Goal: Information Seeking & Learning: Learn about a topic

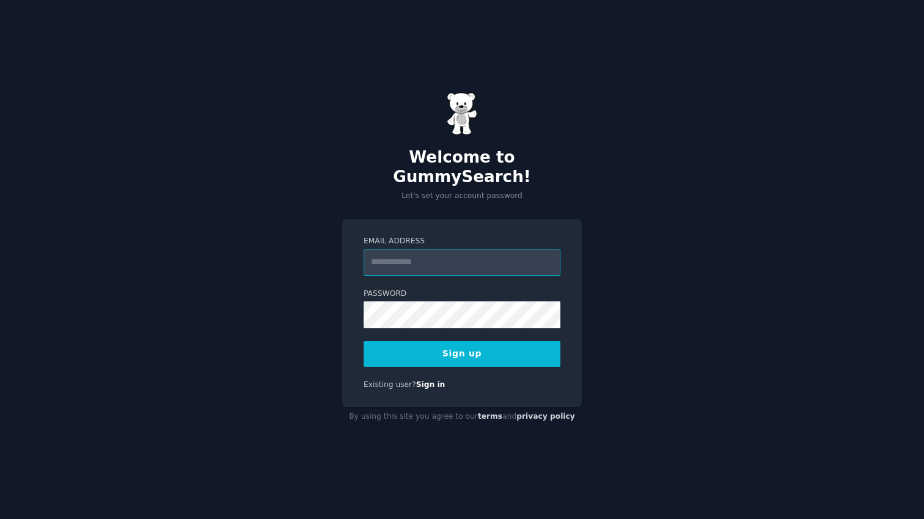
type input "**********"
click at [522, 349] on button "Sign up" at bounding box center [462, 354] width 197 height 26
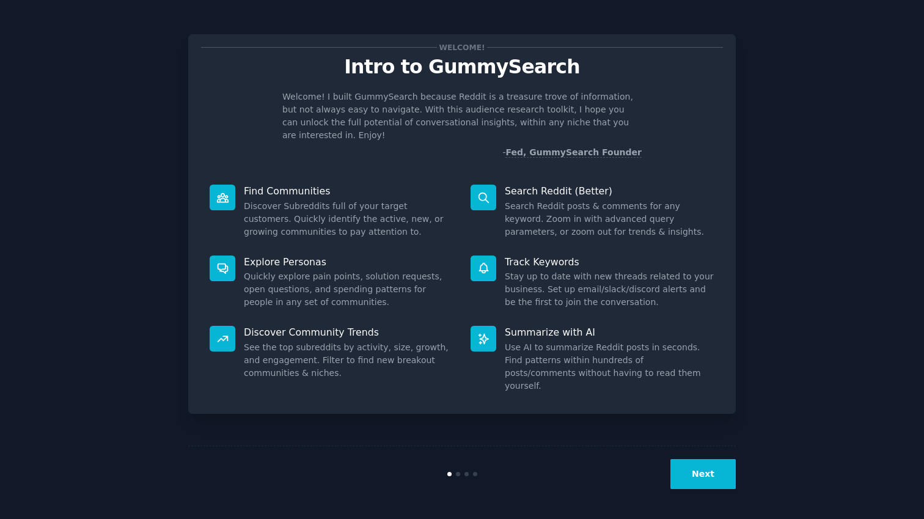
click at [715, 472] on button "Next" at bounding box center [702, 474] width 65 height 30
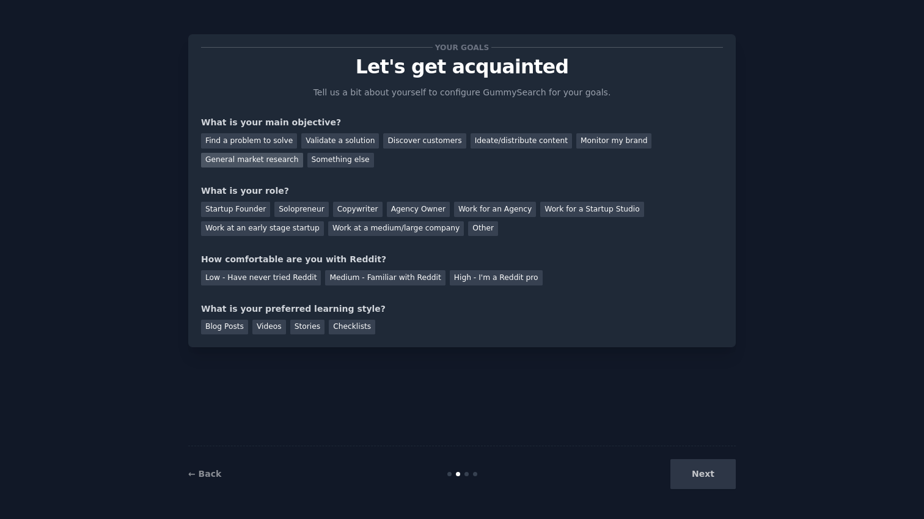
click at [273, 158] on div "General market research" at bounding box center [252, 160] width 102 height 15
click at [335, 131] on div "Find a problem to solve Validate a solution Discover customers Ideate/distribut…" at bounding box center [462, 148] width 522 height 38
click at [333, 142] on div "Validate a solution" at bounding box center [340, 140] width 78 height 15
click at [263, 145] on div "Find a problem to solve" at bounding box center [249, 140] width 96 height 15
click at [472, 228] on div "Other" at bounding box center [483, 228] width 30 height 15
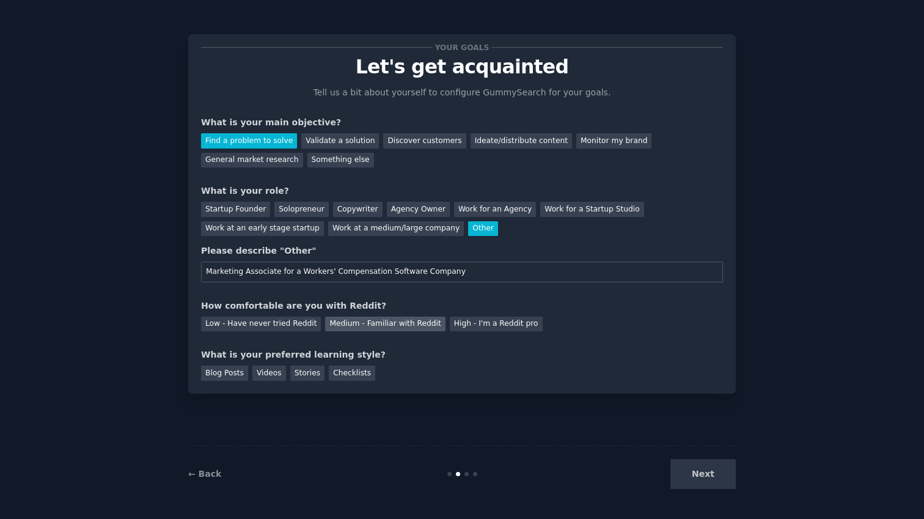
type input "Marketing Associate for a Workers' Compensation Software Company"
click at [343, 321] on div "Medium - Familiar with Reddit" at bounding box center [385, 324] width 120 height 15
click at [208, 371] on div "Blog Posts" at bounding box center [224, 372] width 47 height 15
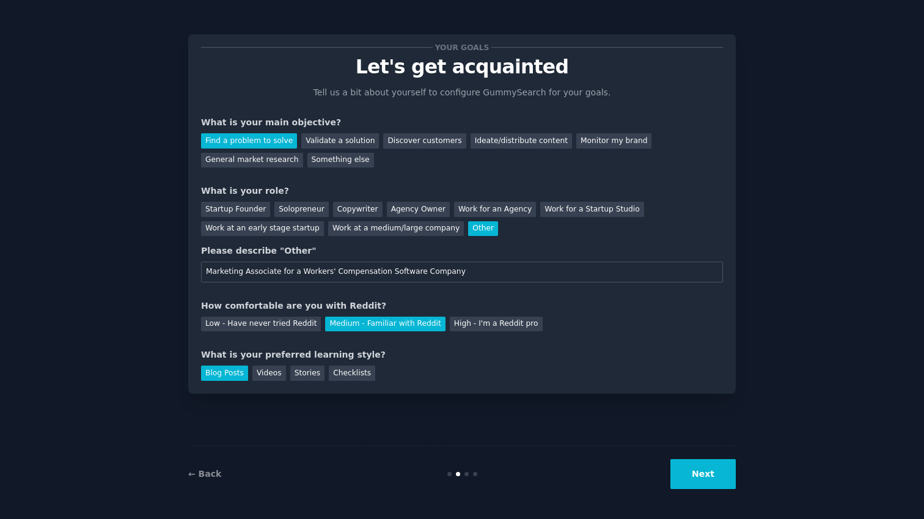
click at [725, 474] on button "Next" at bounding box center [702, 474] width 65 height 30
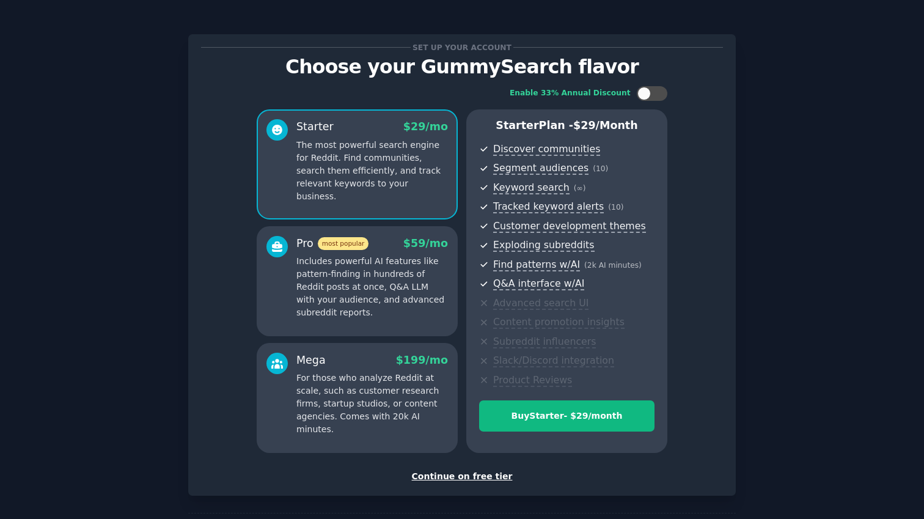
click at [469, 478] on div "Continue on free tier" at bounding box center [462, 476] width 522 height 13
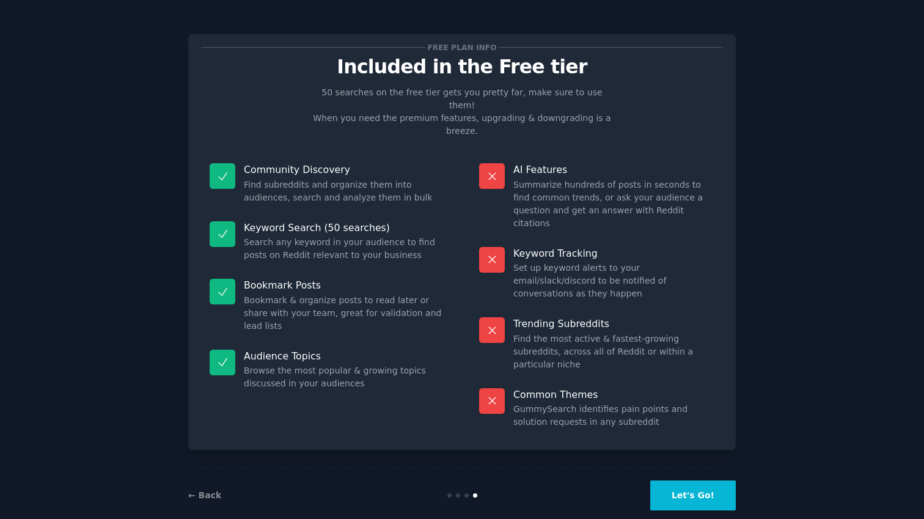
click at [714, 481] on button "Let's Go!" at bounding box center [693, 495] width 86 height 30
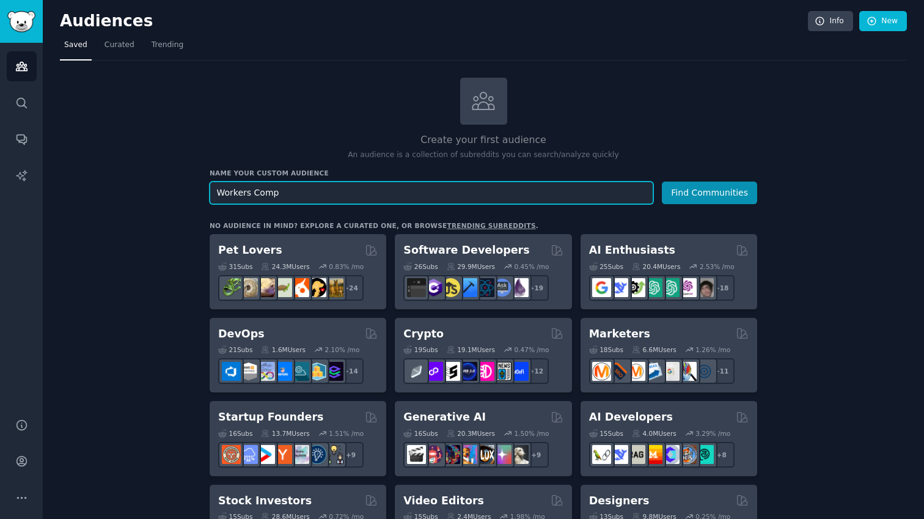
click at [246, 194] on input "Workers Comp" at bounding box center [432, 192] width 444 height 23
type input "Workers' Comp"
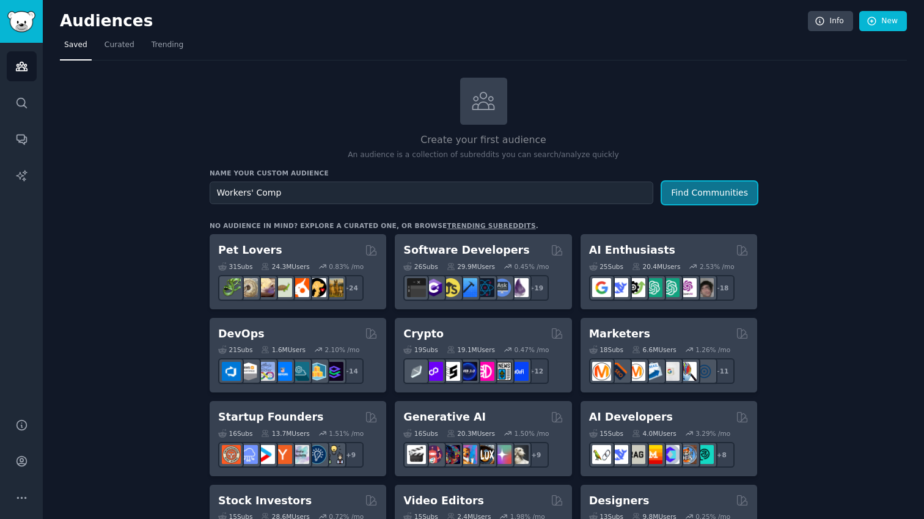
click at [695, 196] on button "Find Communities" at bounding box center [709, 192] width 95 height 23
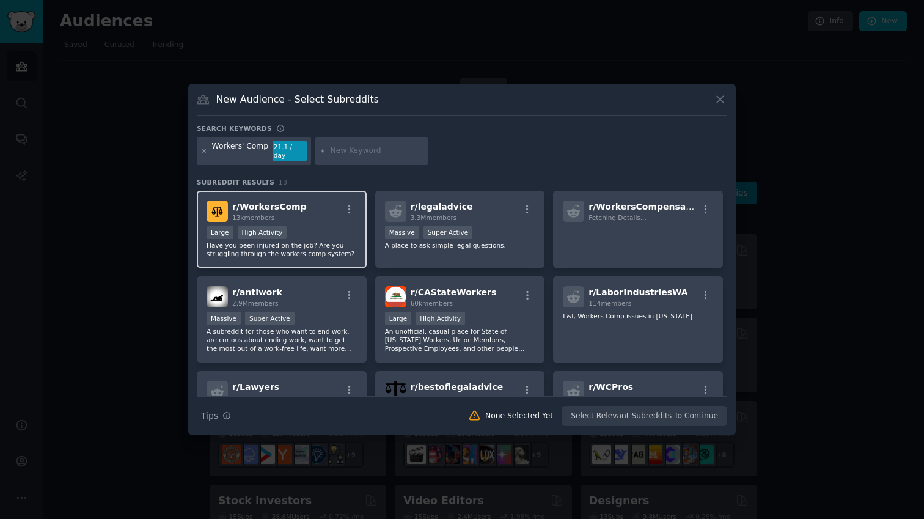
click at [327, 210] on div "r/ WorkersComp 13k members" at bounding box center [282, 210] width 150 height 21
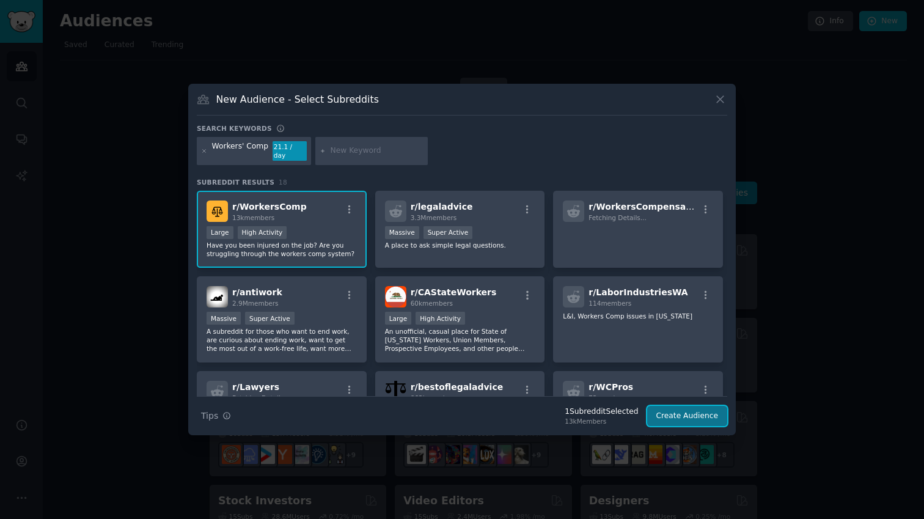
click at [691, 411] on button "Create Audience" at bounding box center [687, 416] width 81 height 21
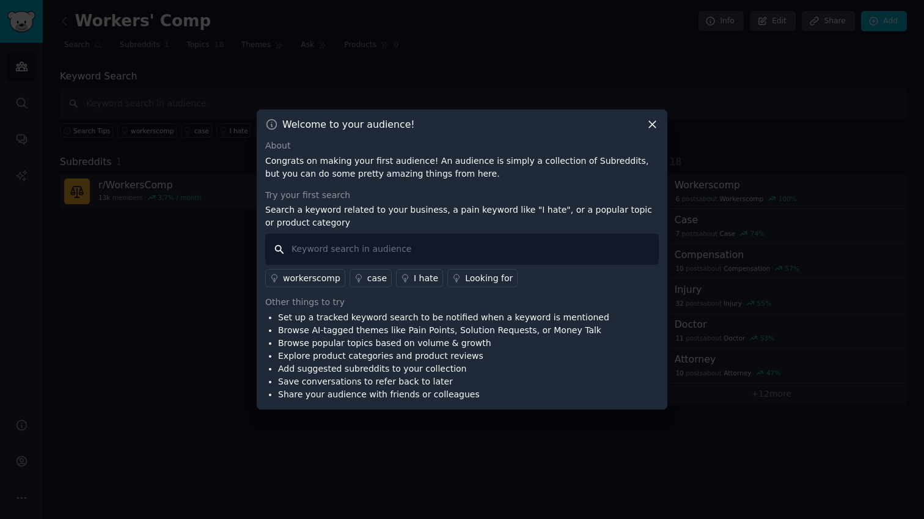
click at [557, 243] on input "text" at bounding box center [462, 248] width 394 height 31
type input "Help"
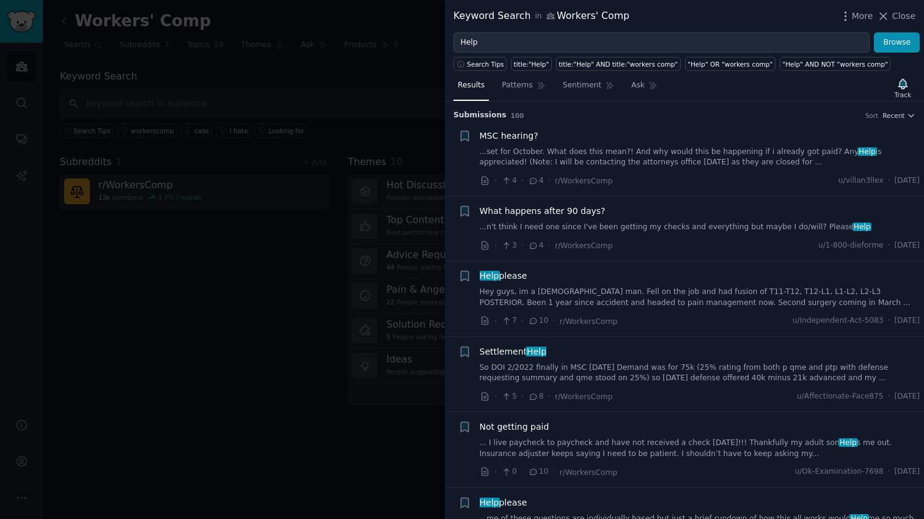
click at [779, 300] on link "Hey guys, im a 48 year old man. Fell on the job and had fusion of T11-T12, T12-…" at bounding box center [700, 297] width 441 height 21
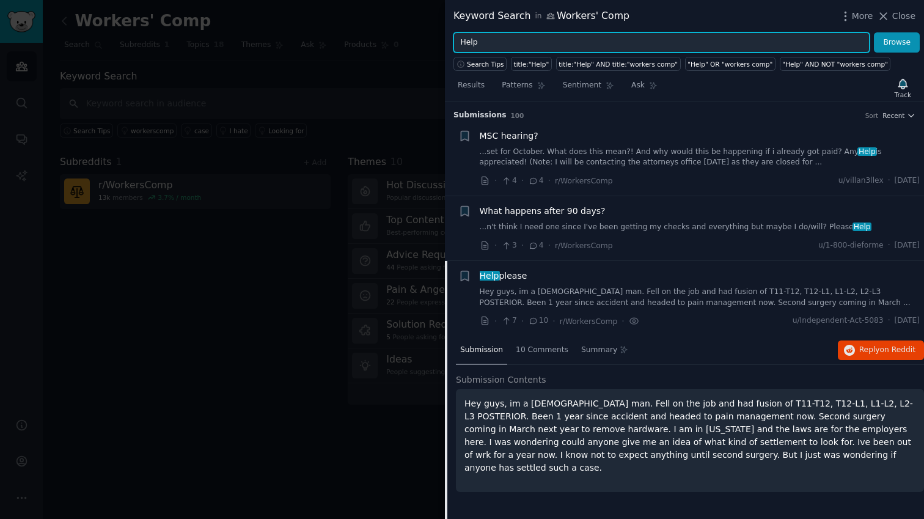
click at [604, 47] on input "Help" at bounding box center [661, 42] width 416 height 21
type input "Billing"
click at [874, 32] on button "Browse" at bounding box center [897, 42] width 46 height 21
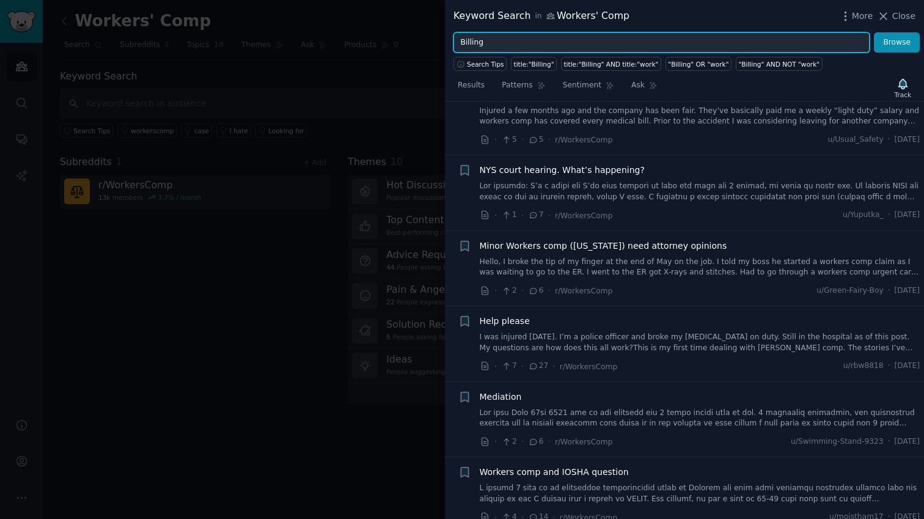
scroll to position [42, 0]
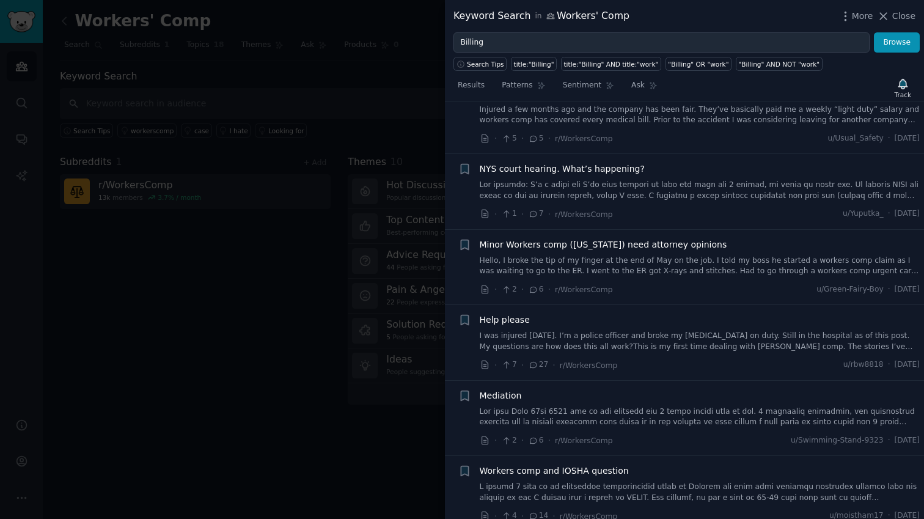
click at [717, 342] on link "I was injured 8/15/25. I’m a police officer and broke my femur on duty. Still i…" at bounding box center [700, 341] width 441 height 21
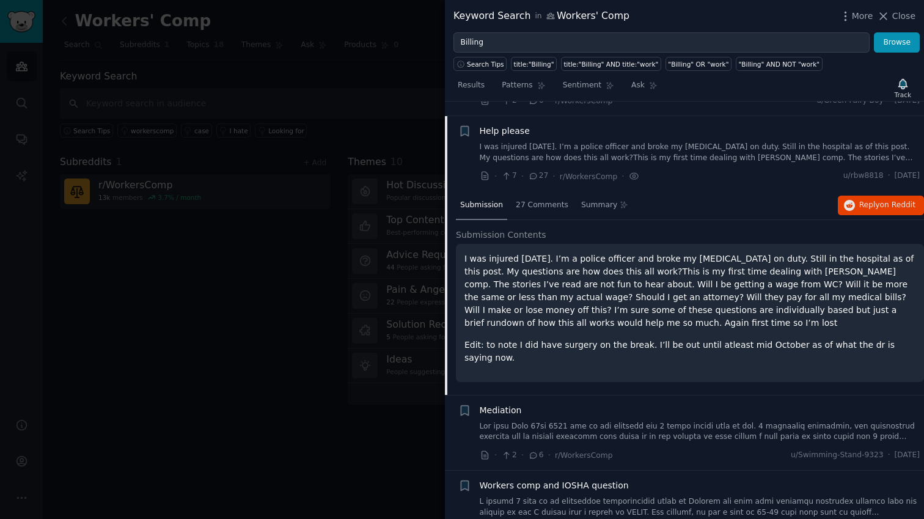
scroll to position [246, 0]
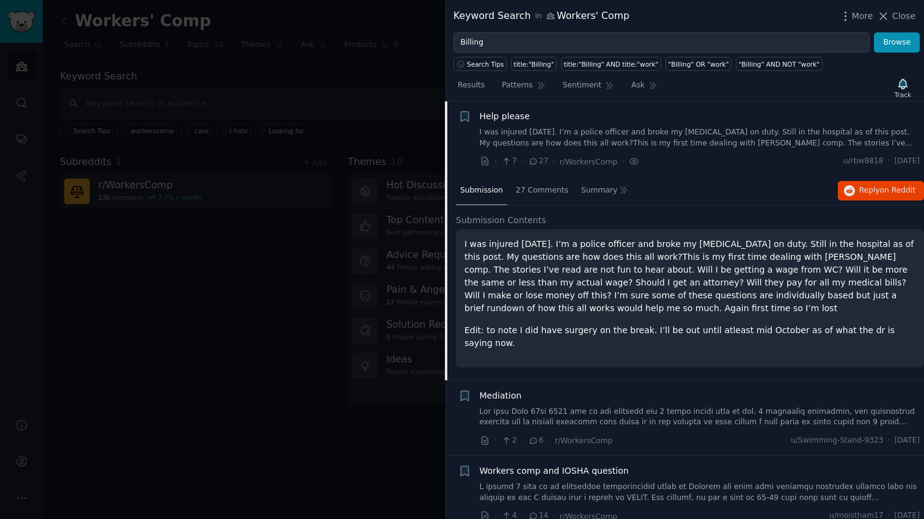
click at [571, 304] on p "I was injured 8/15/25. I’m a police officer and broke my femur on duty. Still i…" at bounding box center [689, 276] width 451 height 77
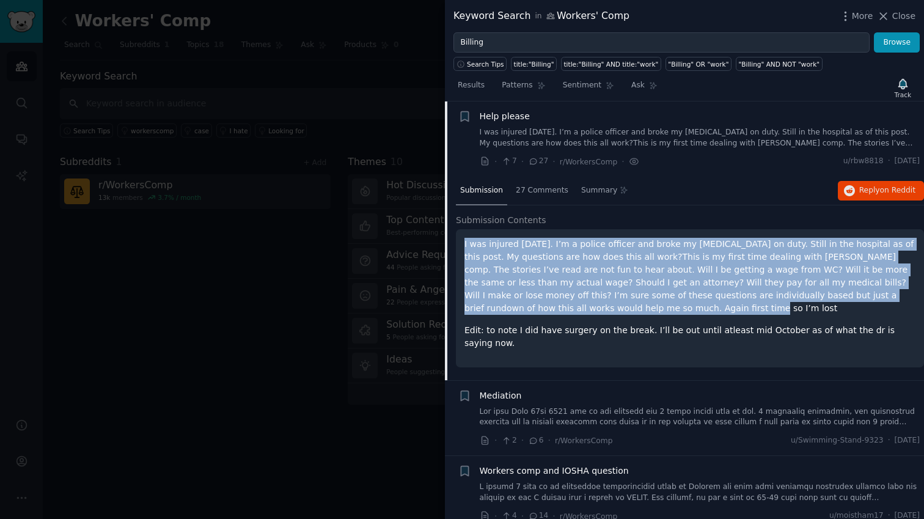
drag, startPoint x: 571, startPoint y: 304, endPoint x: 456, endPoint y: 245, distance: 129.3
click at [456, 245] on div "I was injured 8/15/25. I’m a police officer and broke my femur on duty. Still i…" at bounding box center [690, 298] width 468 height 138
copy p "I was injured 8/15/25. I’m a police officer and broke my femur on duty. Still i…"
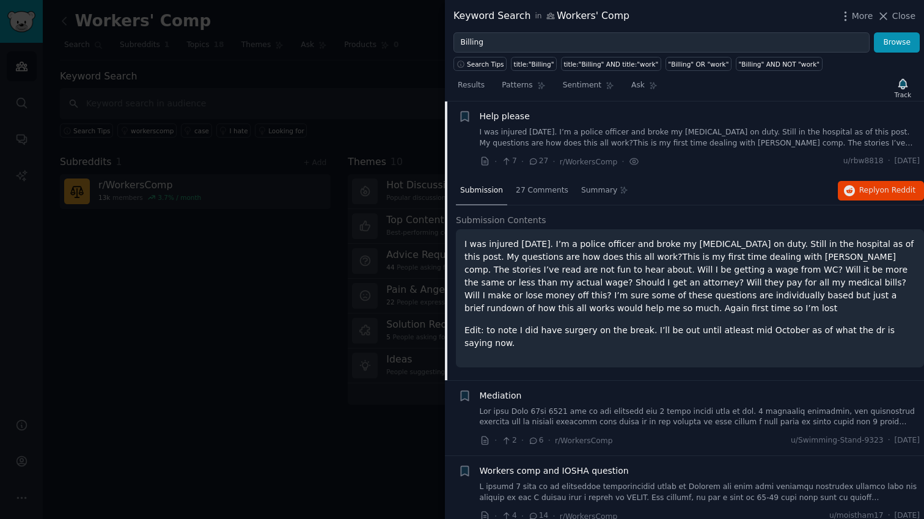
click at [613, 316] on div "I was injured 8/15/25. I’m a police officer and broke my femur on duty. Still i…" at bounding box center [689, 294] width 451 height 112
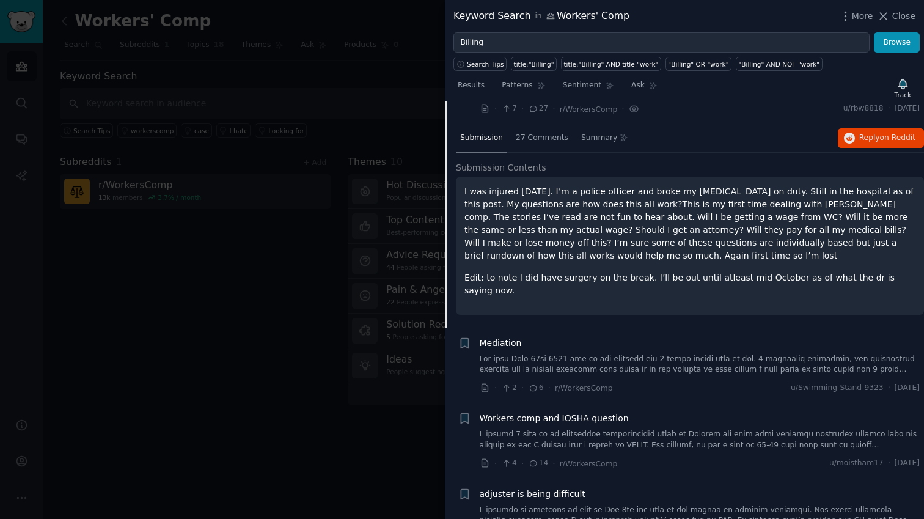
scroll to position [297, 0]
click at [645, 231] on p "I was injured 8/15/25. I’m a police officer and broke my femur on duty. Still i…" at bounding box center [689, 224] width 451 height 77
click at [859, 141] on span "Reply on Reddit" at bounding box center [887, 139] width 56 height 11
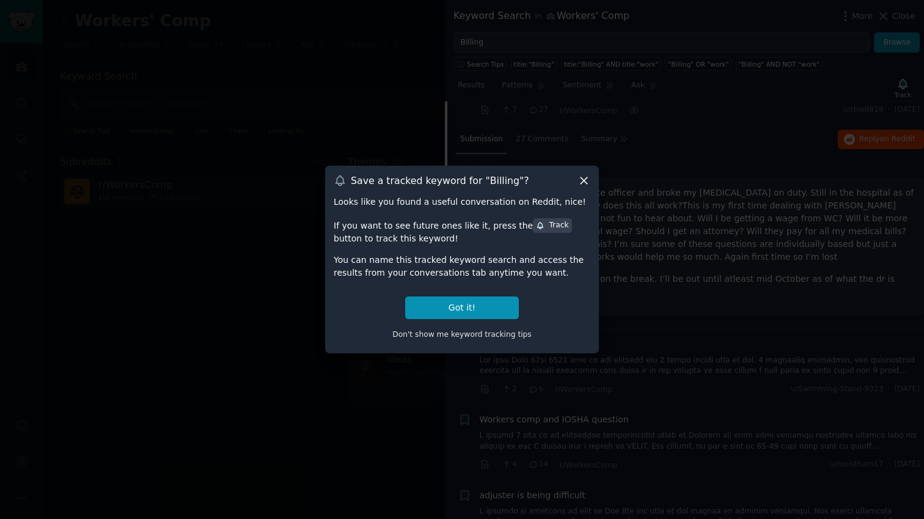
click at [584, 183] on icon at bounding box center [583, 180] width 13 height 13
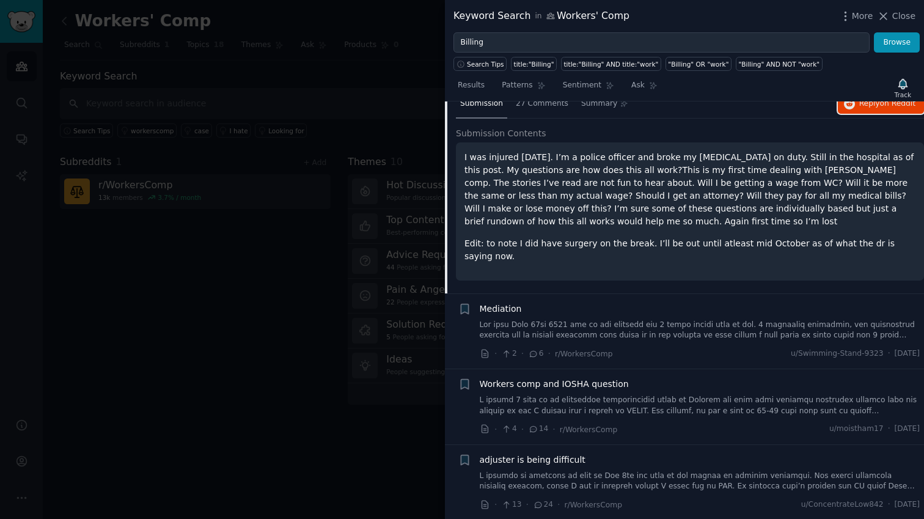
scroll to position [334, 0]
click at [579, 318] on link at bounding box center [700, 328] width 441 height 21
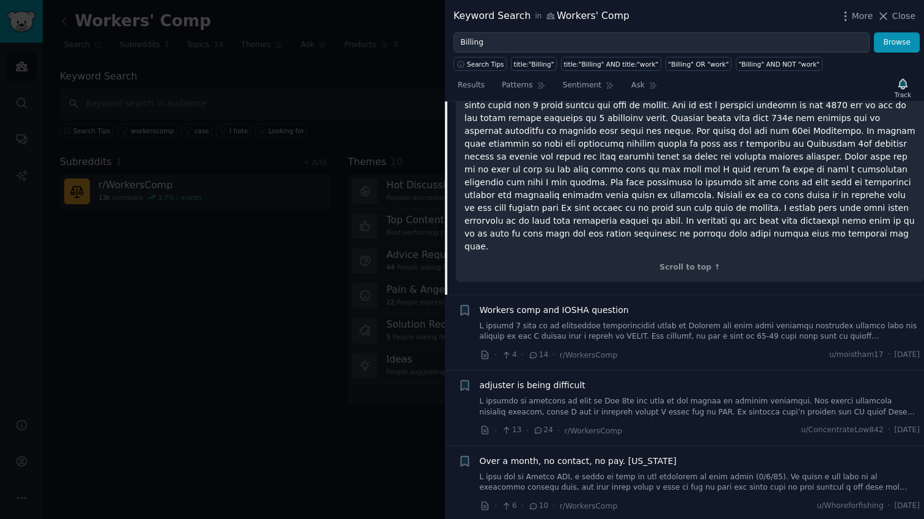
scroll to position [492, 0]
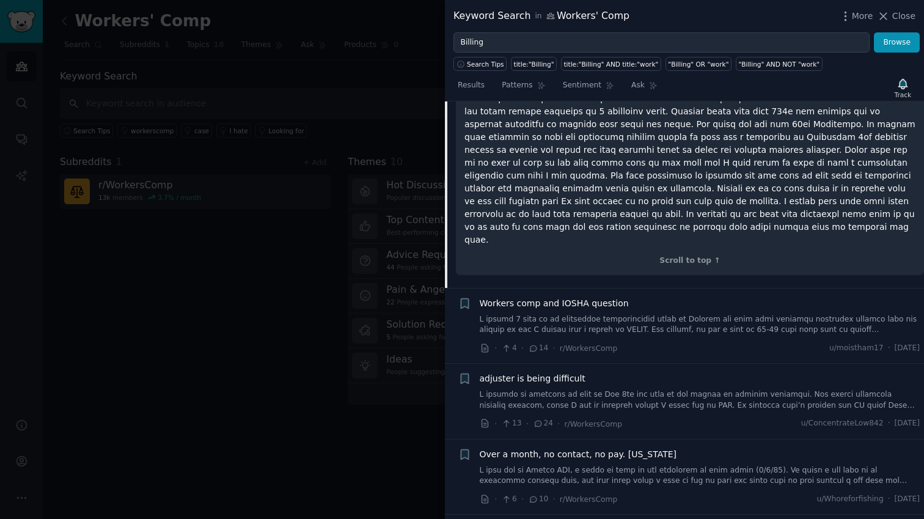
click at [587, 314] on link at bounding box center [700, 324] width 441 height 21
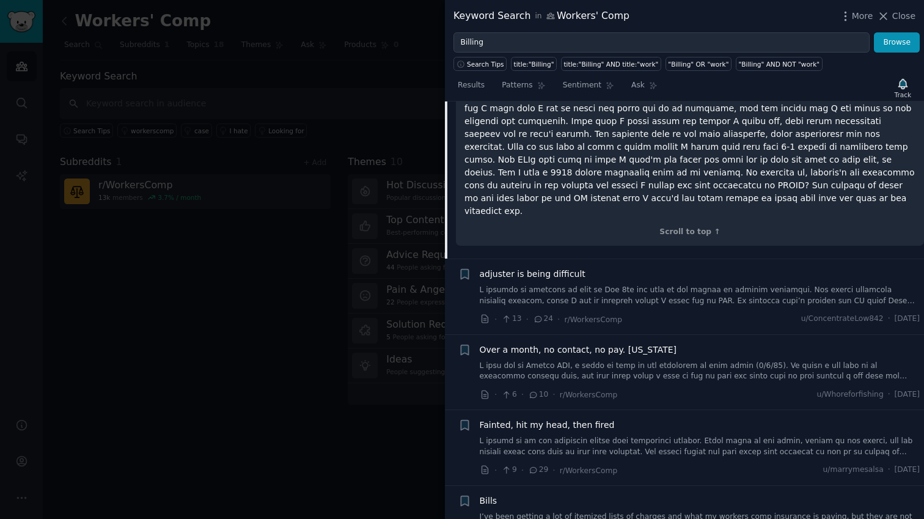
scroll to position [586, 0]
click at [615, 342] on div "Over a month, no contact, no pay. California" at bounding box center [700, 360] width 441 height 38
click at [618, 358] on link at bounding box center [700, 368] width 441 height 21
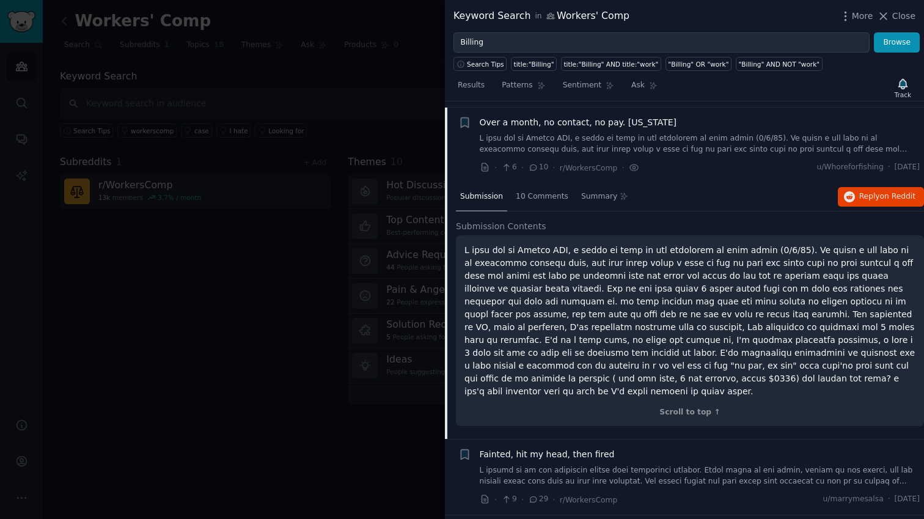
scroll to position [375, 0]
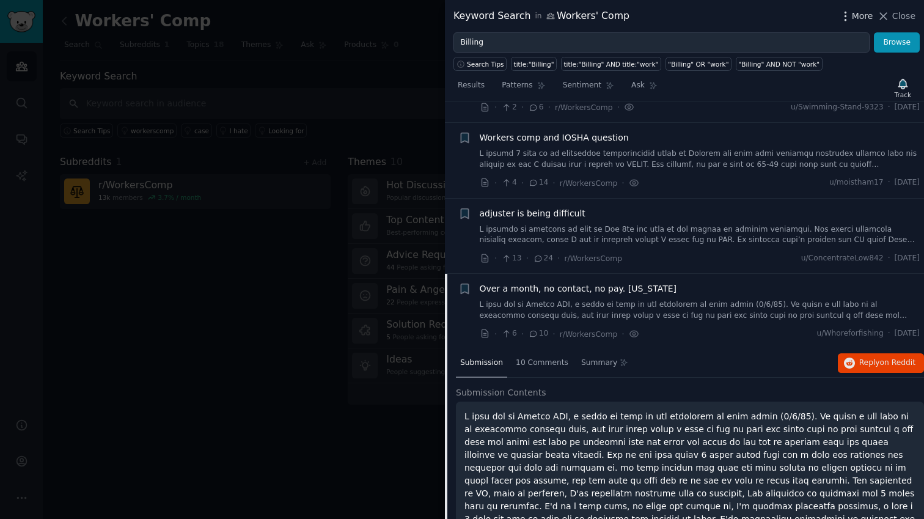
drag, startPoint x: 885, startPoint y: 16, endPoint x: 853, endPoint y: 15, distance: 31.8
click at [853, 15] on div "More Close" at bounding box center [877, 16] width 76 height 15
click at [891, 12] on button "Close" at bounding box center [896, 16] width 38 height 13
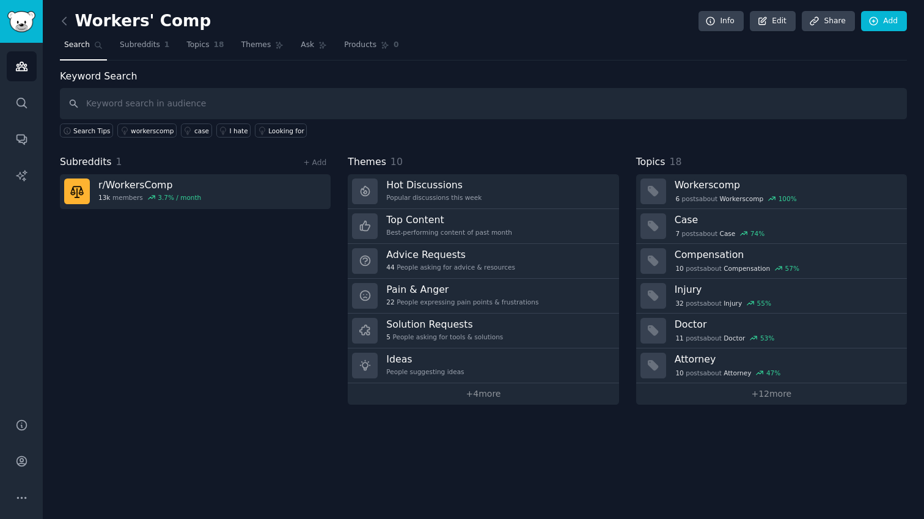
click at [86, 257] on div "Subreddits 1 + Add r/ WorkersComp 13k members 3.7 % / month" at bounding box center [195, 280] width 271 height 250
click at [134, 107] on input "text" at bounding box center [483, 103] width 847 height 31
click at [141, 47] on span "Subreddits" at bounding box center [140, 45] width 40 height 11
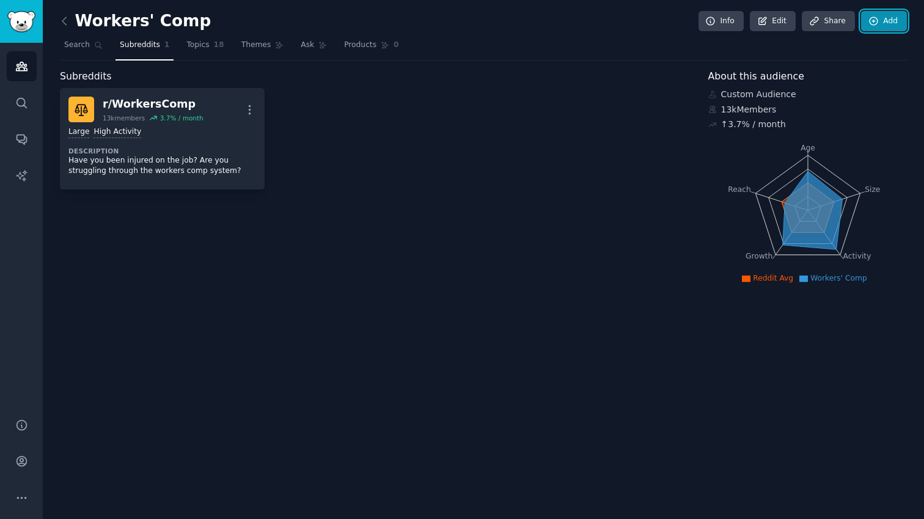
click at [886, 21] on link "Add" at bounding box center [884, 21] width 46 height 21
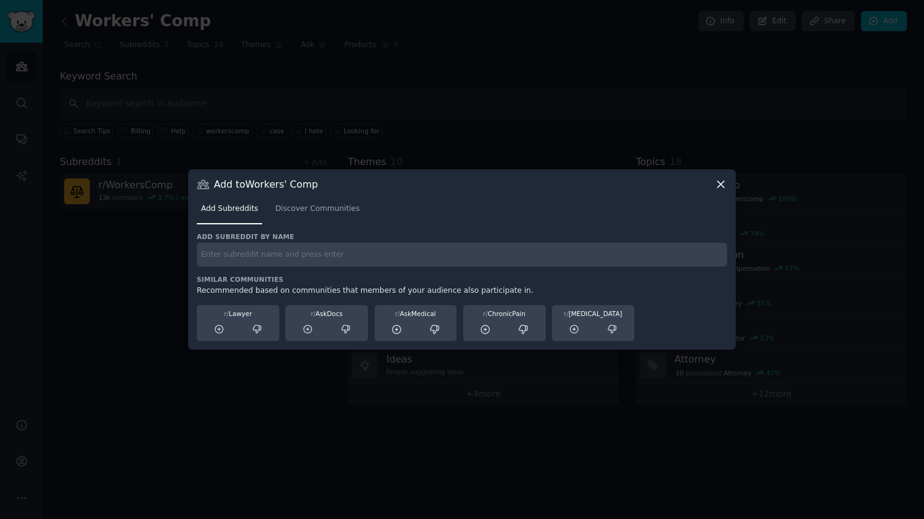
click at [419, 260] on input "text" at bounding box center [462, 255] width 530 height 24
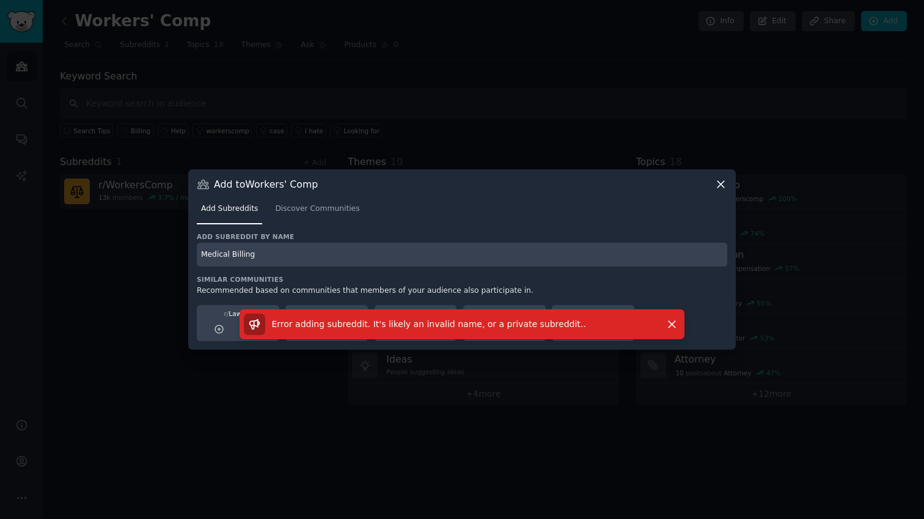
click at [271, 253] on input "Medical Billing" at bounding box center [462, 255] width 530 height 24
click at [269, 251] on input "Medical Billing" at bounding box center [462, 255] width 530 height 24
type input "Medical"
click at [672, 324] on icon "button" at bounding box center [672, 324] width 7 height 7
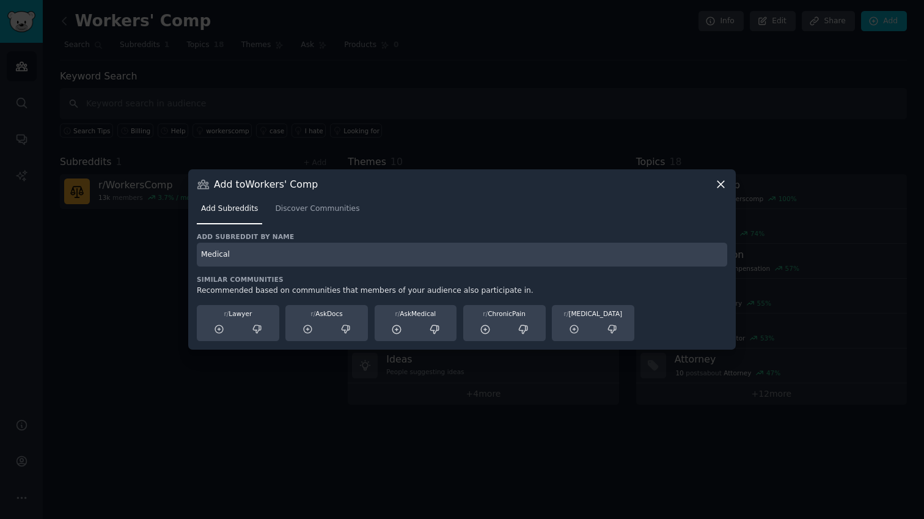
click at [718, 183] on icon at bounding box center [720, 184] width 13 height 13
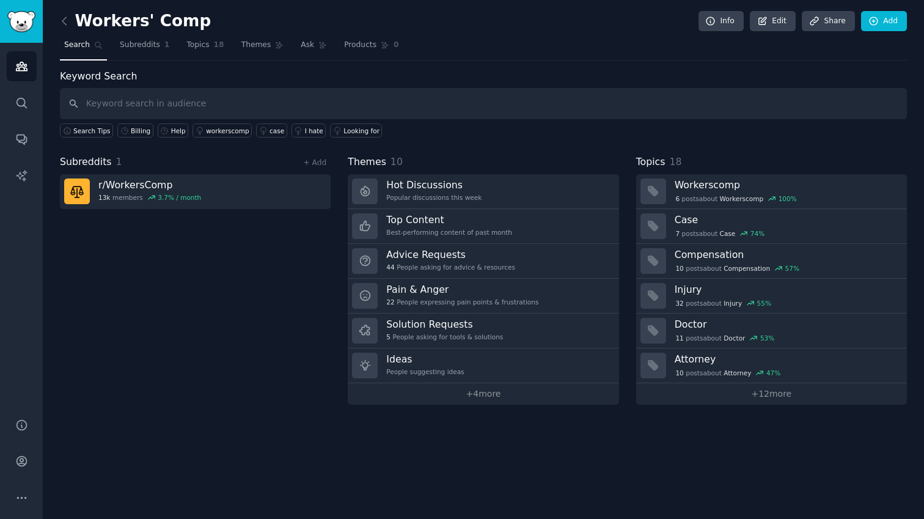
click at [277, 263] on div "Subreddits 1 + Add r/ WorkersComp 13k members 3.7 % / month" at bounding box center [195, 280] width 271 height 250
click at [571, 452] on div "Workers' Comp Info Edit Share Add Search Subreddits 1 Topics 18 Themes Ask Prod…" at bounding box center [483, 259] width 881 height 519
click at [141, 46] on span "Subreddits" at bounding box center [140, 45] width 40 height 11
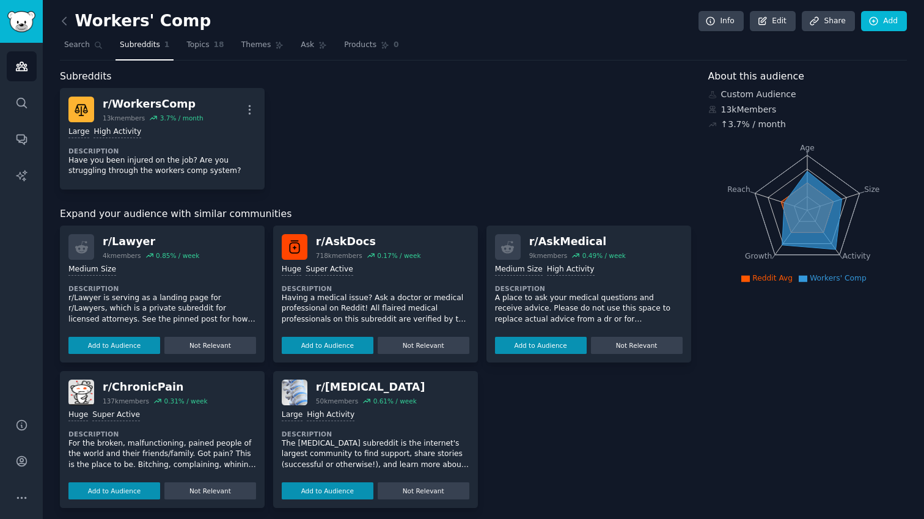
click at [488, 127] on div "r/ WorkersComp 13k members 3.7 % / month More Large High Activity Description H…" at bounding box center [375, 138] width 631 height 101
click at [873, 24] on icon at bounding box center [874, 21] width 8 height 8
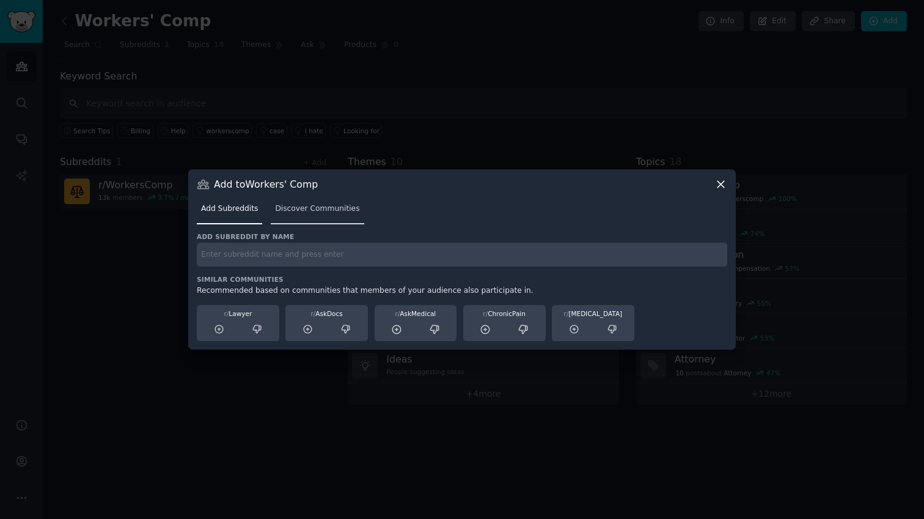
click at [345, 213] on span "Discover Communities" at bounding box center [317, 208] width 84 height 11
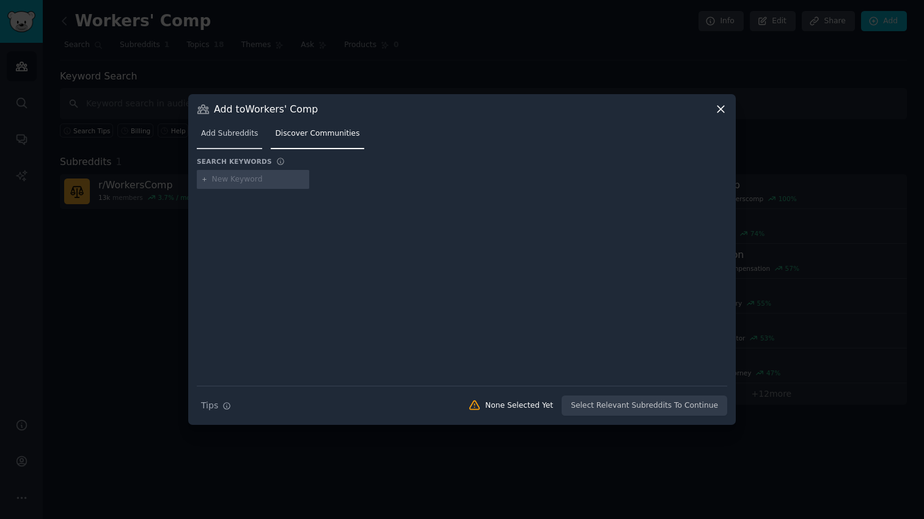
click at [233, 134] on span "Add Subreddits" at bounding box center [229, 133] width 57 height 11
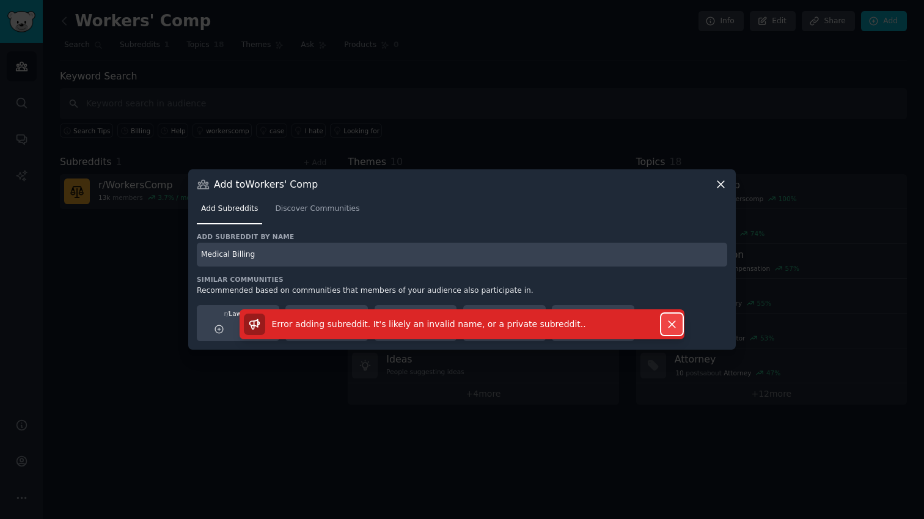
click at [673, 324] on icon "button" at bounding box center [671, 324] width 13 height 13
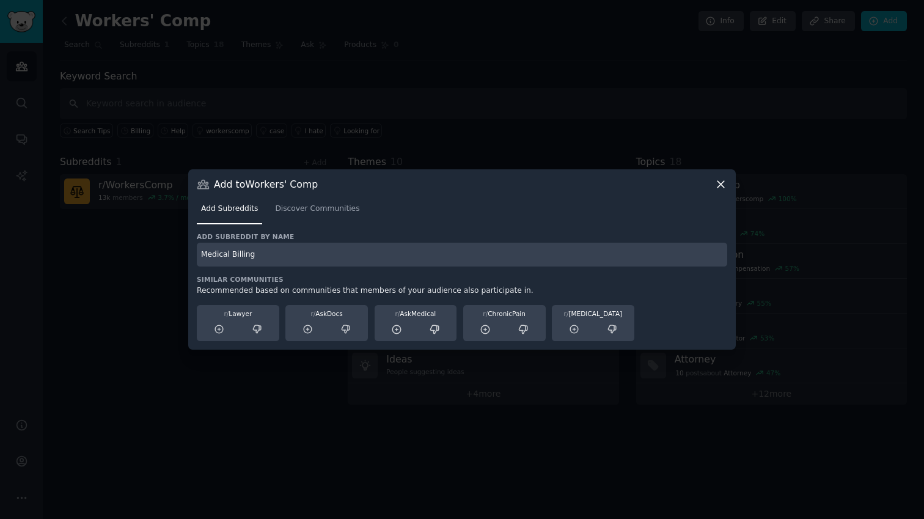
click at [232, 256] on input "Medical Billing" at bounding box center [462, 255] width 530 height 24
type input "Medical_Billing"
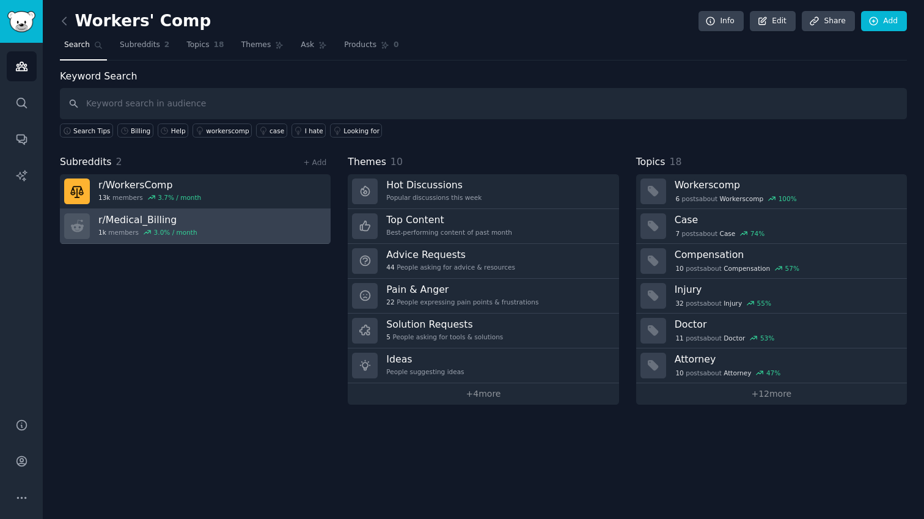
click at [250, 229] on link "r/ Medical_Billing 1k members 3.0 % / month" at bounding box center [195, 226] width 271 height 35
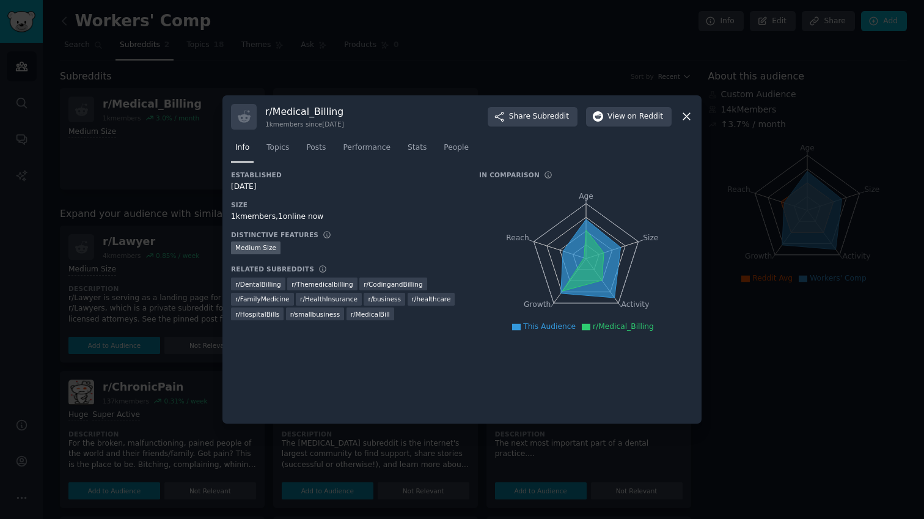
click at [683, 117] on icon at bounding box center [686, 116] width 13 height 13
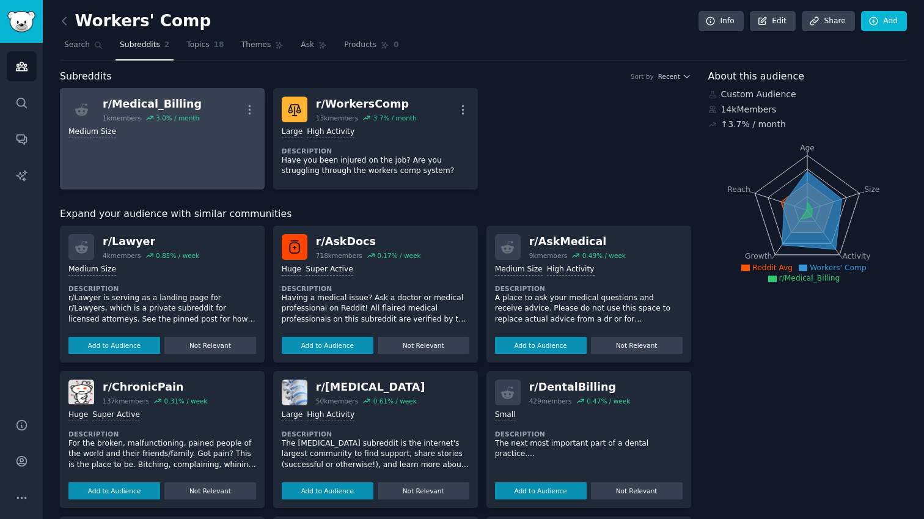
click at [219, 149] on link "r/ Medical_Billing 1k members 3.0 % / month More Medium Size" at bounding box center [162, 138] width 205 height 101
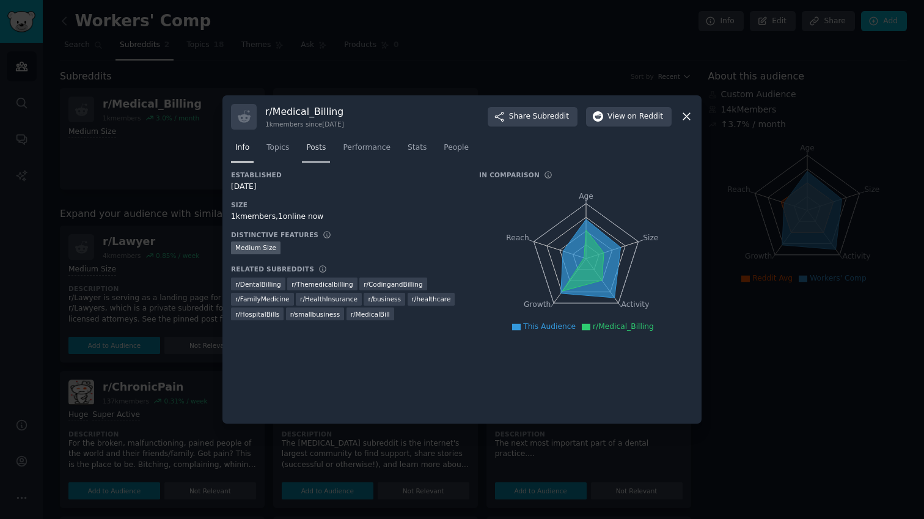
click at [315, 145] on span "Posts" at bounding box center [316, 147] width 20 height 11
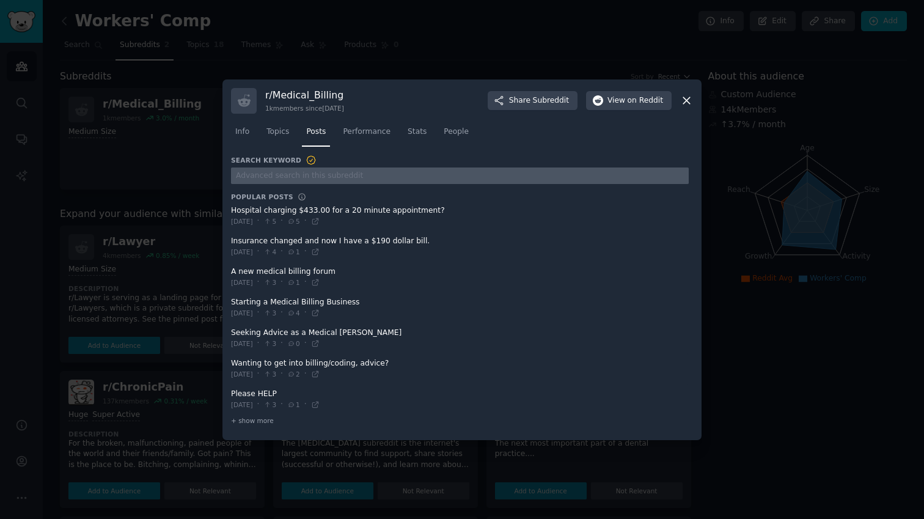
click at [315, 175] on input "text" at bounding box center [460, 175] width 458 height 16
type input "Question"
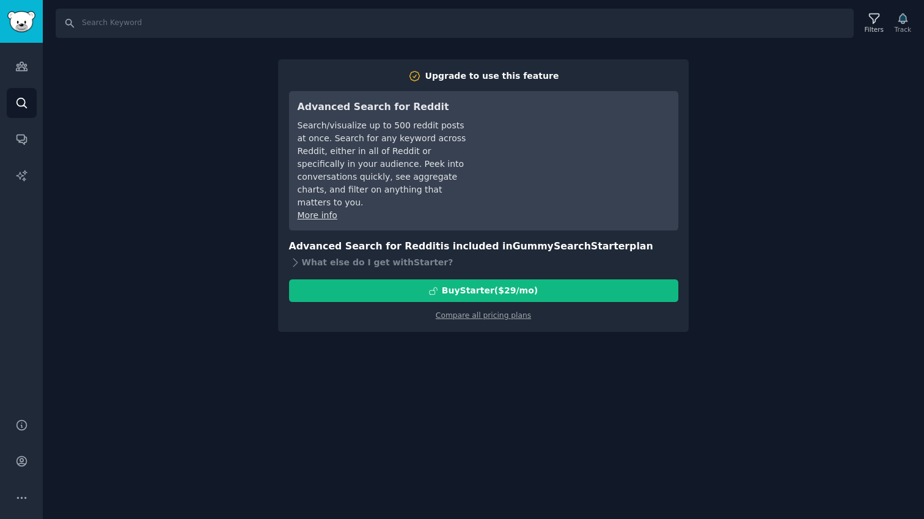
click at [186, 70] on div "Search Filters Track Upgrade to use this feature Advanced Search for Reddit Sea…" at bounding box center [483, 259] width 881 height 519
click at [32, 95] on link "Search" at bounding box center [22, 103] width 30 height 30
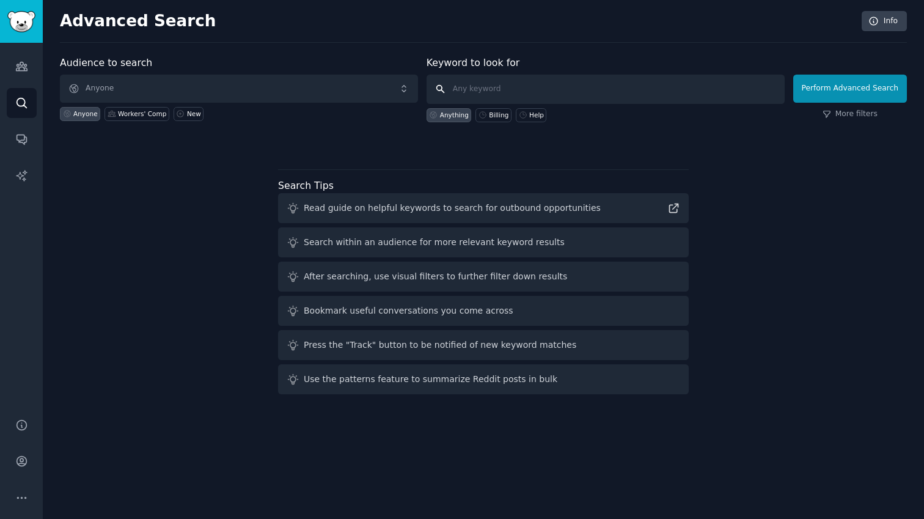
click at [465, 93] on input "text" at bounding box center [606, 89] width 358 height 29
type input "help"
click button "Perform Advanced Search" at bounding box center [850, 89] width 114 height 28
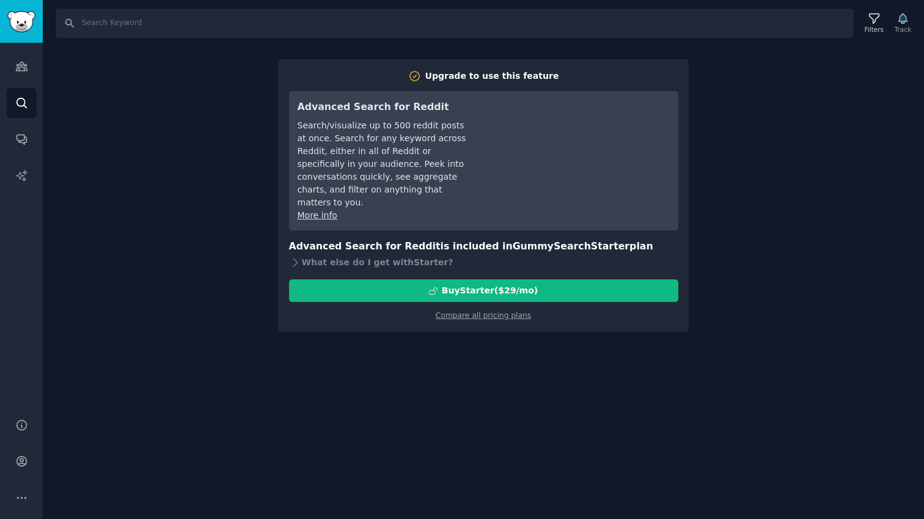
click at [135, 147] on div "Search Filters Track Upgrade to use this feature Advanced Search for Reddit Sea…" at bounding box center [483, 259] width 881 height 519
click at [21, 98] on icon "Sidebar" at bounding box center [21, 103] width 10 height 10
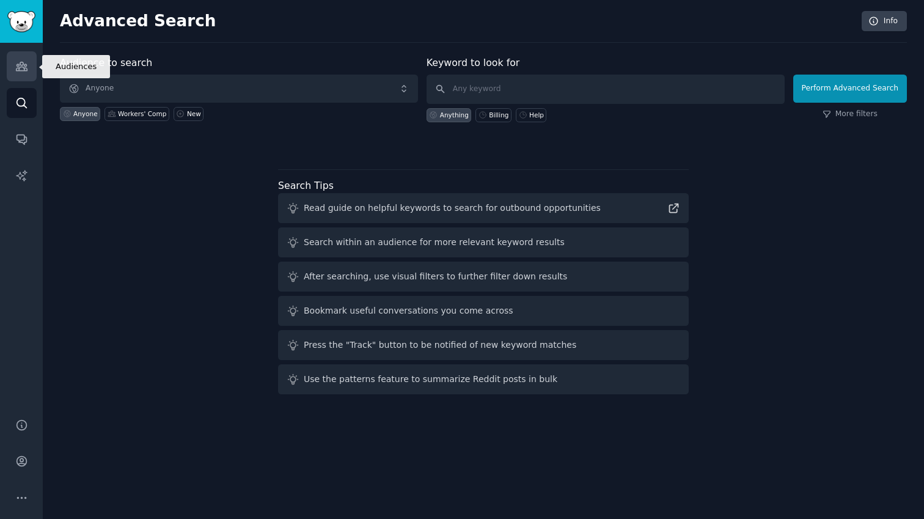
click at [15, 73] on link "Audiences" at bounding box center [22, 66] width 30 height 30
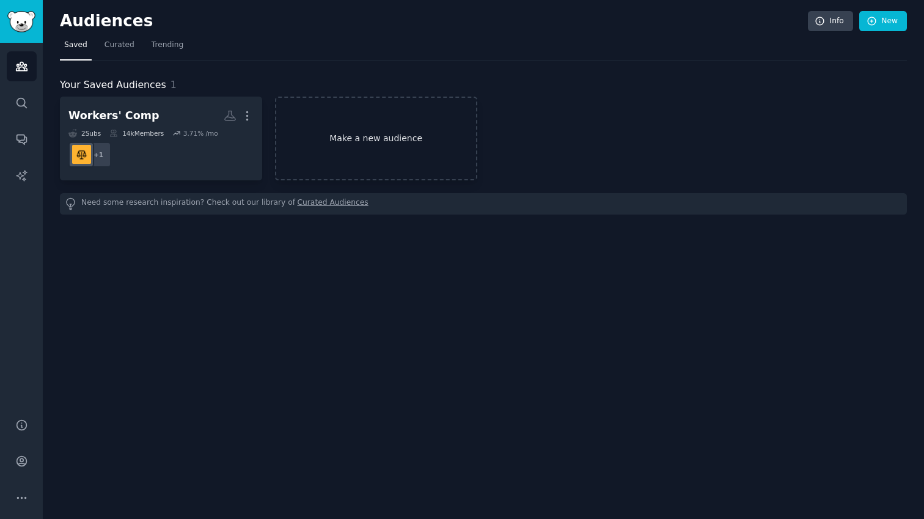
click at [370, 145] on link "Make a new audience" at bounding box center [376, 139] width 202 height 84
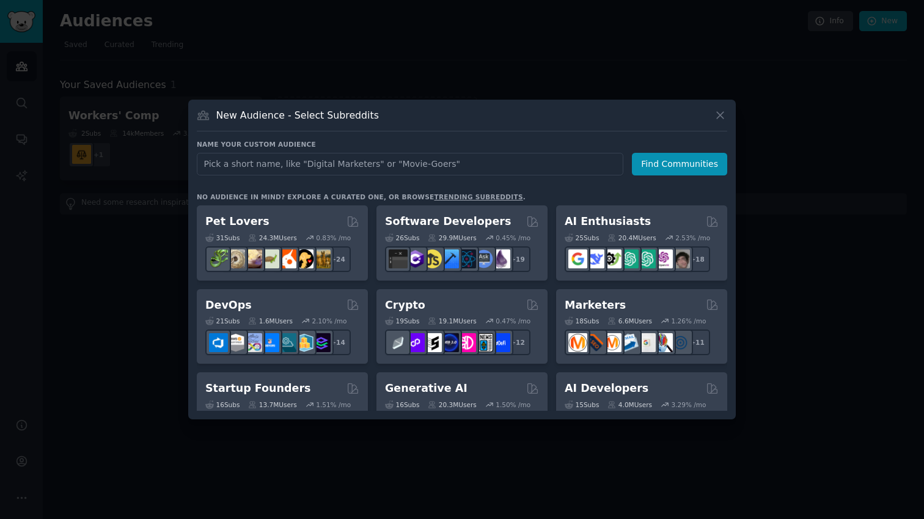
click at [366, 166] on input "text" at bounding box center [410, 164] width 427 height 23
type input "Medical Billing"
click button "Find Communities" at bounding box center [679, 164] width 95 height 23
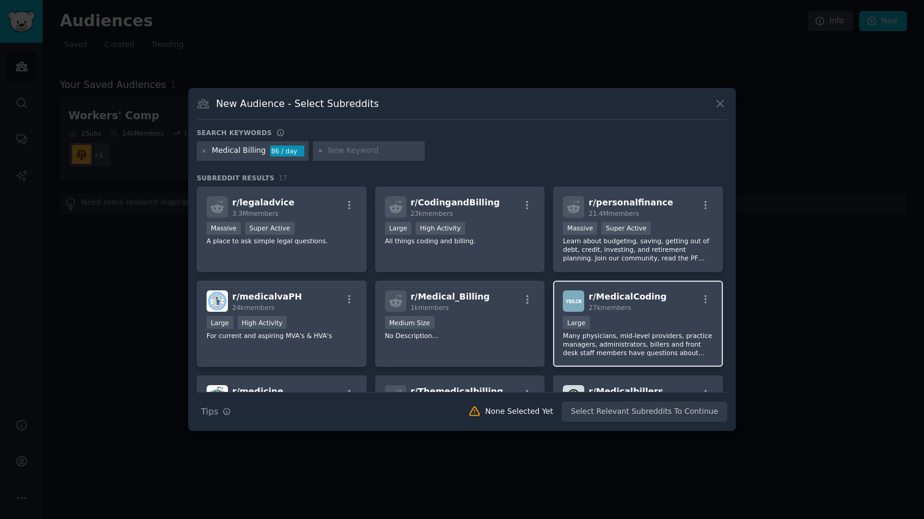
click at [683, 302] on div "r/ MedicalCoding 27k members" at bounding box center [638, 300] width 150 height 21
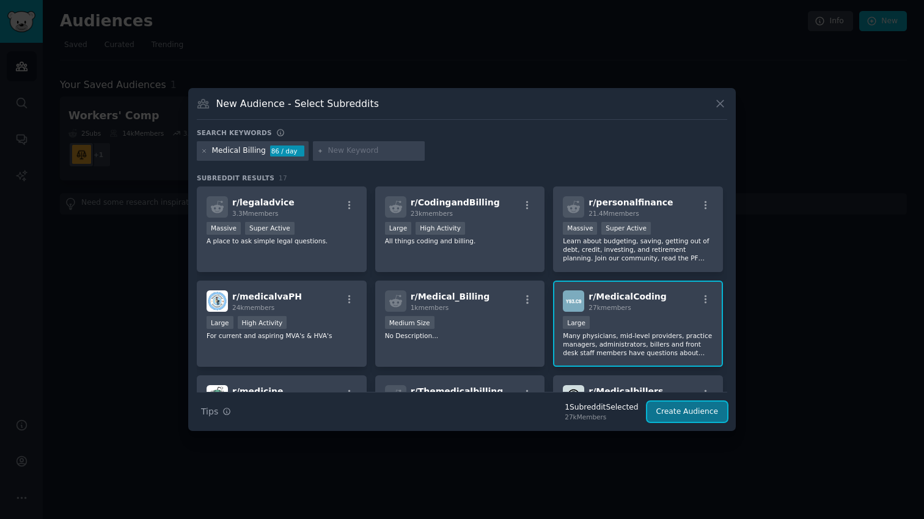
click at [718, 411] on button "Create Audience" at bounding box center [687, 411] width 81 height 21
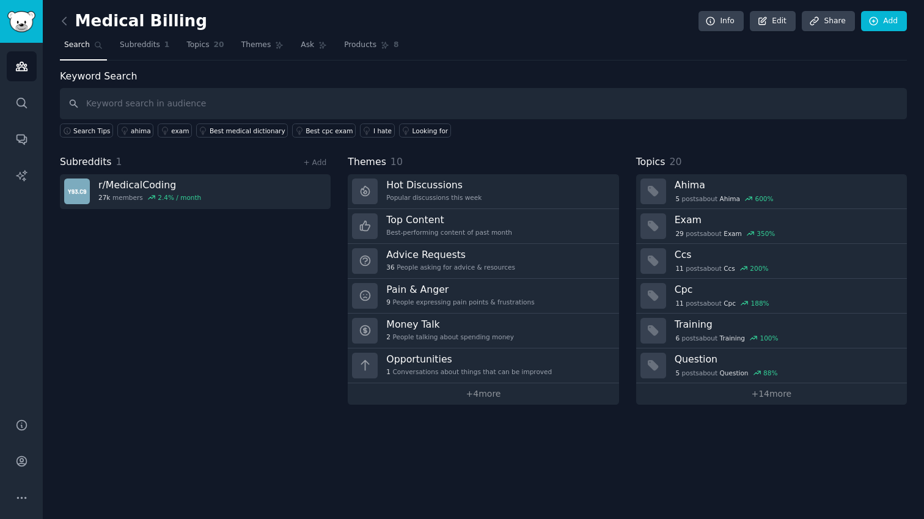
click at [217, 104] on input "text" at bounding box center [483, 103] width 847 height 31
type input "Help"
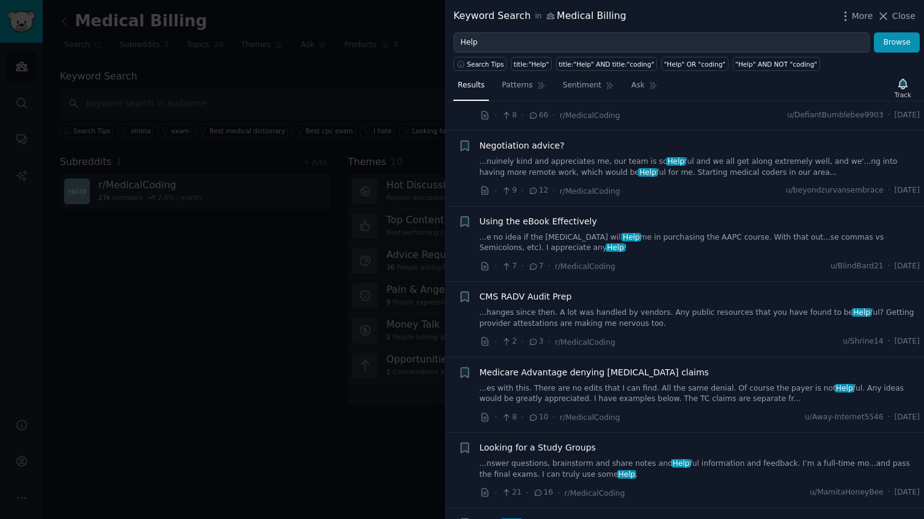
scroll to position [607, 0]
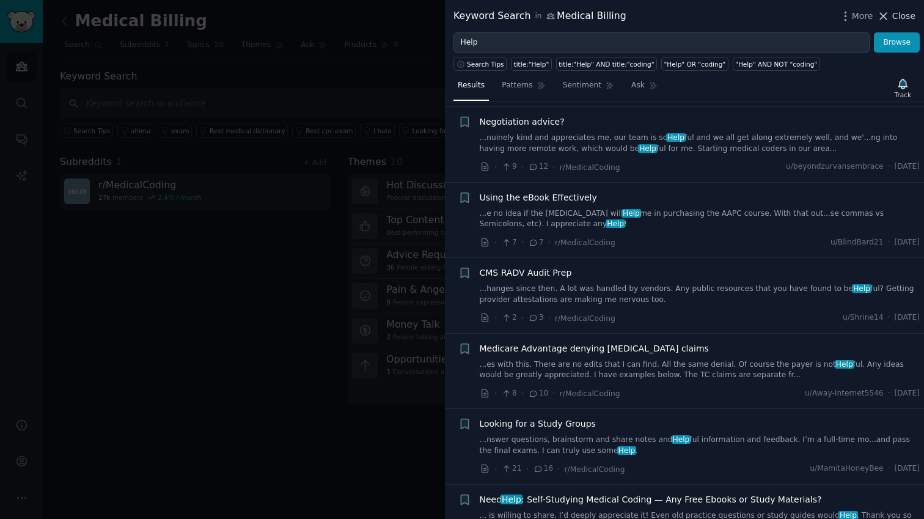
click at [885, 18] on icon at bounding box center [884, 16] width 7 height 7
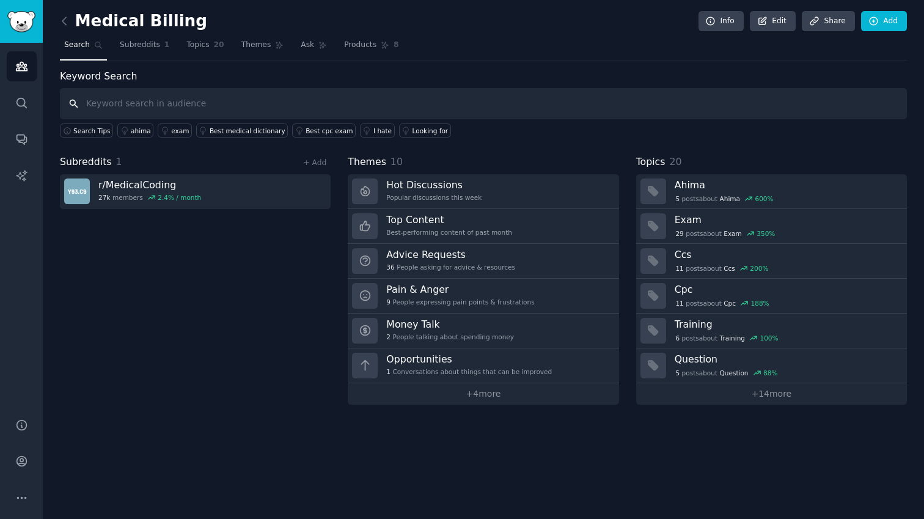
click at [252, 103] on input "text" at bounding box center [483, 103] width 847 height 31
type input "Workers' comp"
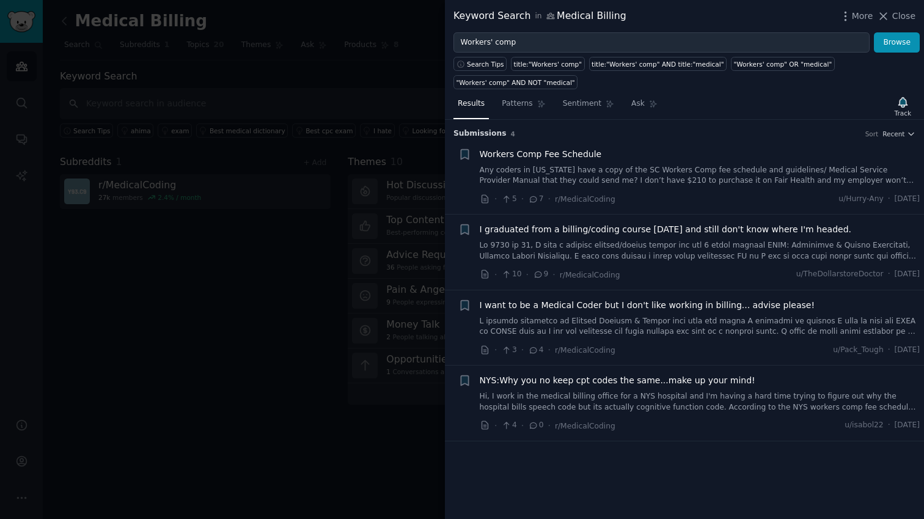
click at [576, 150] on span "Workers Comp Fee Schedule" at bounding box center [541, 154] width 122 height 13
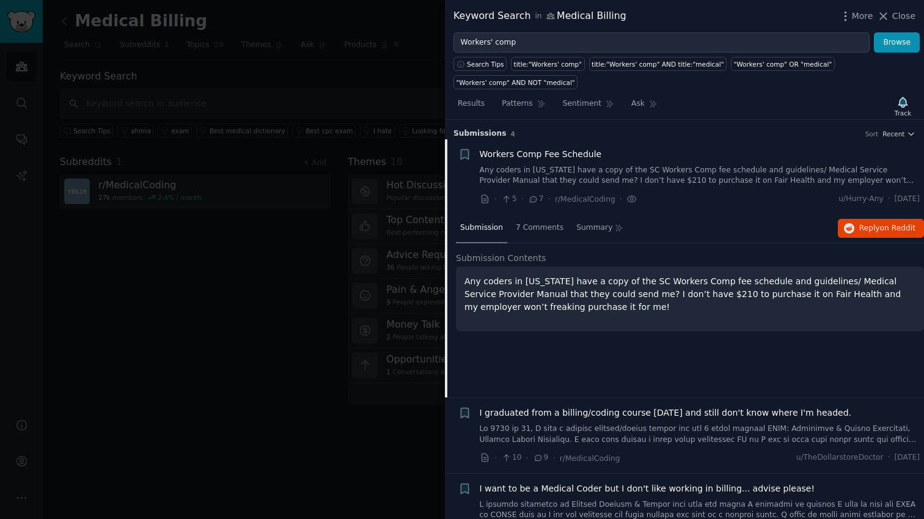
scroll to position [19, 0]
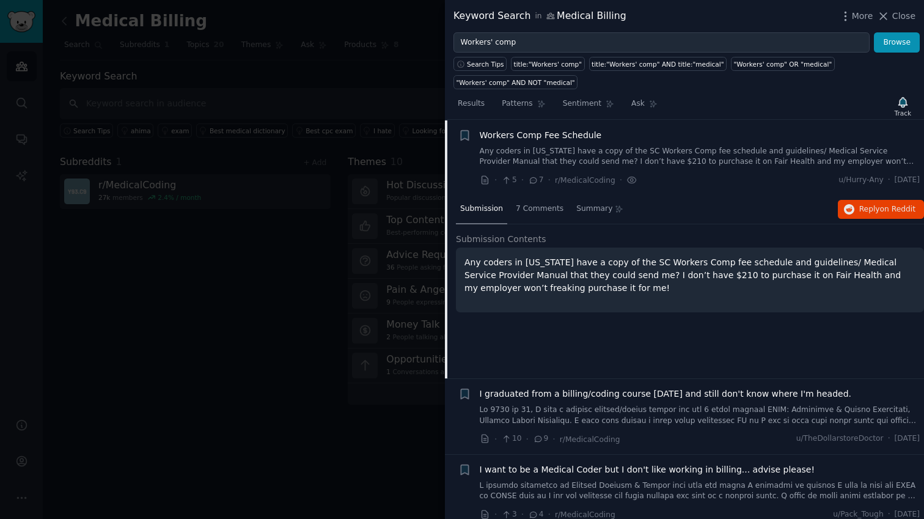
click at [594, 155] on link "Any coders in South Carolina have a copy of the SC Workers Comp fee schedule an…" at bounding box center [700, 156] width 441 height 21
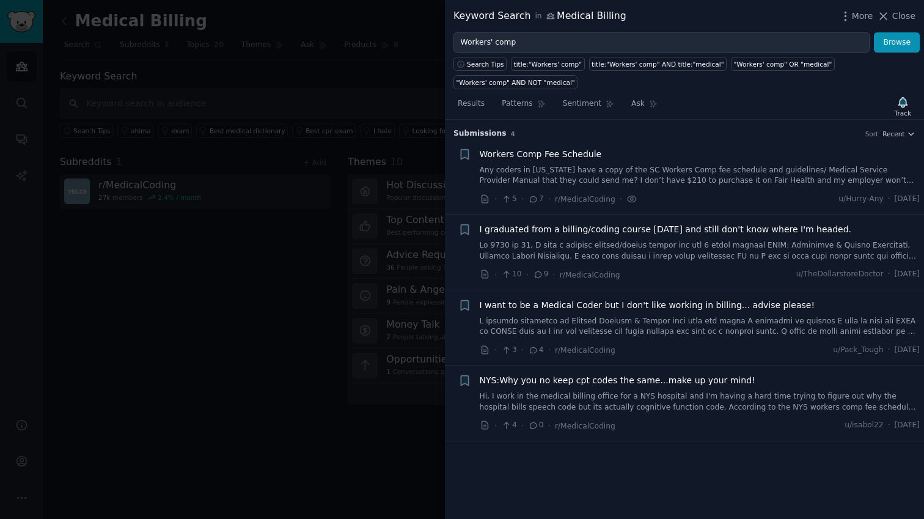
click at [594, 163] on div "Workers Comp Fee Schedule Any coders in South Carolina have a copy of the SC Wo…" at bounding box center [700, 167] width 441 height 38
click at [546, 159] on span "Workers Comp Fee Schedule" at bounding box center [541, 154] width 122 height 13
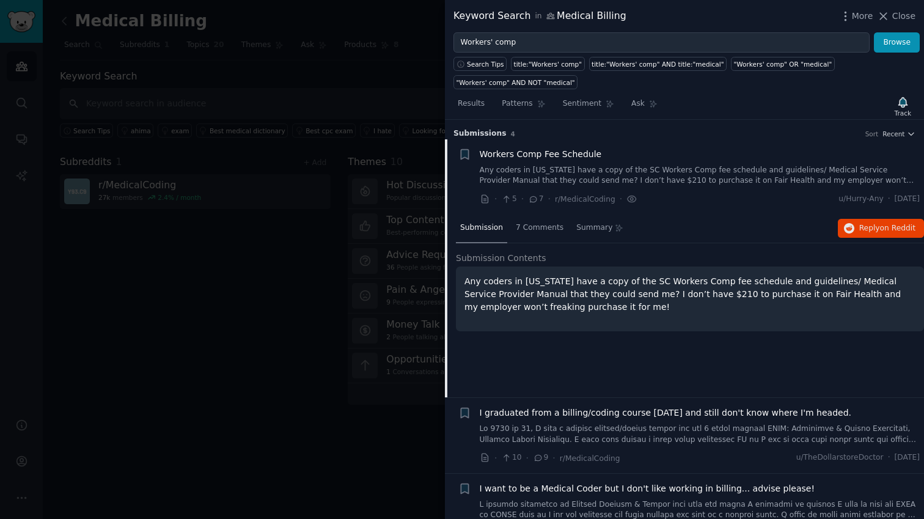
scroll to position [19, 0]
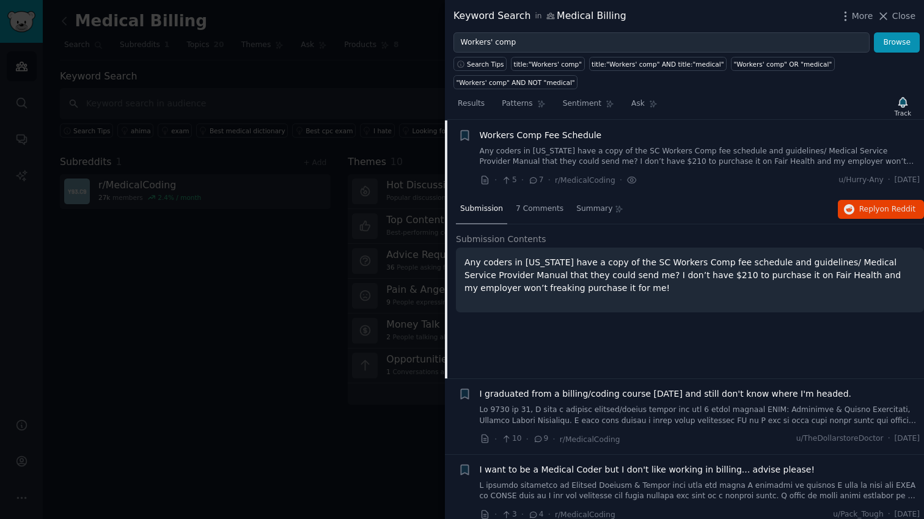
drag, startPoint x: 588, startPoint y: 289, endPoint x: 460, endPoint y: 258, distance: 132.5
click at [460, 258] on div "Any coders in South Carolina have a copy of the SC Workers Comp fee schedule an…" at bounding box center [690, 279] width 468 height 65
copy p "Any coders in South Carolina have a copy of the SC Workers Comp fee schedule an…"
click at [905, 209] on span "on Reddit" at bounding box center [897, 209] width 35 height 9
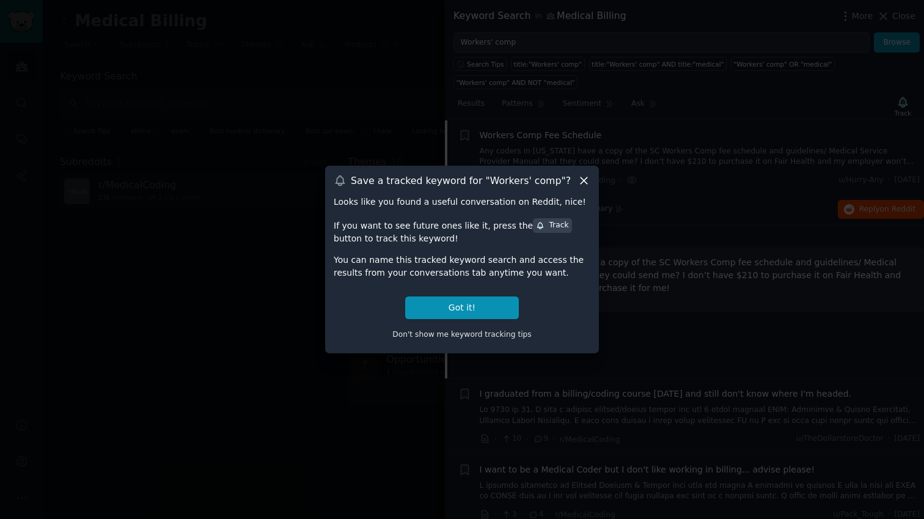
click at [583, 181] on icon at bounding box center [584, 180] width 7 height 7
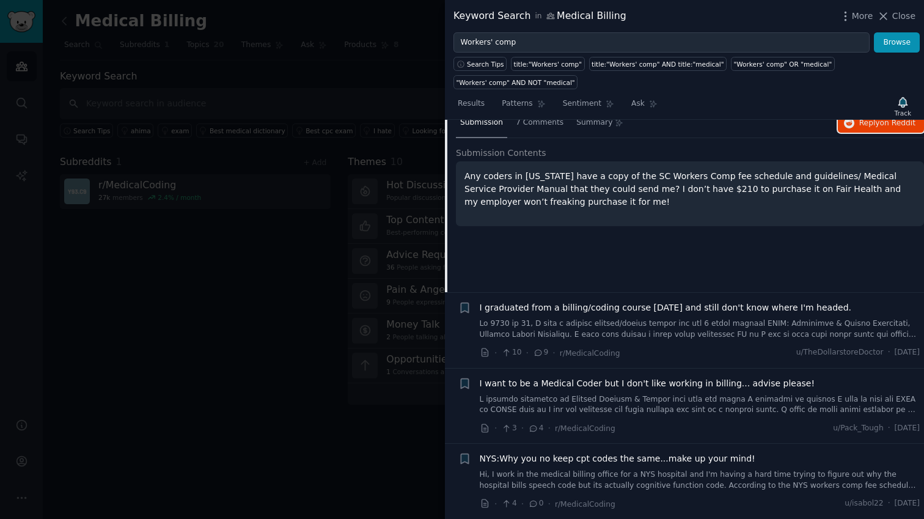
scroll to position [0, 0]
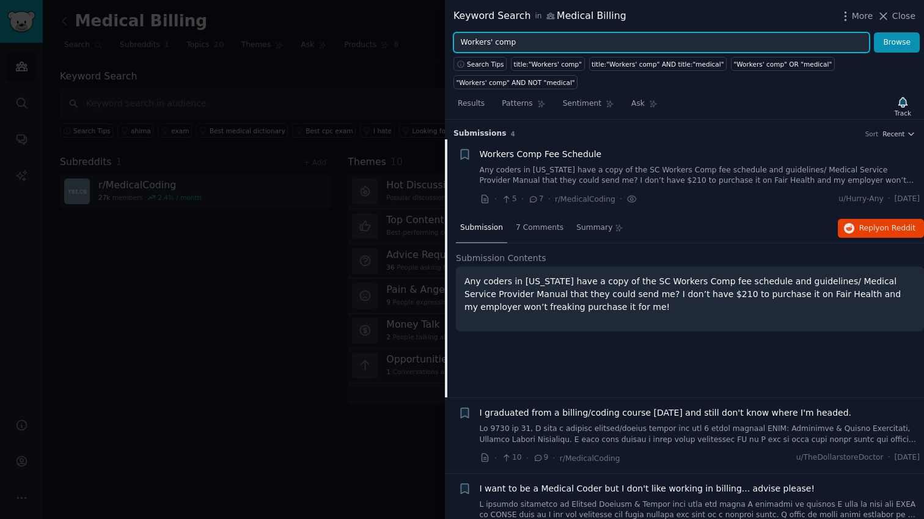
click at [531, 46] on input "Workers' comp" at bounding box center [661, 42] width 416 height 21
click at [874, 32] on button "Browse" at bounding box center [897, 42] width 46 height 21
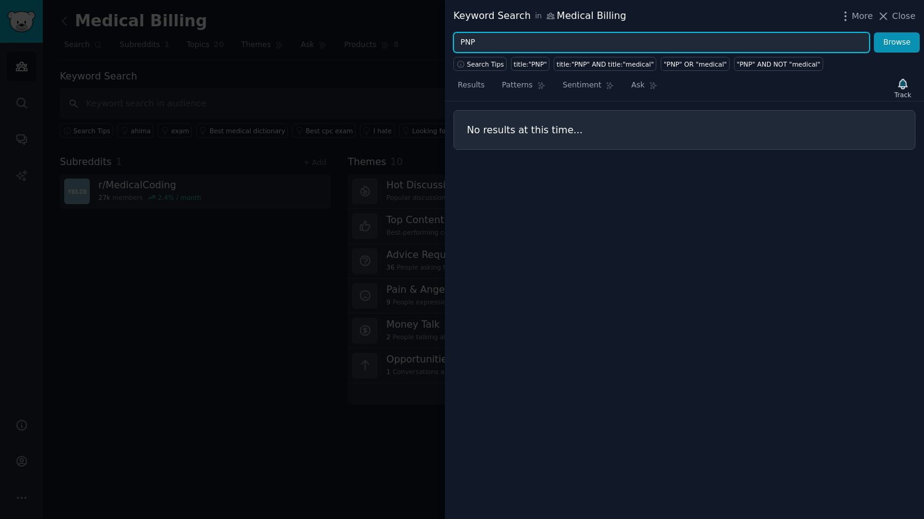
click at [523, 44] on input "PNP" at bounding box center [661, 42] width 416 height 21
click at [874, 32] on button "Browse" at bounding box center [897, 42] width 46 height 21
type input "M"
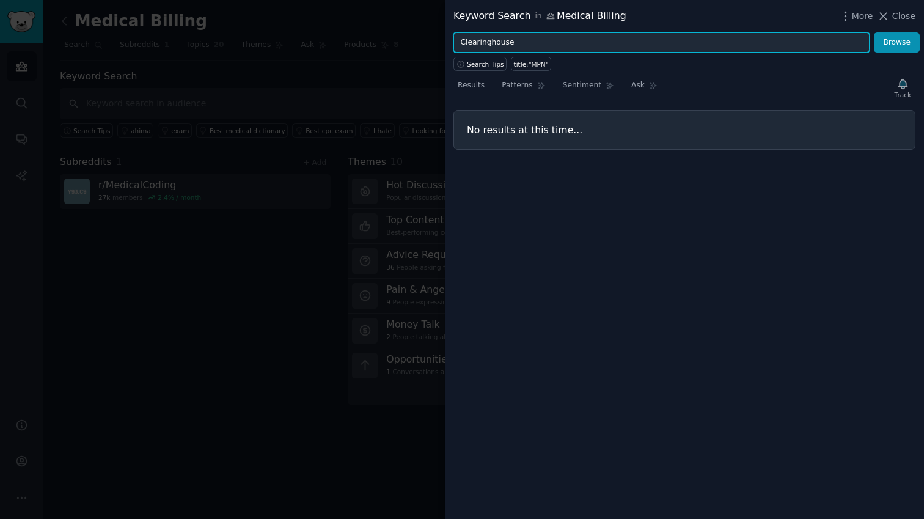
click at [874, 32] on button "Browse" at bounding box center [897, 42] width 46 height 21
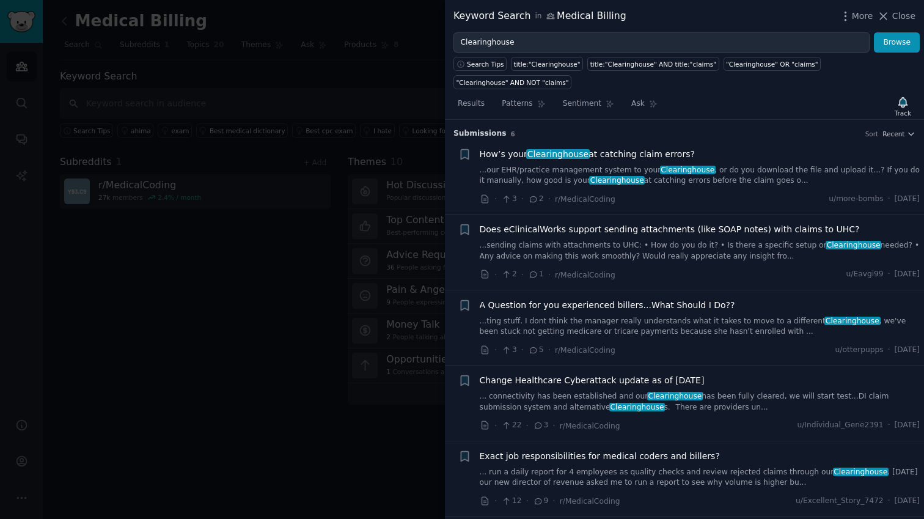
click at [602, 154] on span "How’s your Clearinghouse at catching claim errors?" at bounding box center [587, 154] width 215 height 13
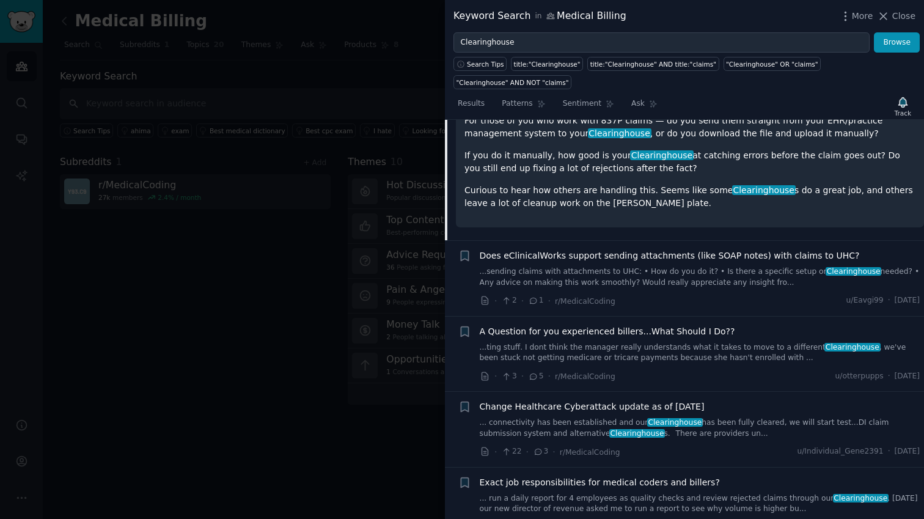
scroll to position [167, 0]
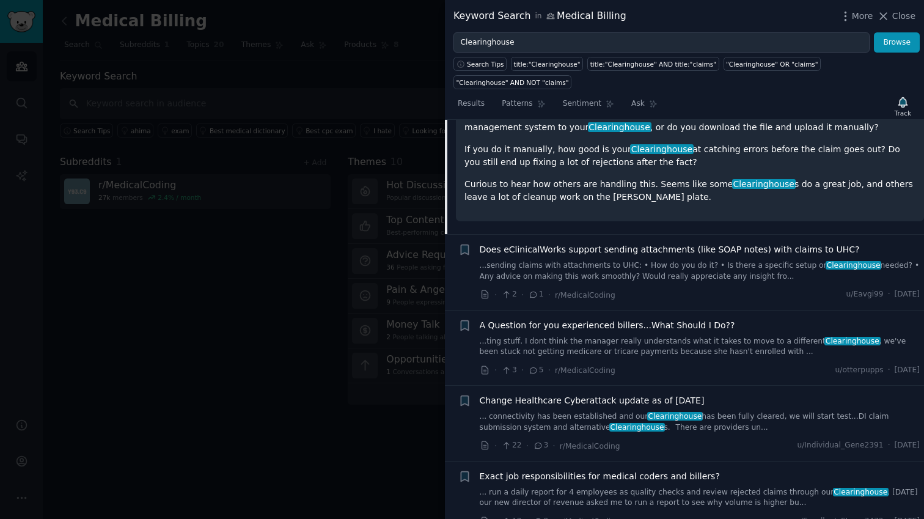
click at [549, 325] on span "A Question for you experienced billers...What Should I Do??" at bounding box center [607, 325] width 255 height 13
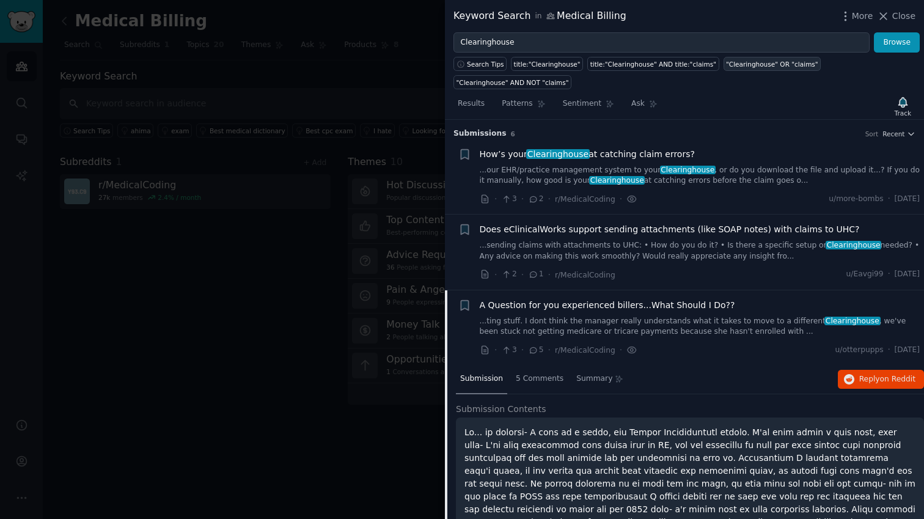
click at [731, 64] on div ""Clearinghouse" OR "claims"" at bounding box center [772, 64] width 92 height 9
type input ""Clearinghouse" OR "claims""
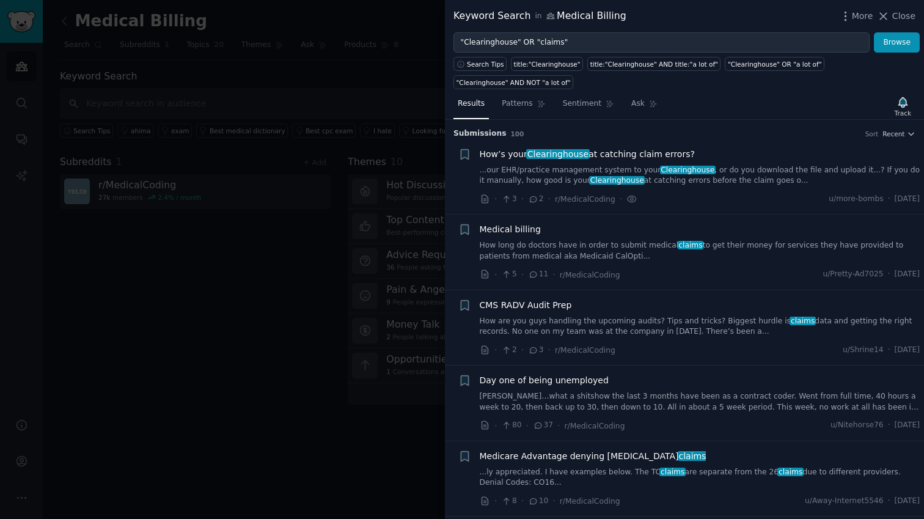
click at [527, 221] on li "+ Medical billing How long do doctors have in order to submit medical claims to…" at bounding box center [684, 251] width 479 height 75
click at [520, 227] on span "Medical billing" at bounding box center [510, 229] width 61 height 13
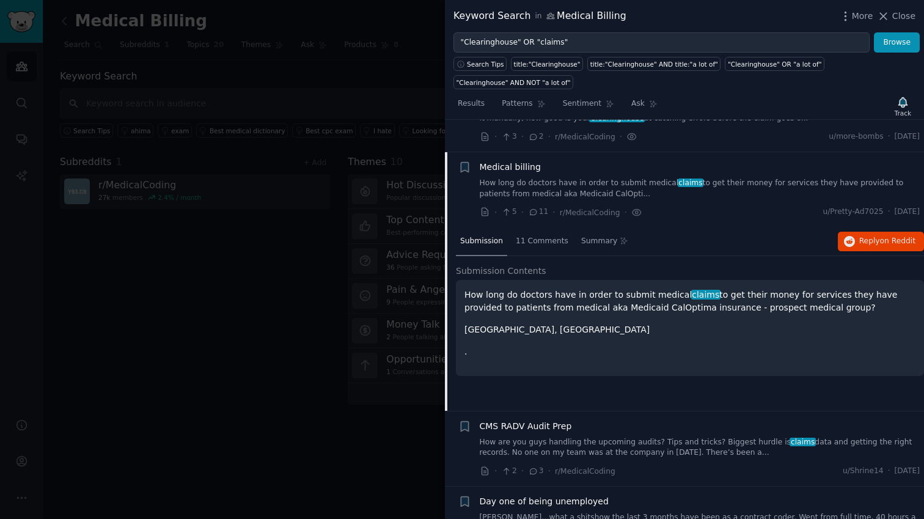
scroll to position [95, 0]
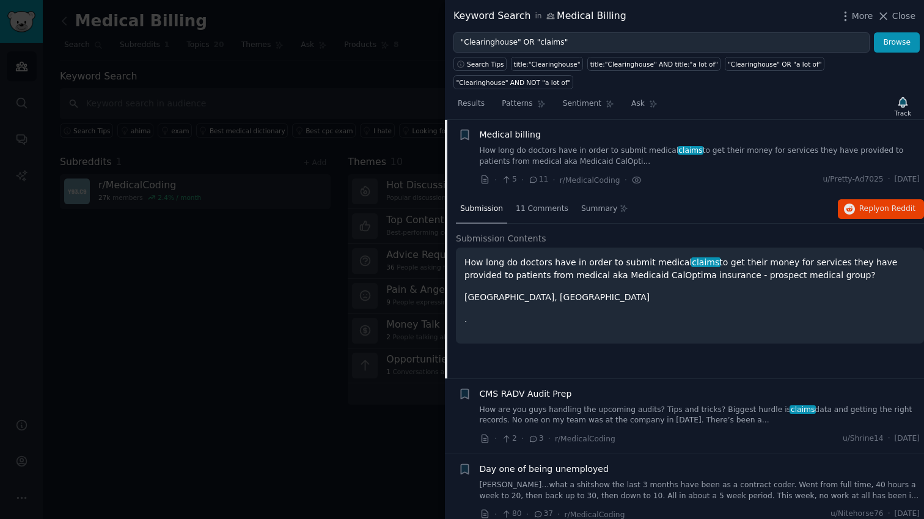
click at [656, 274] on p "How long do doctors have in order to submit medical claims to get their money f…" at bounding box center [689, 269] width 451 height 26
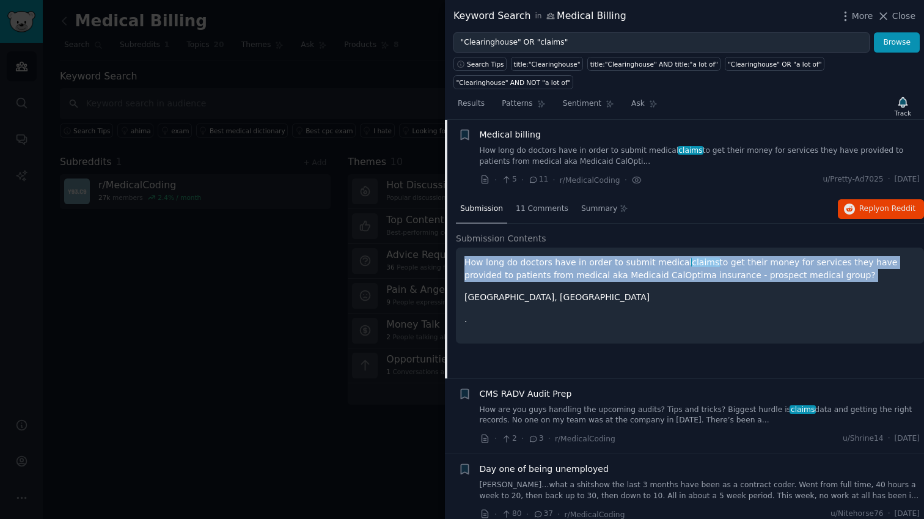
click at [656, 274] on p "How long do doctors have in order to submit medical claims to get their money f…" at bounding box center [689, 269] width 451 height 26
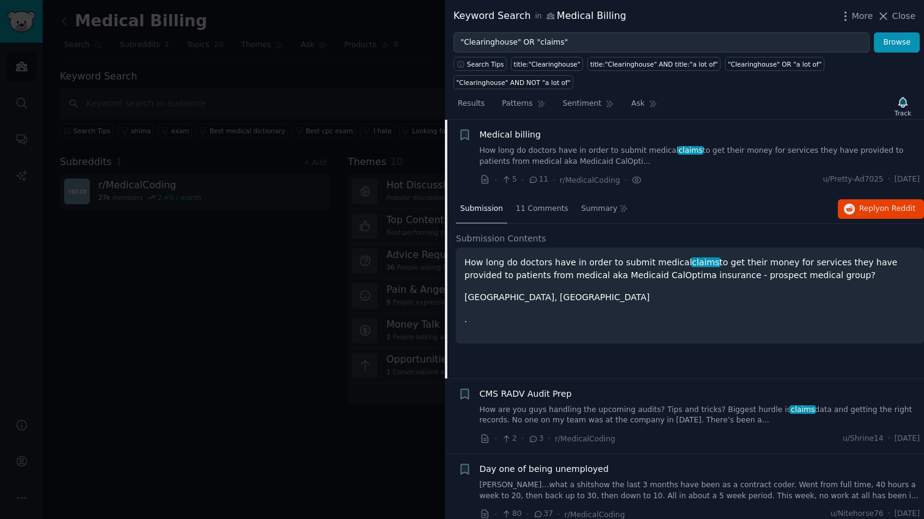
click at [550, 295] on p "Orange County, CA" at bounding box center [689, 297] width 451 height 13
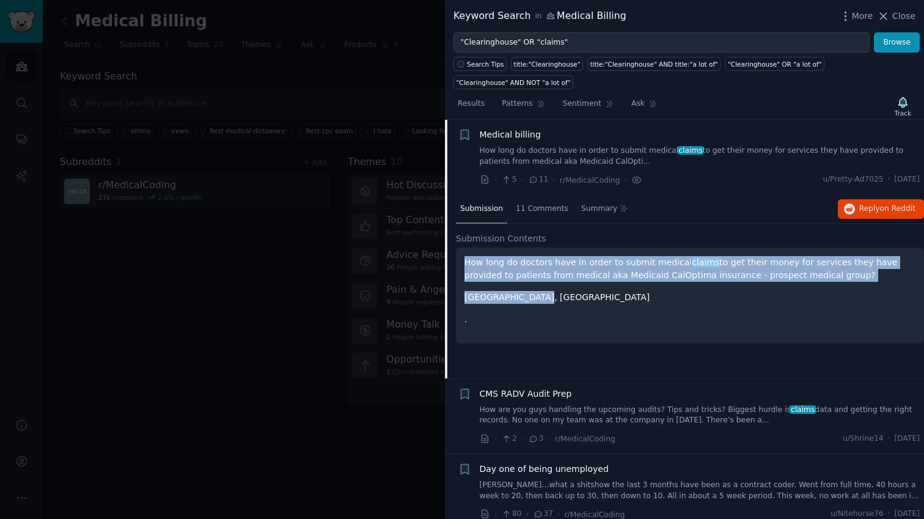
drag, startPoint x: 551, startPoint y: 298, endPoint x: 460, endPoint y: 257, distance: 99.8
click at [460, 257] on div "How long do doctors have in order to submit medical claims to get their money f…" at bounding box center [690, 295] width 468 height 96
copy div "How long do doctors have in order to submit medical claims to get their money f…"
click at [896, 207] on span "on Reddit" at bounding box center [897, 208] width 35 height 9
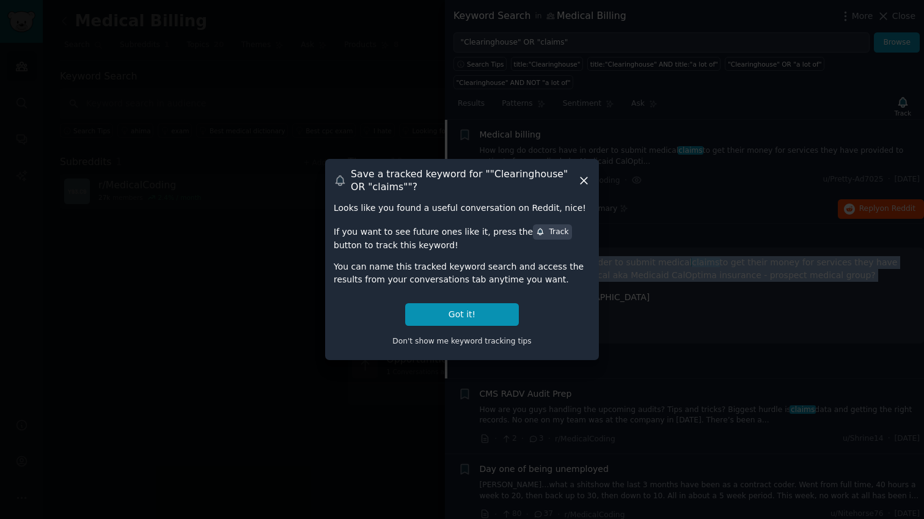
click at [577, 181] on icon at bounding box center [583, 180] width 13 height 13
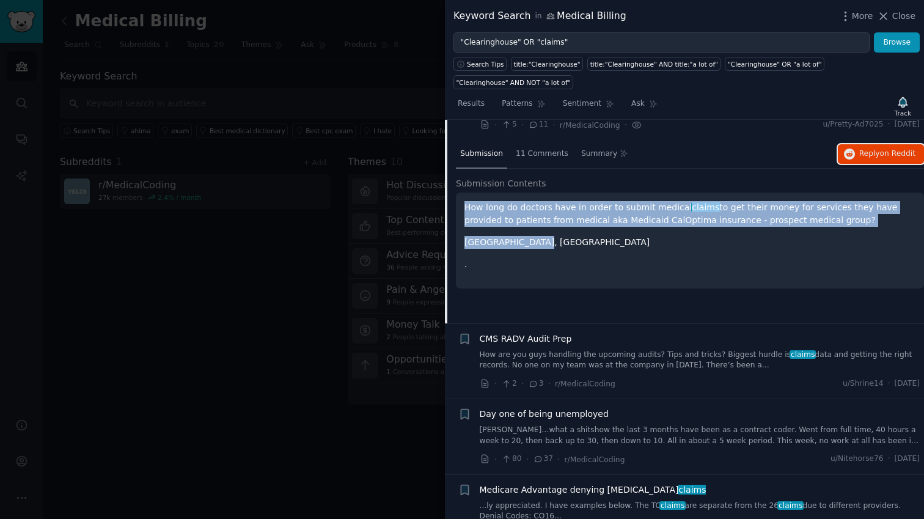
scroll to position [192, 0]
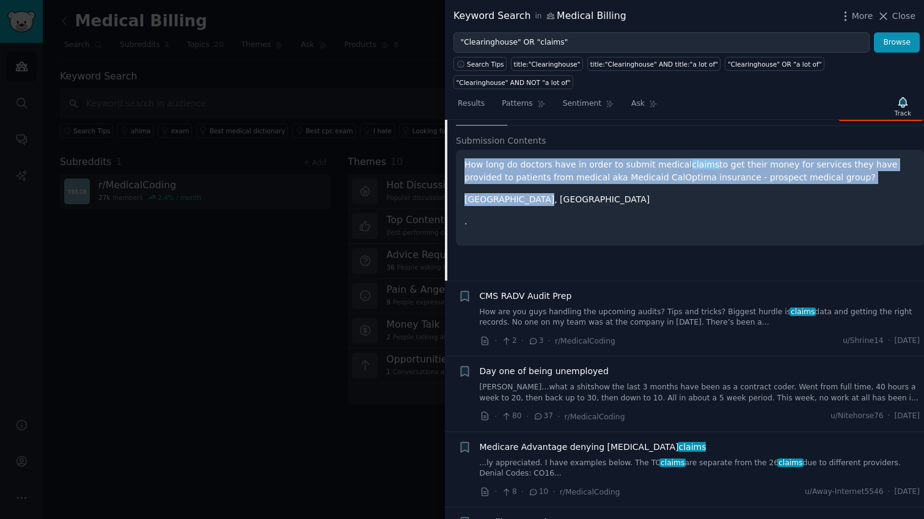
click at [546, 290] on span "CMS RADV Audit Prep" at bounding box center [526, 296] width 92 height 13
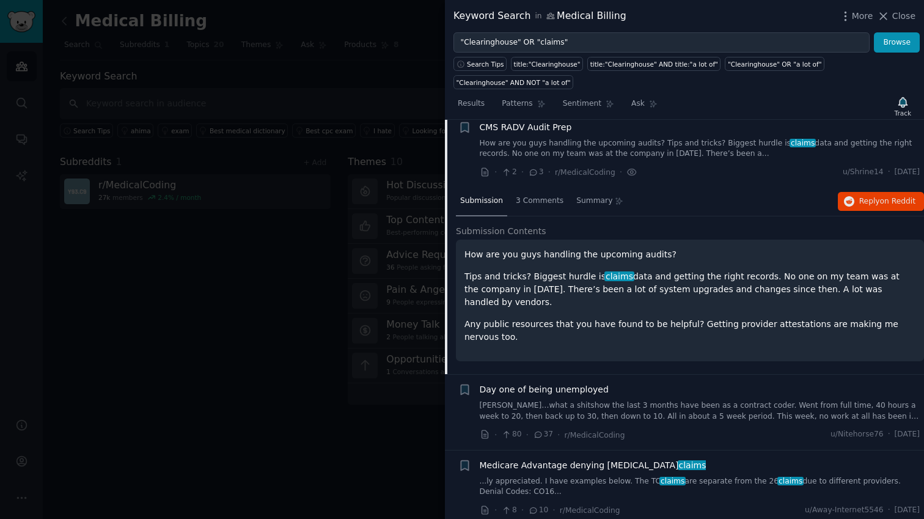
scroll to position [170, 0]
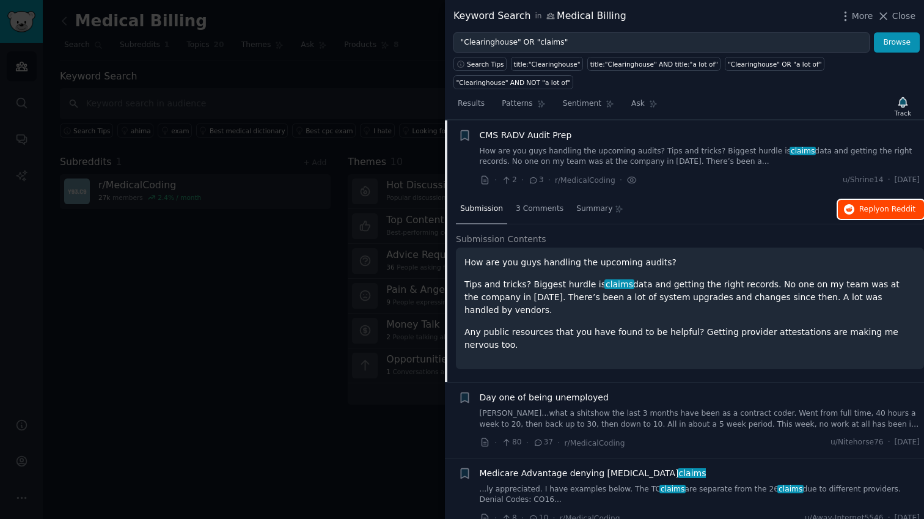
click at [882, 205] on span "on Reddit" at bounding box center [897, 209] width 35 height 9
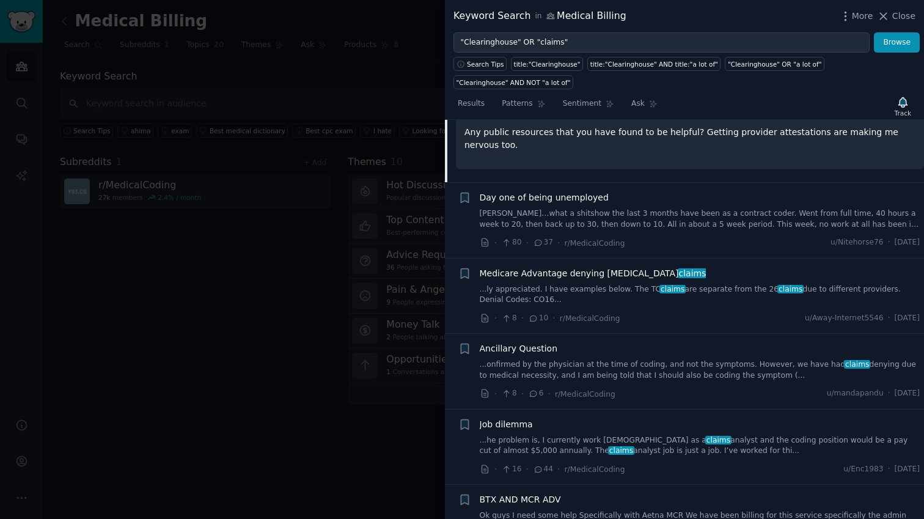
scroll to position [380, 0]
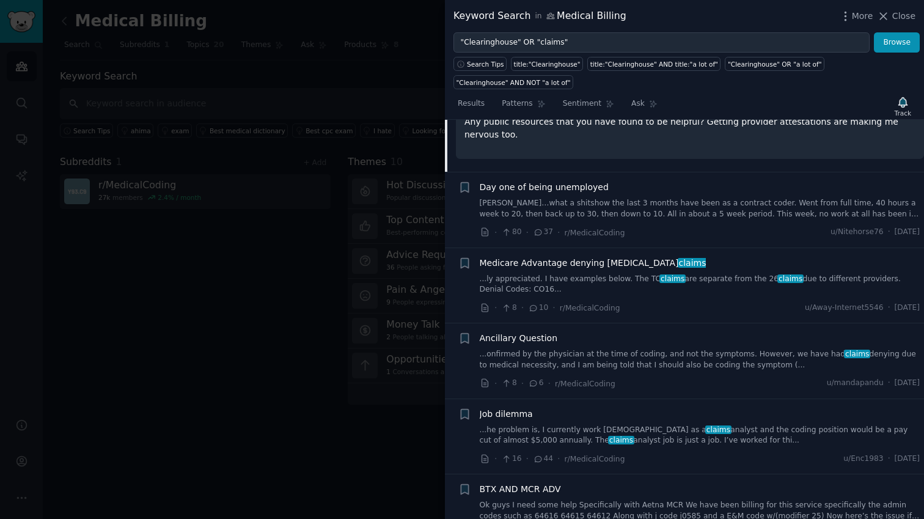
click at [525, 332] on span "Ancillary Question" at bounding box center [519, 338] width 78 height 13
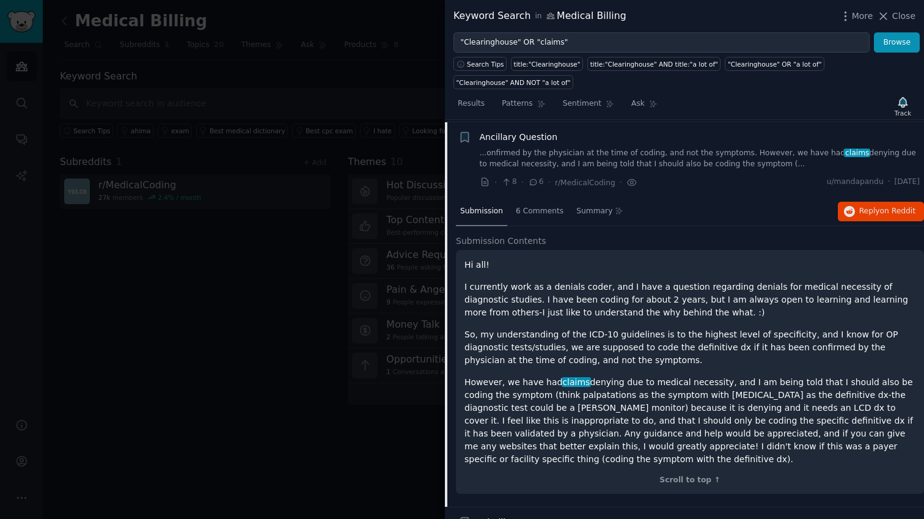
scroll to position [397, 0]
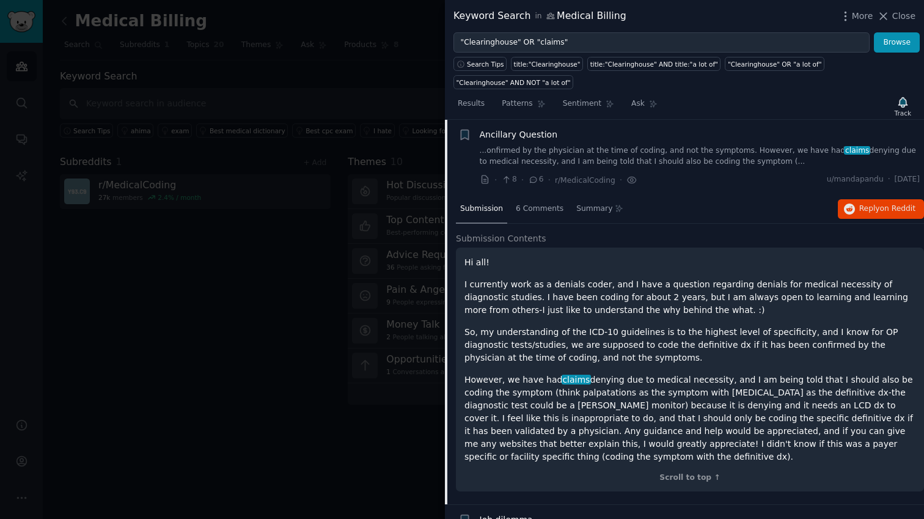
drag, startPoint x: 607, startPoint y: 460, endPoint x: 458, endPoint y: 252, distance: 255.7
click at [458, 252] on div "Hi all! I currently work as a denials coder, and I have a question regarding de…" at bounding box center [690, 369] width 468 height 244
copy div "Hi all! I currently work as a denials coder, and I have a question regarding de…"
click at [880, 205] on span "on Reddit" at bounding box center [897, 208] width 35 height 9
click at [898, 16] on span "Close" at bounding box center [903, 16] width 23 height 13
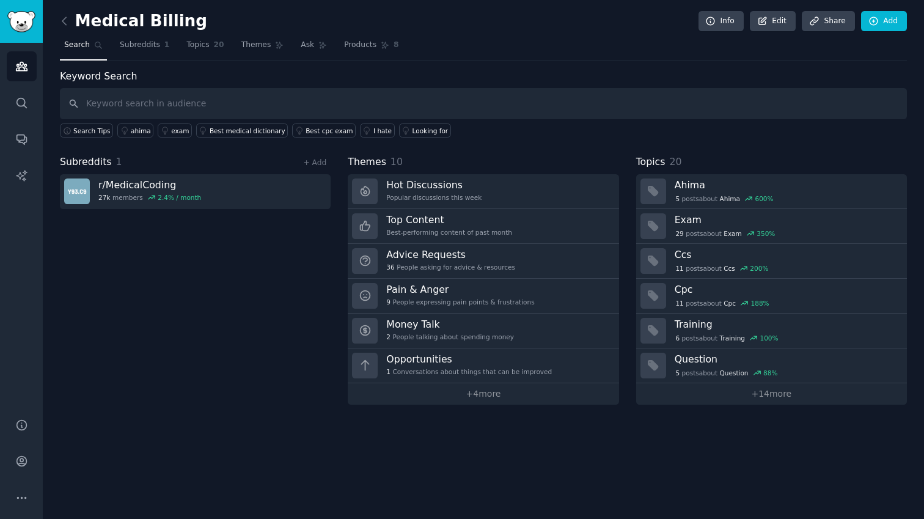
click at [279, 288] on div "Subreddits 1 + Add r/ MedicalCoding 27k members 2.4 % / month" at bounding box center [195, 280] width 271 height 250
click at [26, 73] on link "Audiences" at bounding box center [22, 66] width 30 height 30
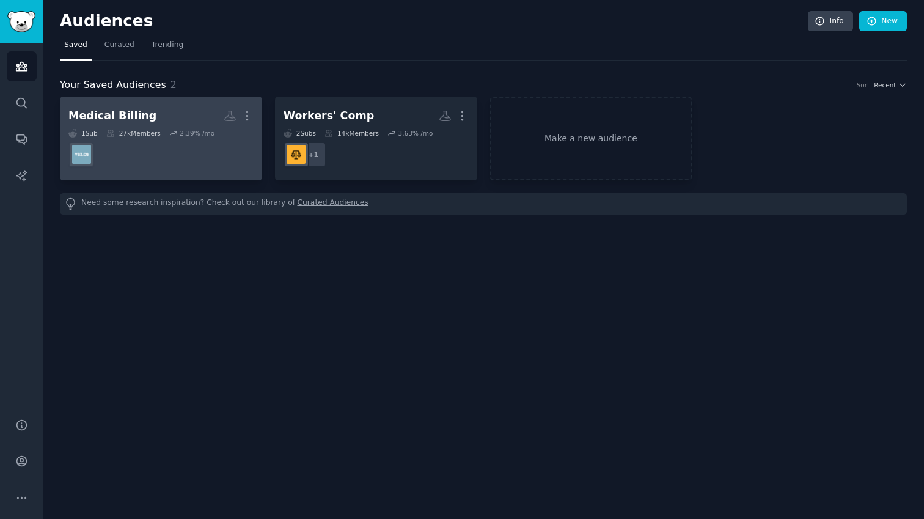
click at [185, 154] on dd "r/MedicalCoding" at bounding box center [160, 154] width 185 height 34
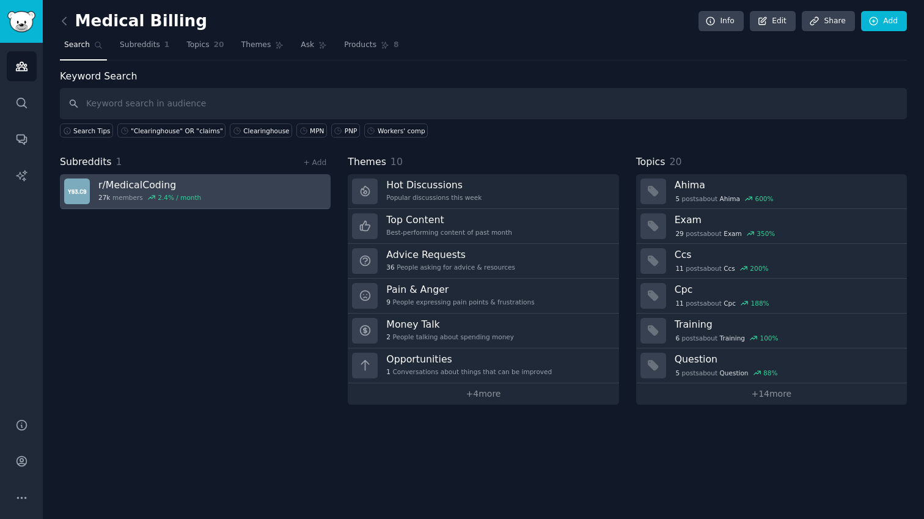
click at [252, 188] on link "r/ MedicalCoding 27k members 2.4 % / month" at bounding box center [195, 191] width 271 height 35
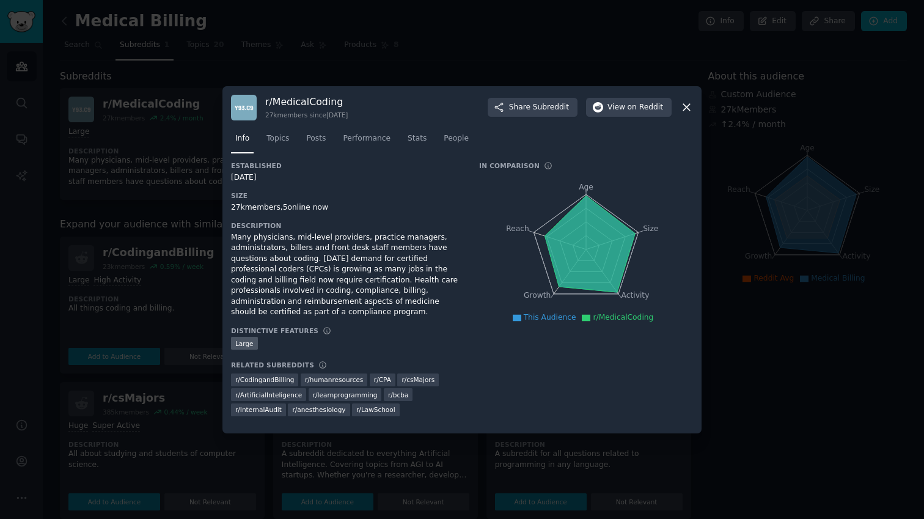
click at [686, 109] on icon at bounding box center [686, 107] width 13 height 13
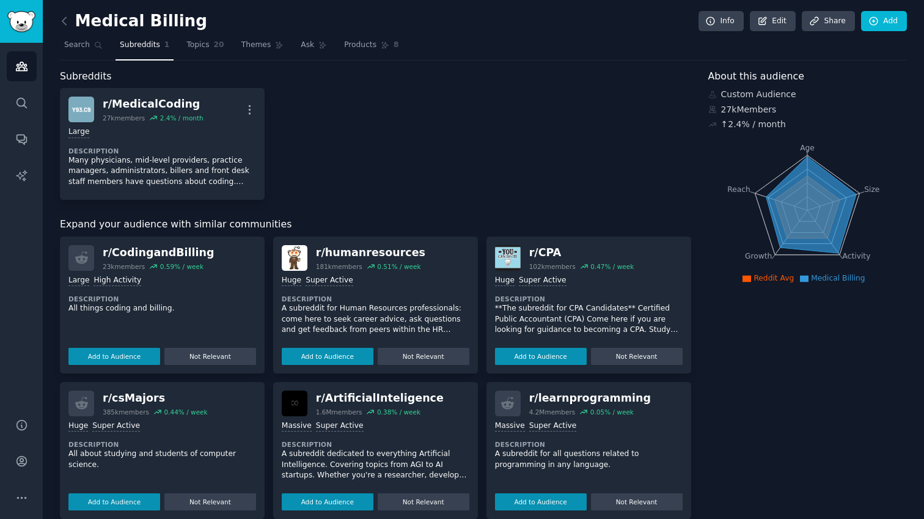
click at [216, 303] on p "All things coding and billing." at bounding box center [162, 308] width 188 height 11
click at [139, 354] on button "Add to Audience" at bounding box center [114, 356] width 92 height 17
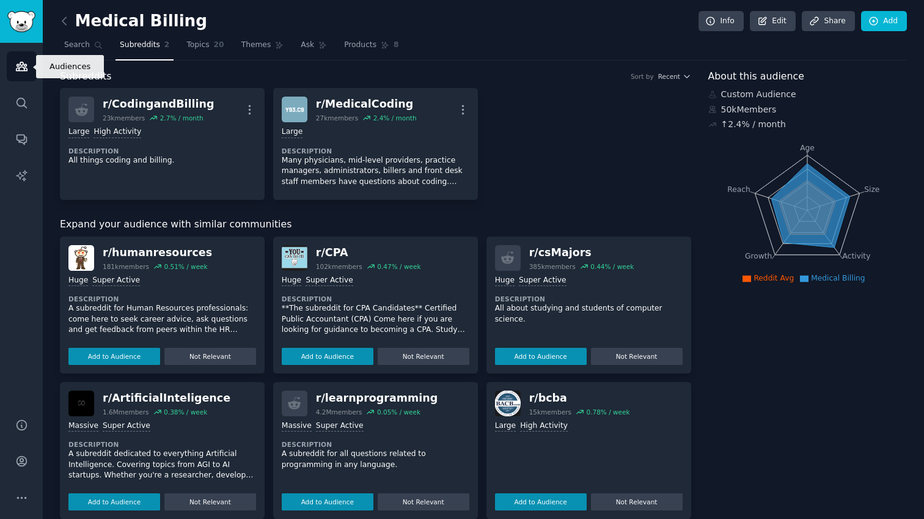
click at [20, 72] on icon "Sidebar" at bounding box center [21, 66] width 13 height 13
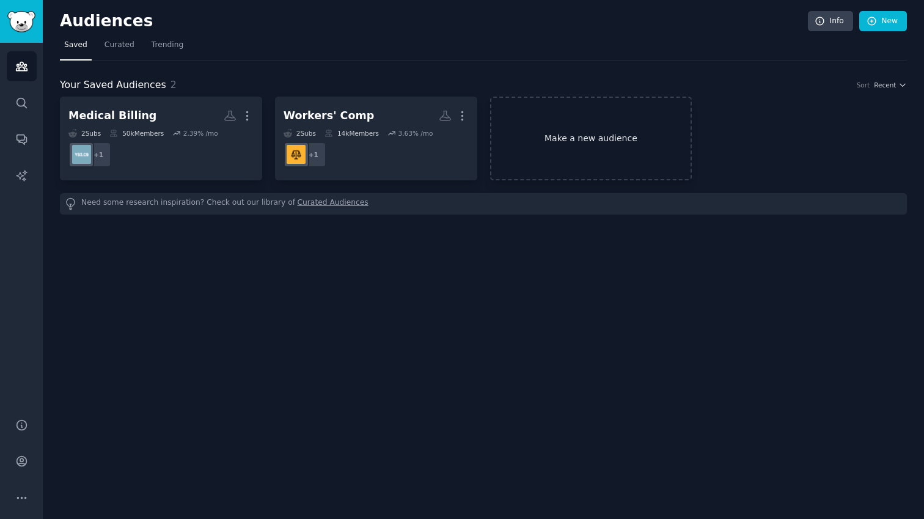
click at [612, 147] on link "Make a new audience" at bounding box center [591, 139] width 202 height 84
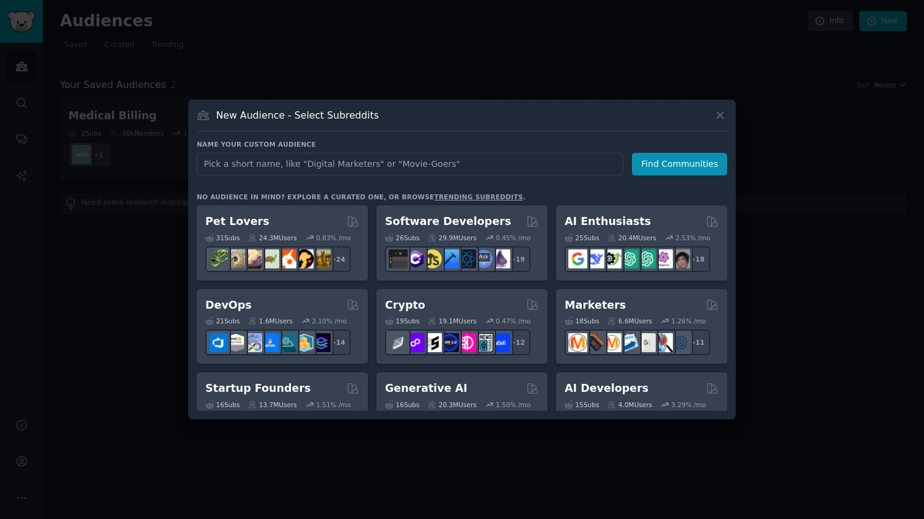
click at [442, 164] on input "text" at bounding box center [410, 164] width 427 height 23
type input "C"
click at [720, 112] on icon at bounding box center [720, 115] width 13 height 13
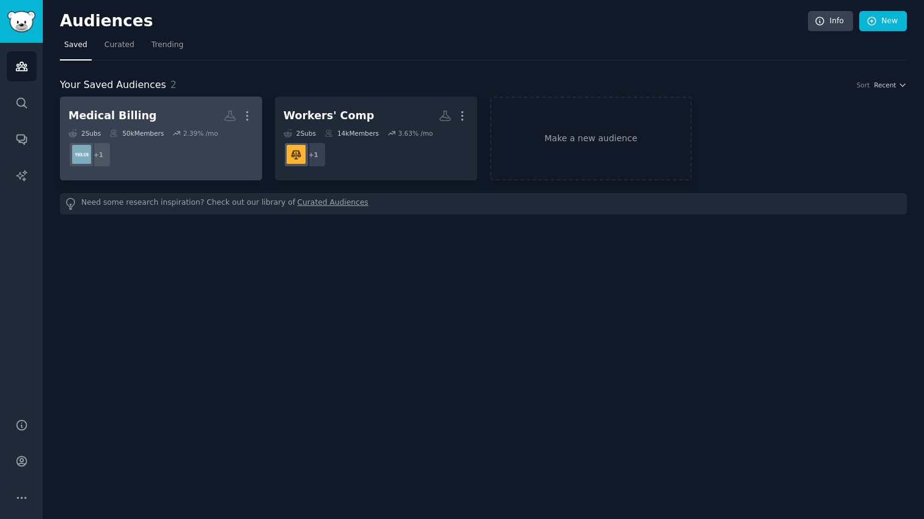
click at [156, 160] on dd "+ 1" at bounding box center [160, 154] width 185 height 34
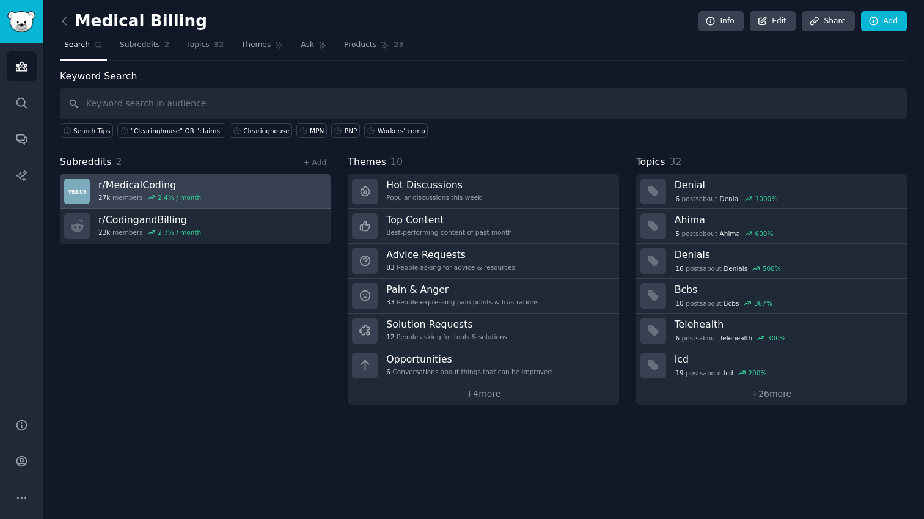
click at [285, 195] on link "r/ MedicalCoding 27k members 2.4 % / month" at bounding box center [195, 191] width 271 height 35
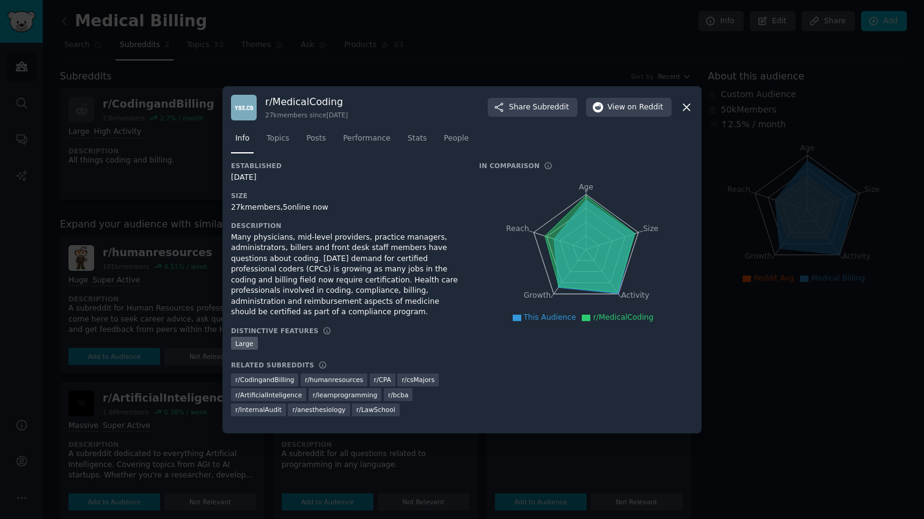
click at [689, 107] on icon at bounding box center [686, 107] width 13 height 13
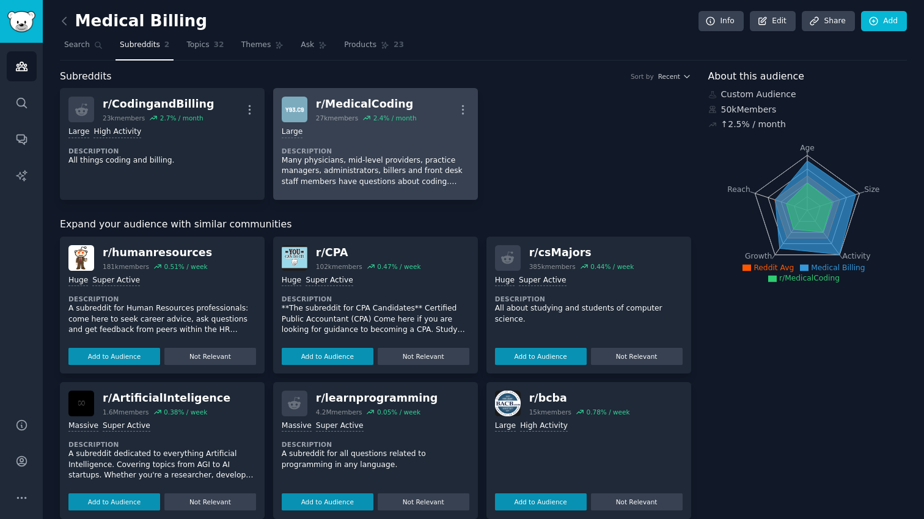
click at [415, 141] on div "Large Description Many physicians, mid-level providers, practice managers, admi…" at bounding box center [376, 156] width 188 height 69
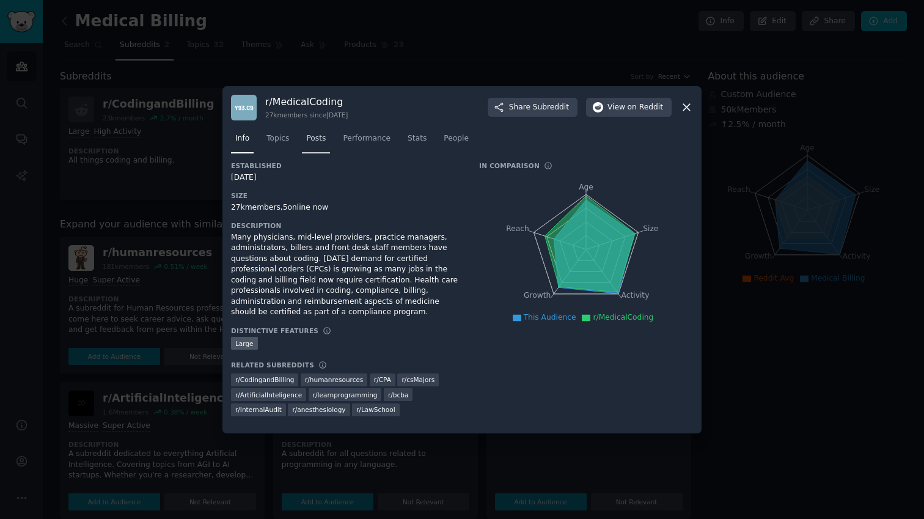
click at [321, 141] on span "Posts" at bounding box center [316, 138] width 20 height 11
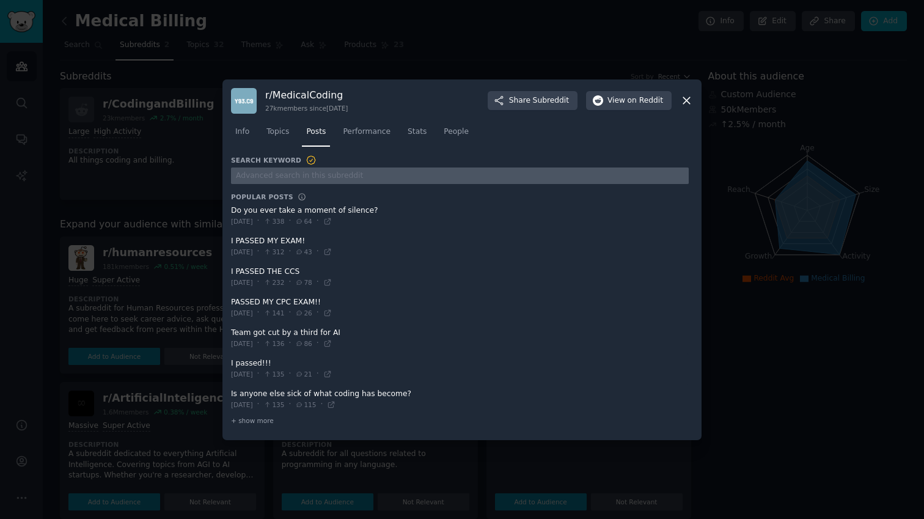
click at [472, 175] on input "text" at bounding box center [460, 175] width 458 height 16
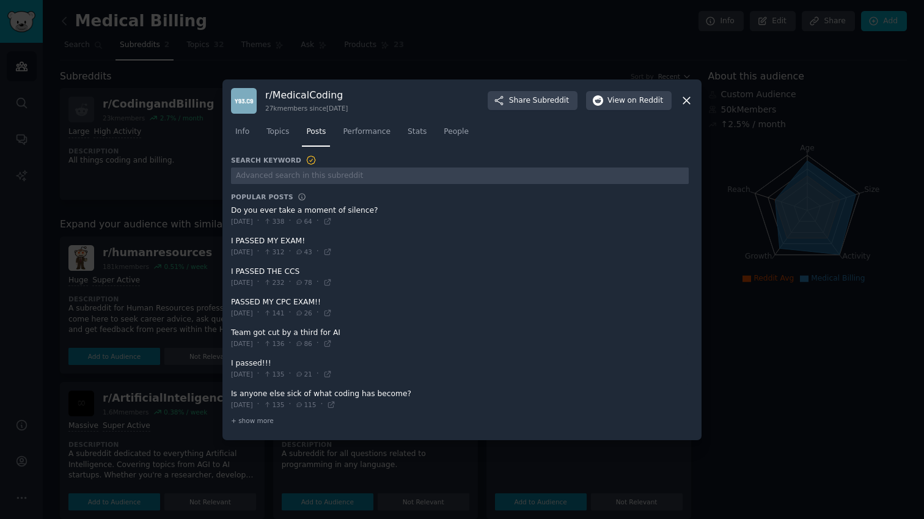
click at [688, 94] on icon at bounding box center [686, 100] width 13 height 13
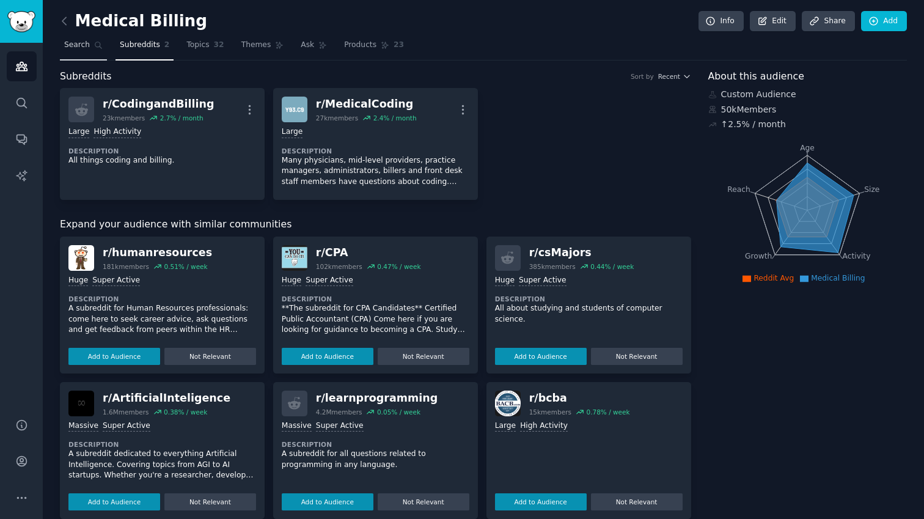
click at [88, 46] on span "Search" at bounding box center [77, 45] width 26 height 11
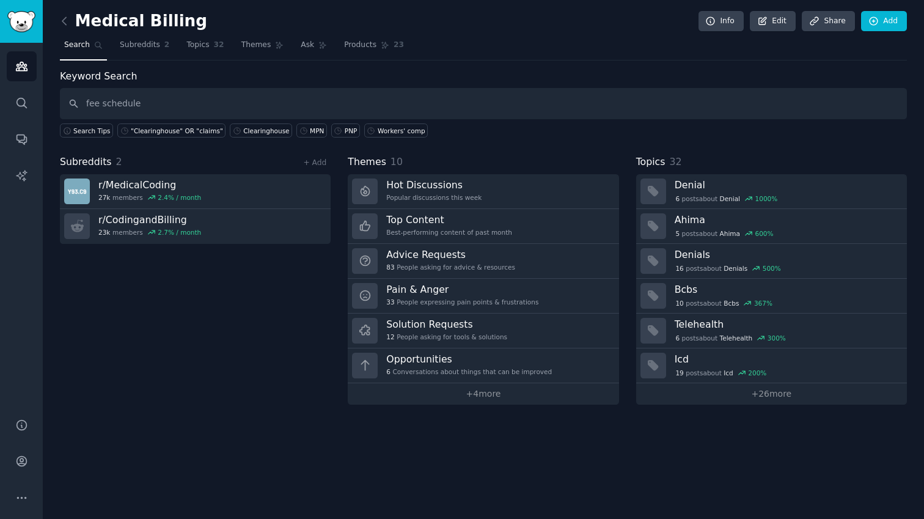
type input "fee schedule"
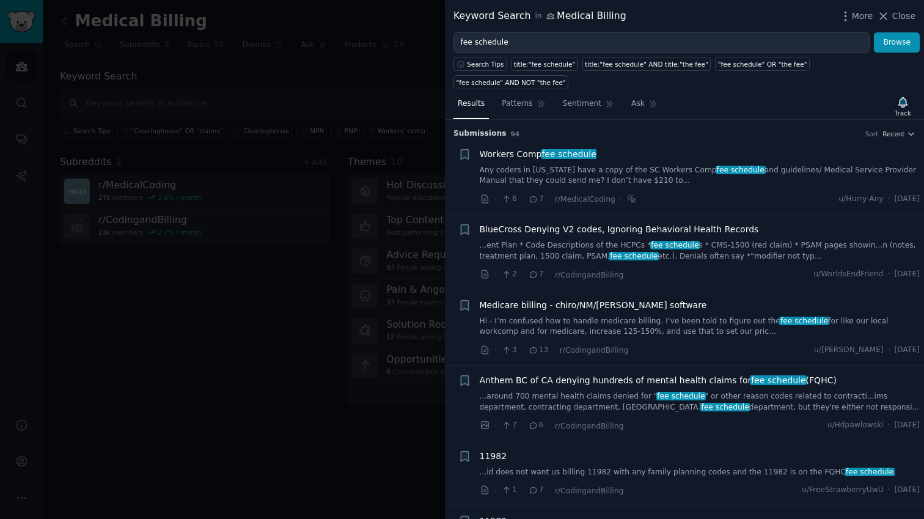
click at [597, 240] on link "...ent Plan * Code Descriptions of the HCPCs * fee schedule s * CMS-1500 (red c…" at bounding box center [700, 250] width 441 height 21
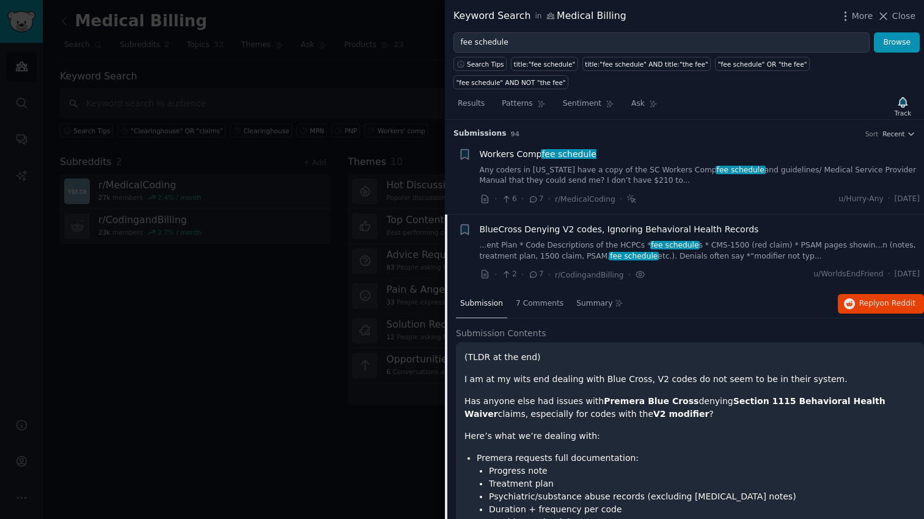
click at [525, 225] on span "BlueCross Denying V2 codes, Ignoring Behavioral Health Records" at bounding box center [619, 229] width 279 height 13
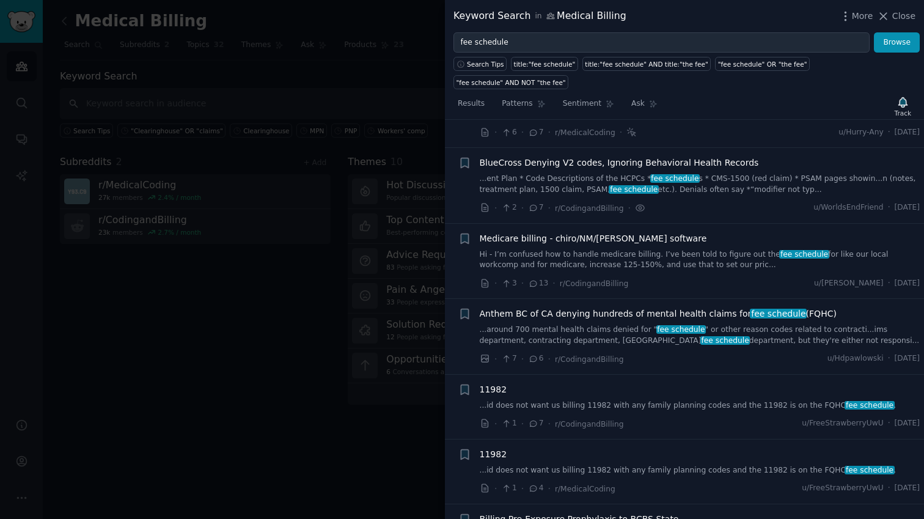
scroll to position [95, 0]
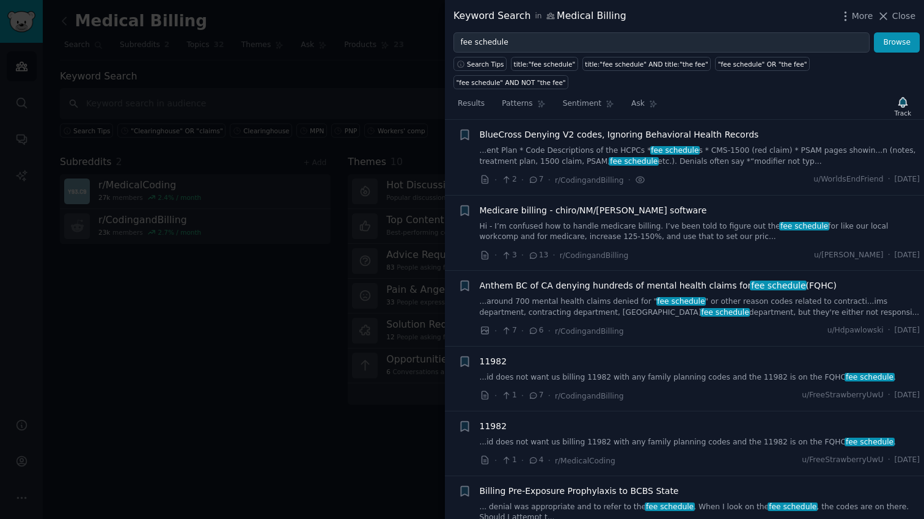
click at [543, 212] on span "Medicare billing - chiro/NM/Jane software" at bounding box center [593, 210] width 227 height 13
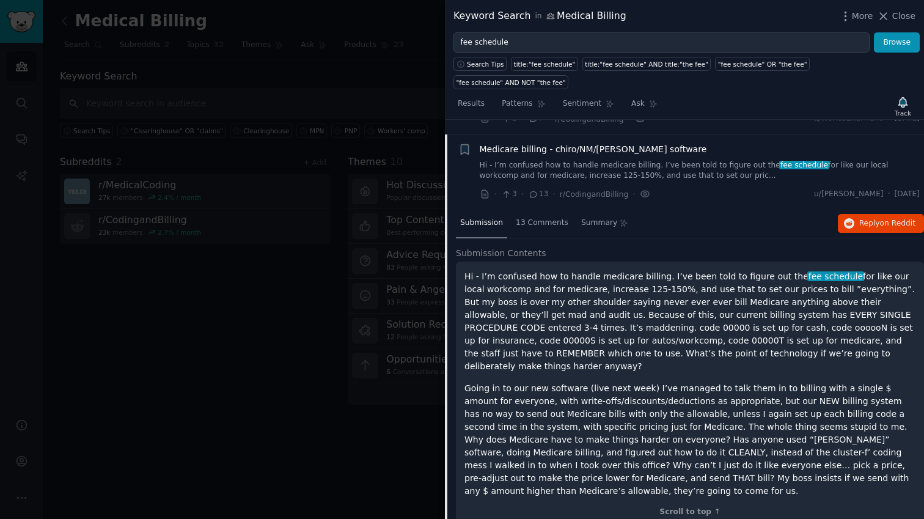
scroll to position [170, 0]
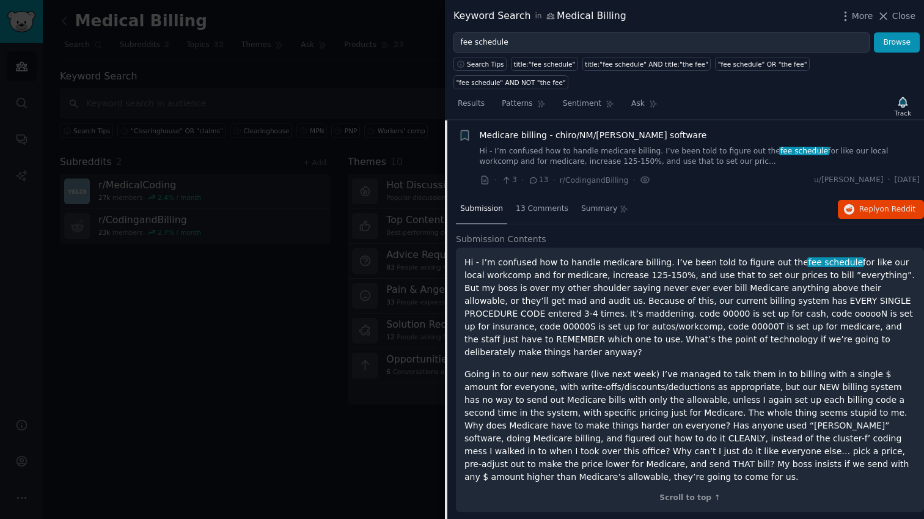
click at [890, 449] on p "Going in to our new software (live next week) I’ve managed to talk them in to b…" at bounding box center [689, 425] width 451 height 115
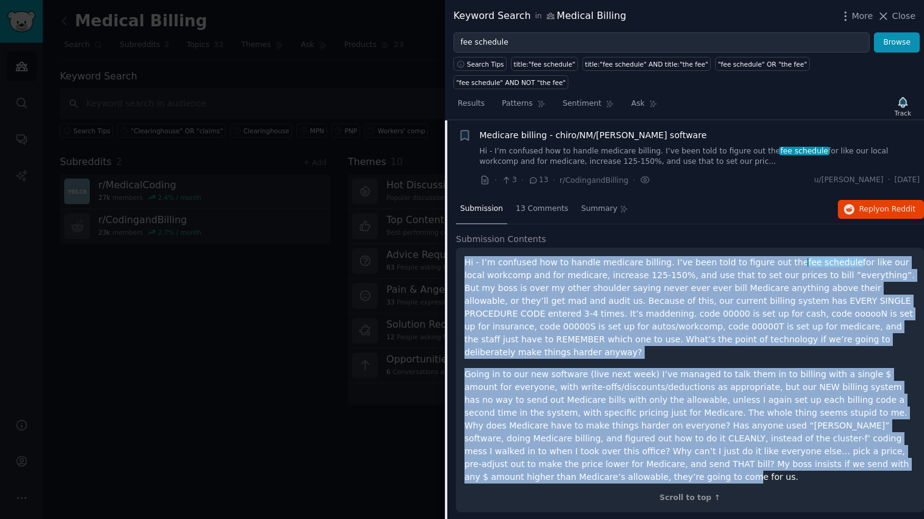
drag, startPoint x: 859, startPoint y: 455, endPoint x: 466, endPoint y: 258, distance: 439.2
click at [466, 258] on div "Hi - I’m confused how to handle medicare billing. I’ve been told to figure out …" at bounding box center [689, 369] width 451 height 227
copy div "Hi - I’m confused how to handle medicare billing. I’ve been told to figure out …"
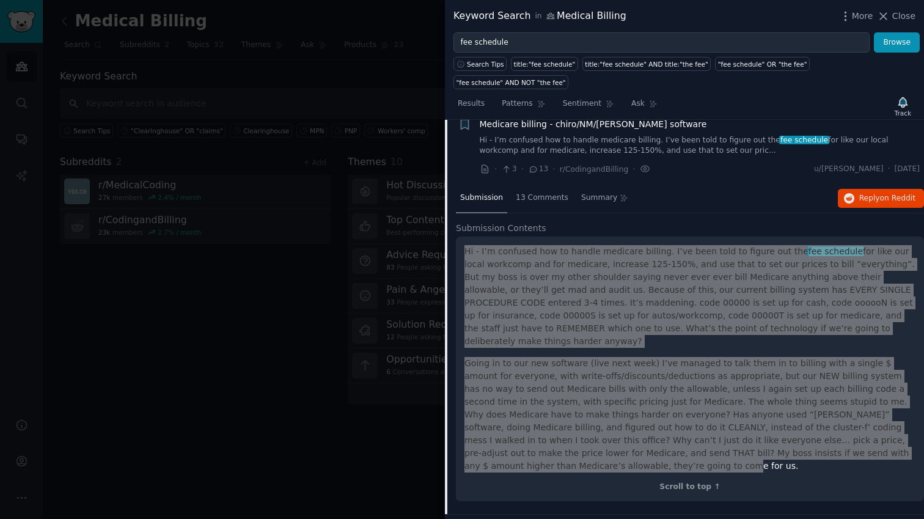
scroll to position [159, 0]
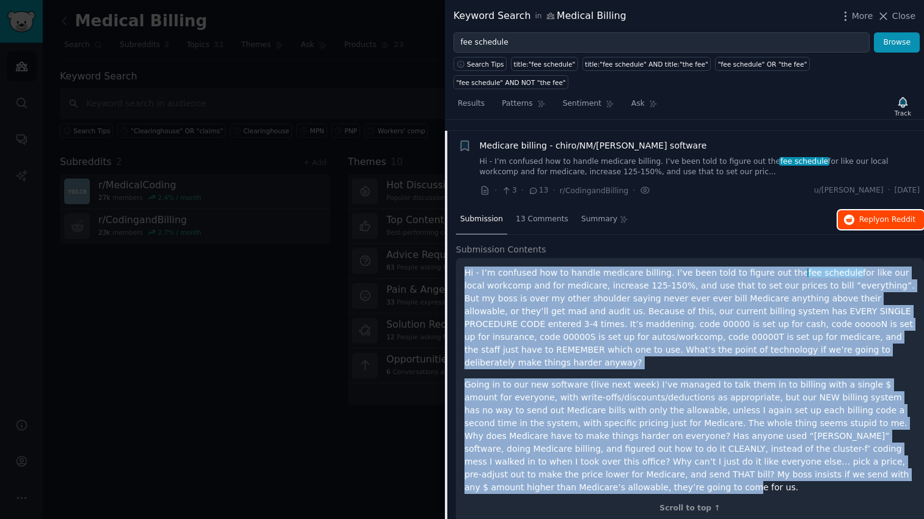
click at [860, 219] on span "Reply on Reddit" at bounding box center [887, 219] width 56 height 11
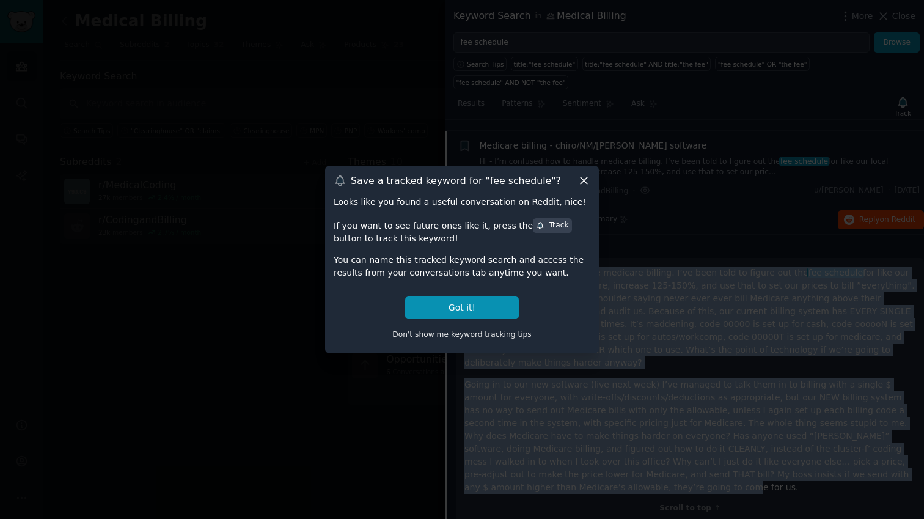
click at [584, 182] on icon at bounding box center [583, 180] width 13 height 13
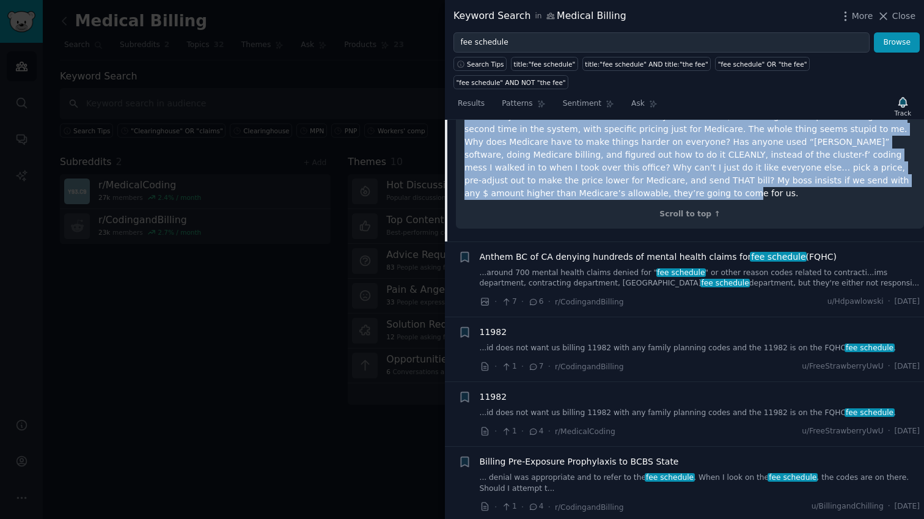
scroll to position [455, 0]
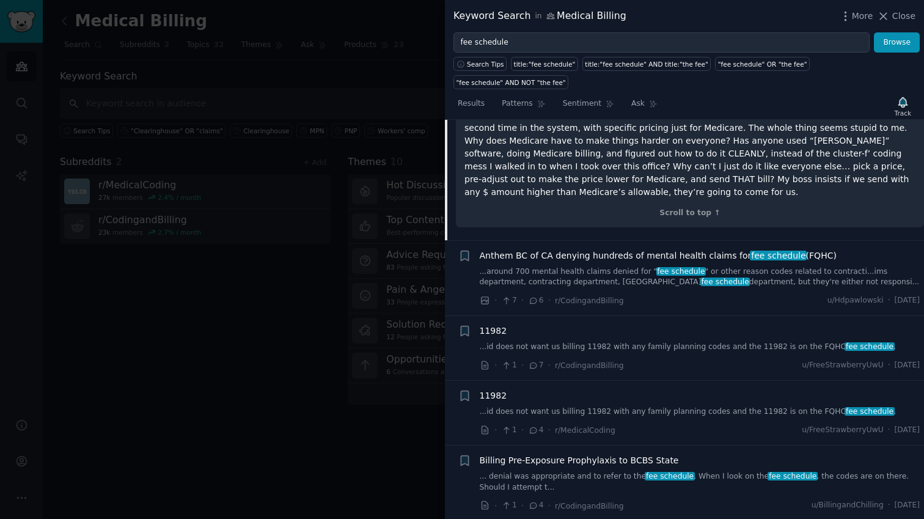
click at [522, 249] on div "Anthem BC of CA denying hundreds of mental health claims for fee schedule (FQHC…" at bounding box center [700, 268] width 441 height 38
click at [548, 249] on div "Anthem BC of CA denying hundreds of mental health claims for fee schedule (FQHC…" at bounding box center [700, 268] width 441 height 38
click at [562, 249] on span "Anthem BC of CA denying hundreds of mental health claims for fee schedule (FQHC)" at bounding box center [658, 255] width 357 height 13
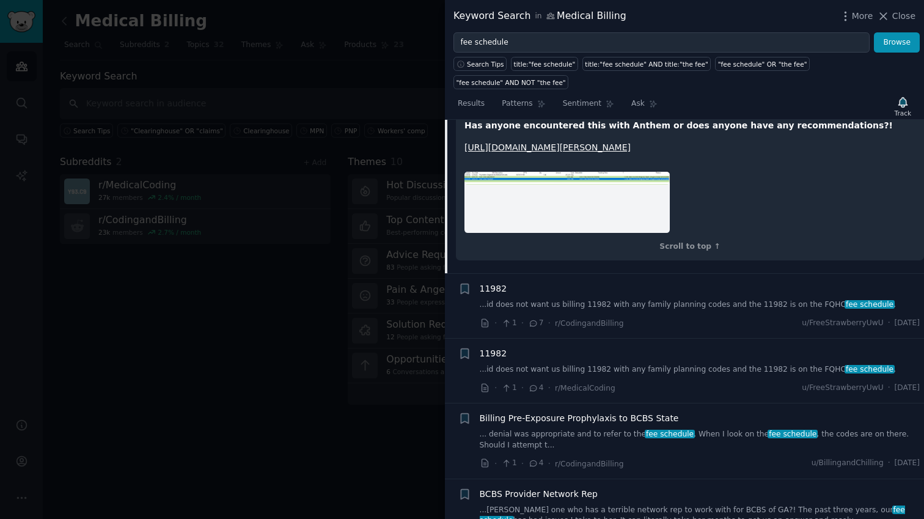
scroll to position [570, 0]
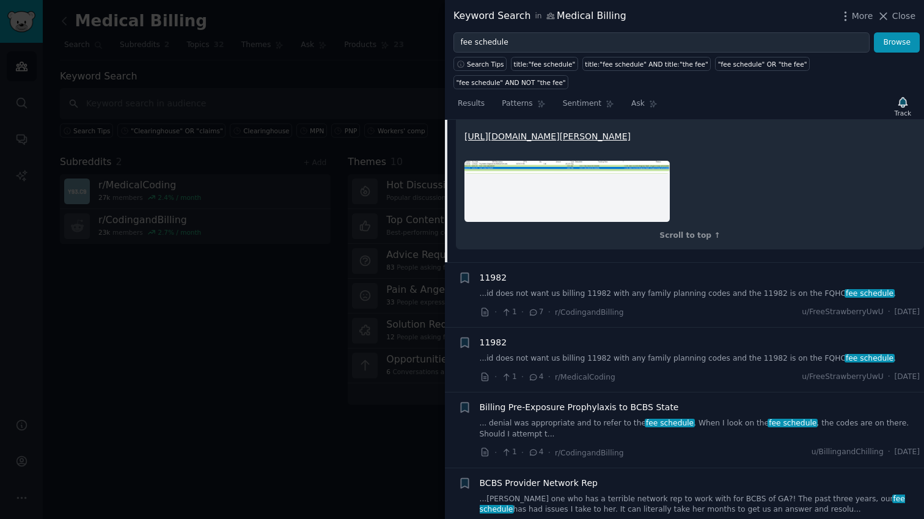
click at [494, 275] on span "11982" at bounding box center [493, 277] width 27 height 13
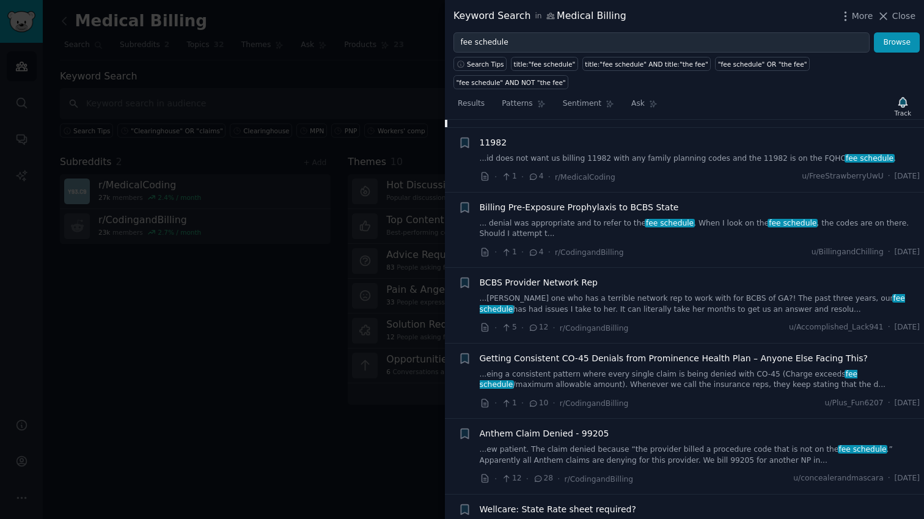
scroll to position [566, 0]
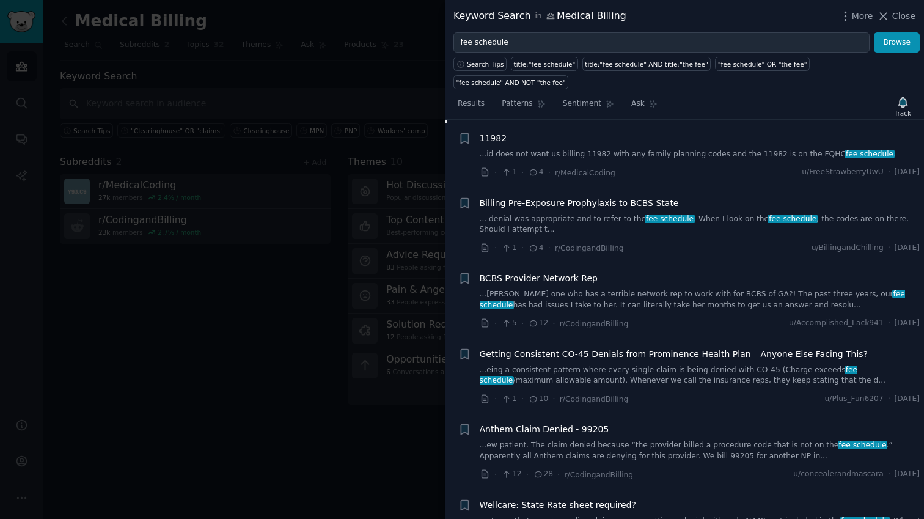
click at [525, 354] on span "Getting Consistent CO-45 Denials from Prominence Health Plan – Anyone Else Faci…" at bounding box center [674, 354] width 389 height 13
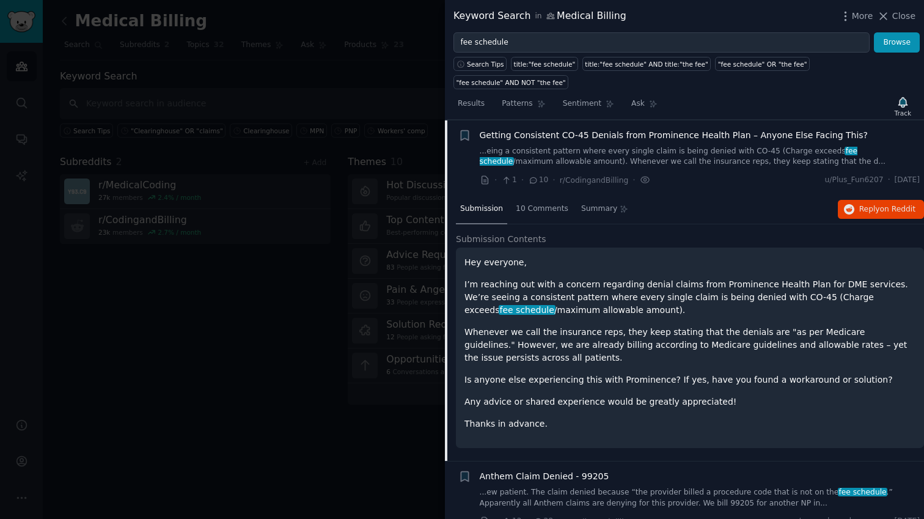
scroll to position [601, 0]
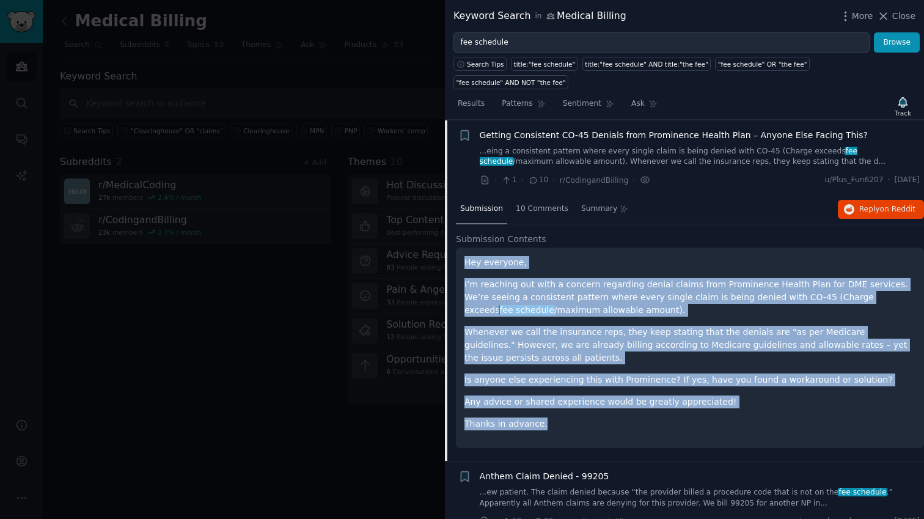
drag, startPoint x: 553, startPoint y: 428, endPoint x: 452, endPoint y: 262, distance: 194.7
click at [452, 263] on div "Submission 10 Comments Summary Reply on Reddit Submission Contents Hey everyone…" at bounding box center [684, 328] width 479 height 266
copy div "Hey everyone, I’m reaching out with a concern regarding denial claims from Prom…"
click at [882, 210] on span "on Reddit" at bounding box center [897, 209] width 35 height 9
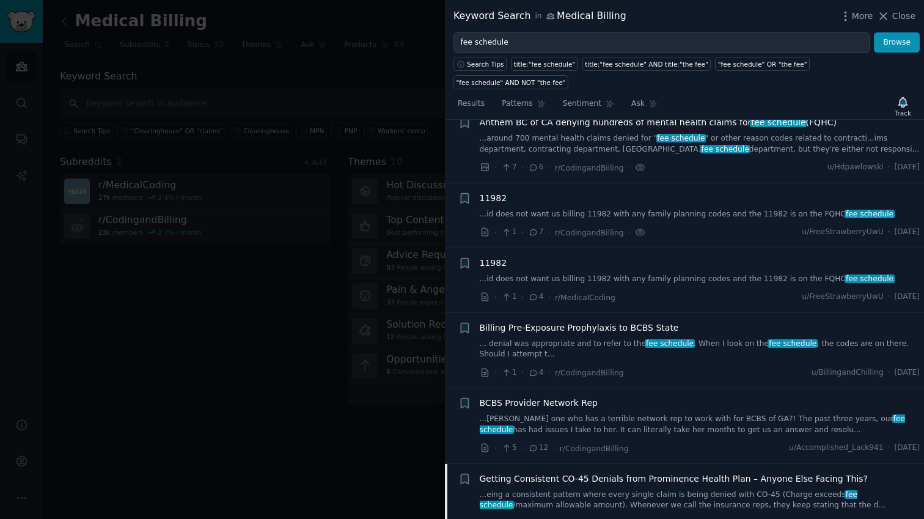
scroll to position [222, 0]
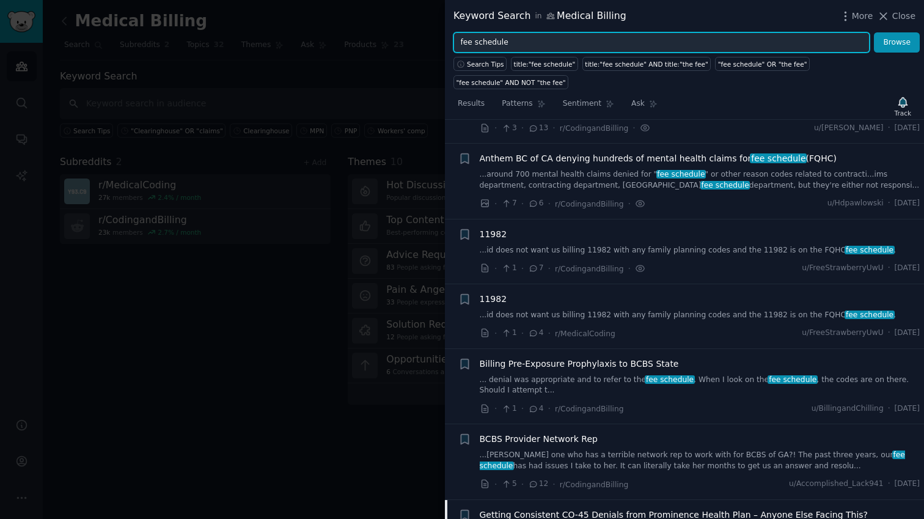
click at [628, 40] on input "fee schedule" at bounding box center [661, 42] width 416 height 21
click at [874, 32] on button "Browse" at bounding box center [897, 42] width 46 height 21
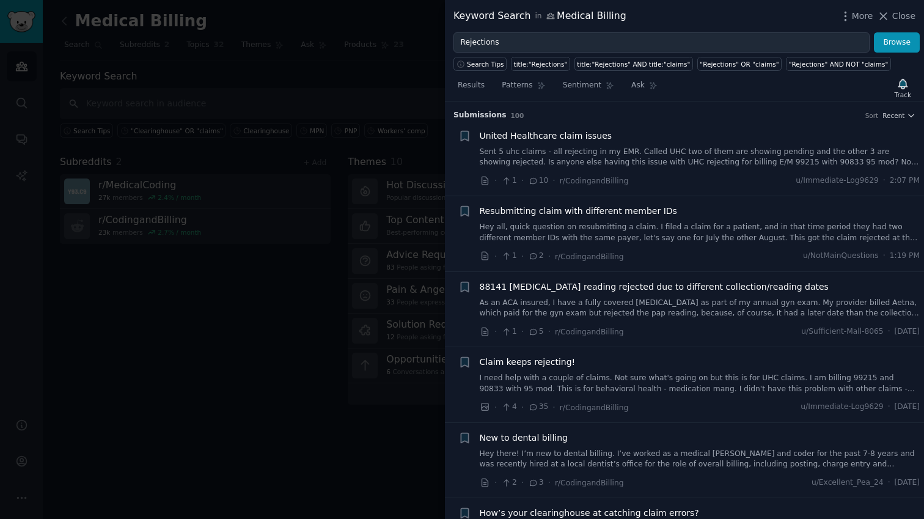
click at [598, 138] on span "United Healthcare claim issues" at bounding box center [546, 136] width 133 height 13
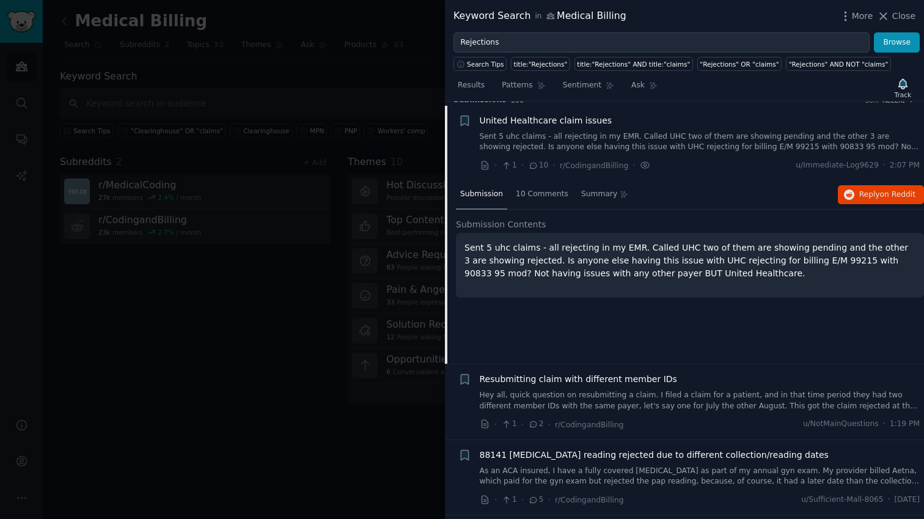
scroll to position [19, 0]
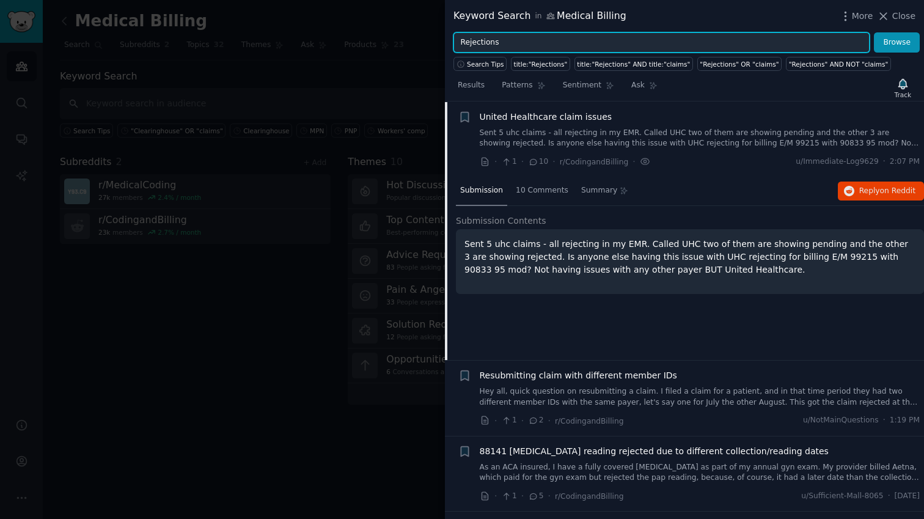
click at [625, 43] on input "Rejections" at bounding box center [661, 42] width 416 height 21
click at [874, 32] on button "Browse" at bounding box center [897, 42] width 46 height 21
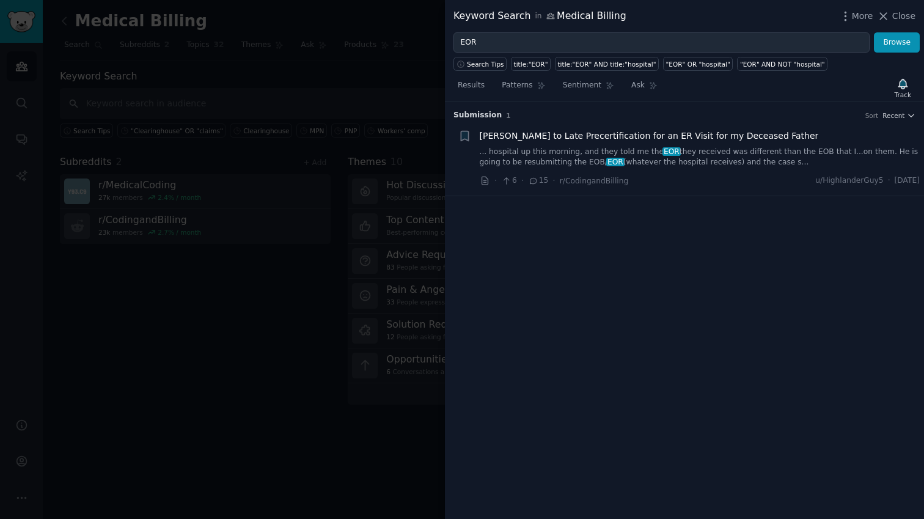
click at [706, 153] on link "... hospital up this morning, and they told me the EOR they received was differ…" at bounding box center [700, 157] width 441 height 21
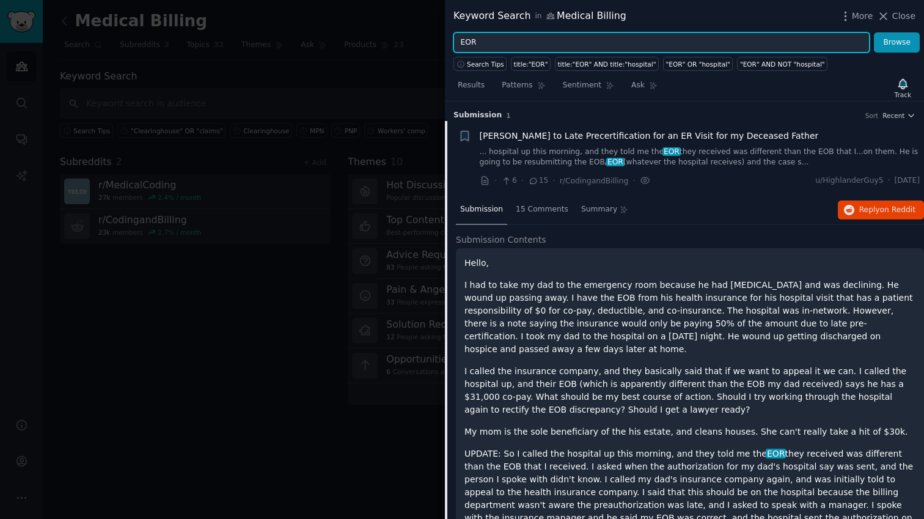
click at [610, 46] on input "EOR" at bounding box center [661, 42] width 416 height 21
type input "EOB"
click at [874, 32] on button "Browse" at bounding box center [897, 42] width 46 height 21
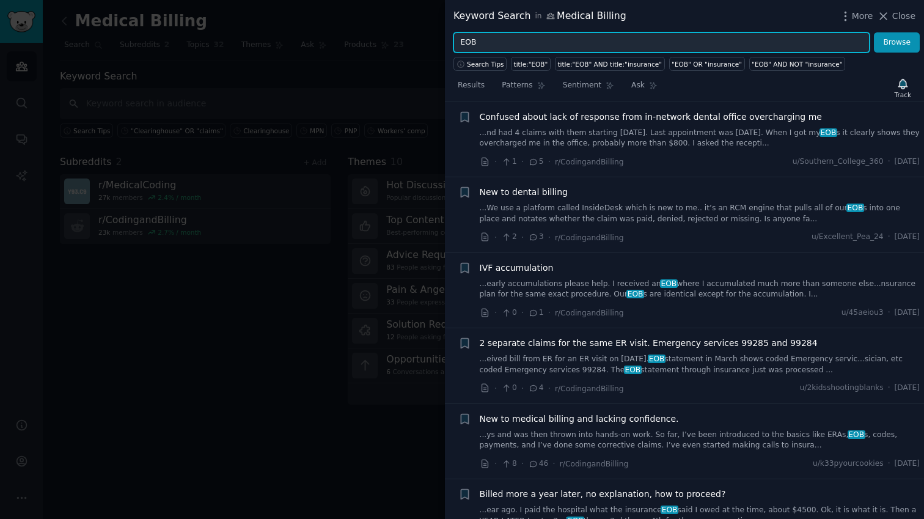
scroll to position [21, 0]
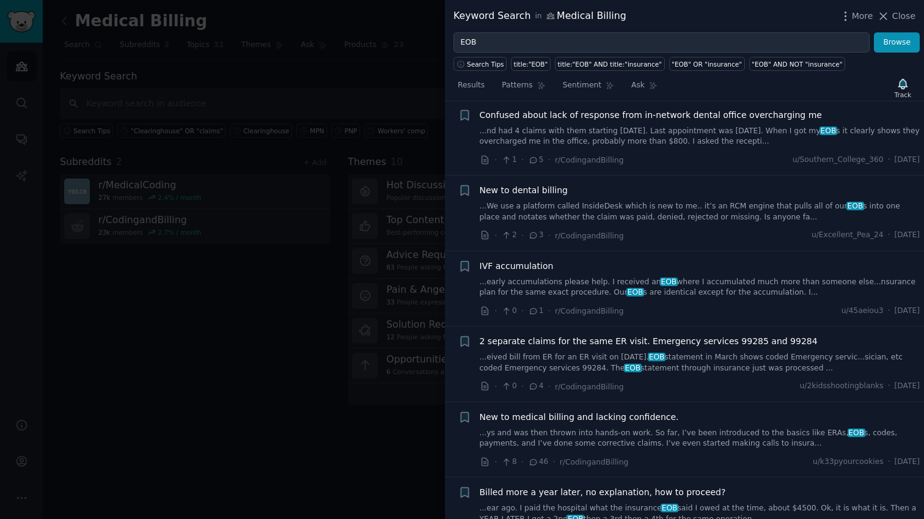
click at [674, 343] on span "2 separate claims for the same ER visit. Emergency services 99285 and 99284" at bounding box center [649, 341] width 338 height 13
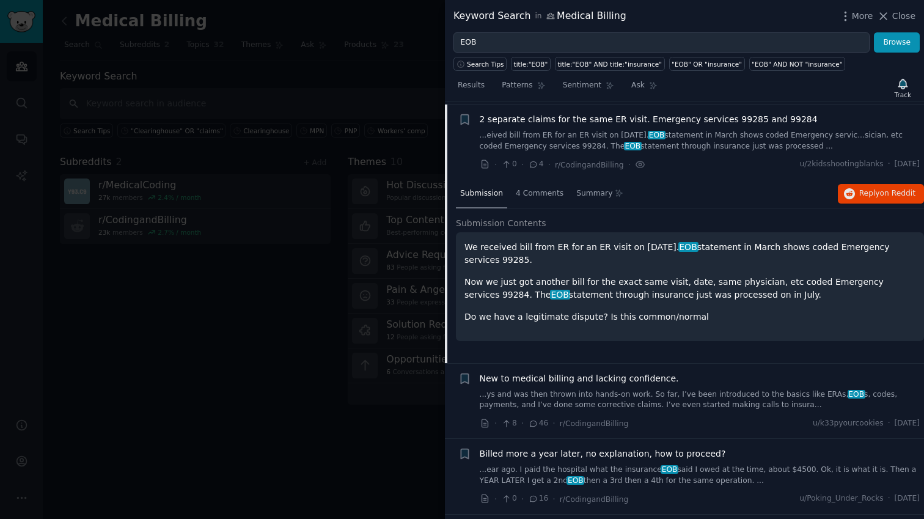
scroll to position [246, 0]
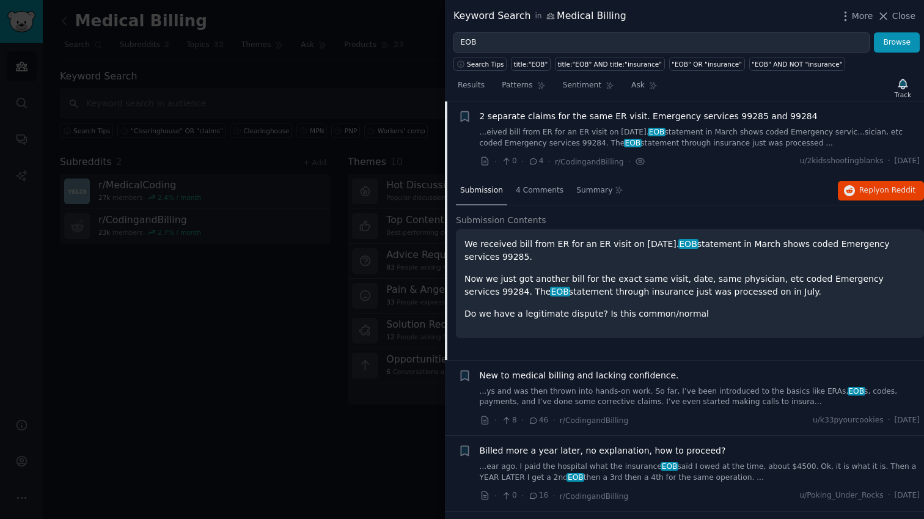
click at [695, 313] on p "Do we have a legitimate dispute? Is this common/normal" at bounding box center [689, 313] width 451 height 13
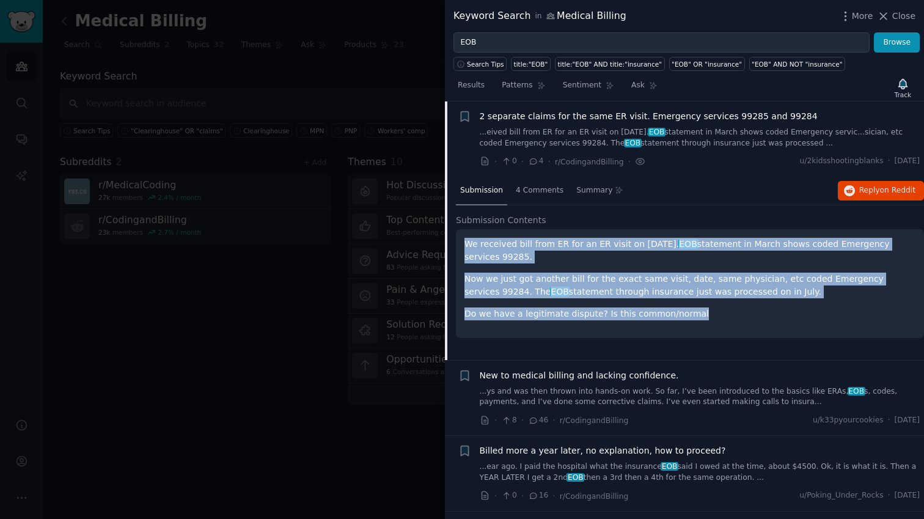
drag, startPoint x: 690, startPoint y: 315, endPoint x: 460, endPoint y: 245, distance: 240.1
click at [460, 245] on div "We received bill from ER for an ER visit on Feb 28th. EOB statement in March sh…" at bounding box center [690, 283] width 468 height 109
copy div "We received bill from ER for an ER visit on Feb 28th. EOB statement in March sh…"
click at [839, 323] on div "We received bill from ER for an ER visit on Feb 28th. EOB statement in March sh…" at bounding box center [690, 283] width 468 height 109
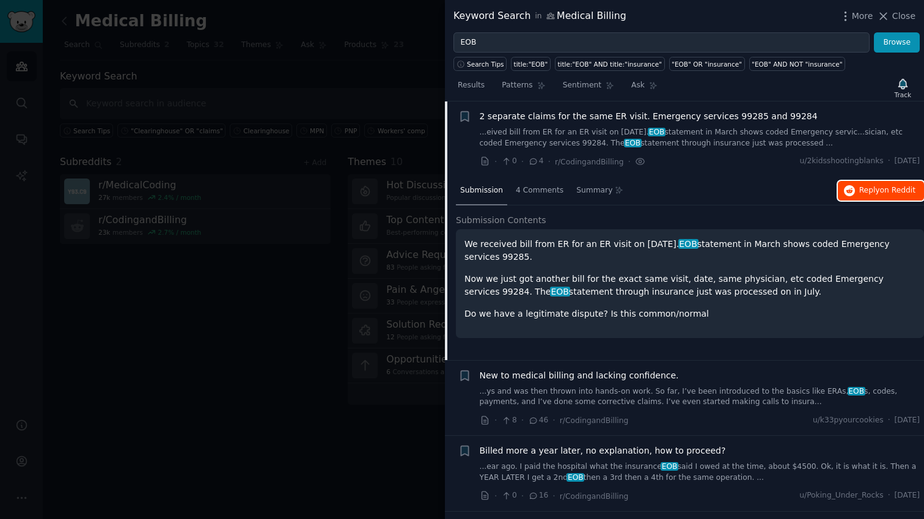
click at [890, 196] on button "Reply on Reddit" at bounding box center [881, 191] width 86 height 20
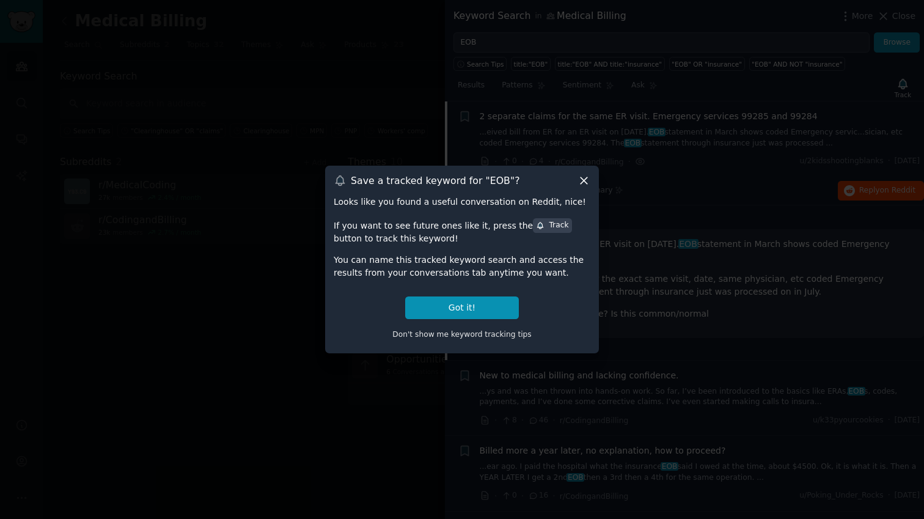
click at [586, 178] on icon at bounding box center [584, 180] width 7 height 7
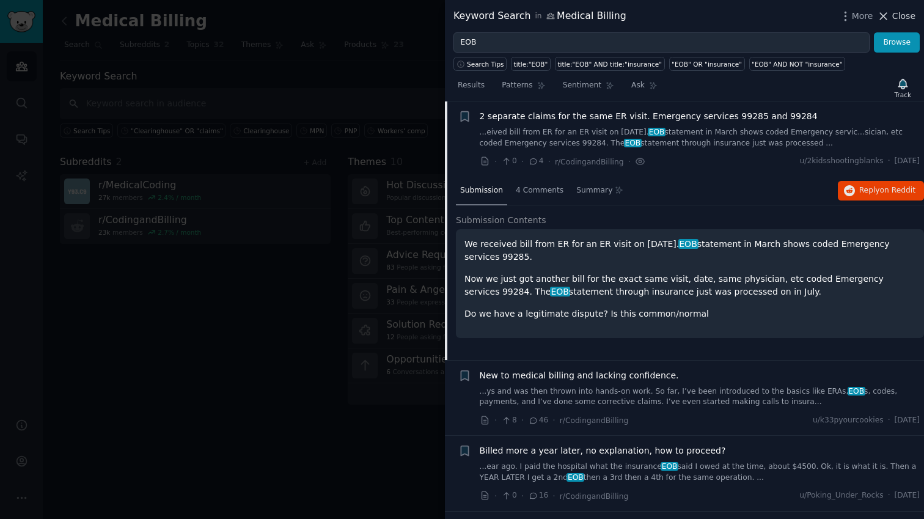
click at [898, 16] on span "Close" at bounding box center [903, 16] width 23 height 13
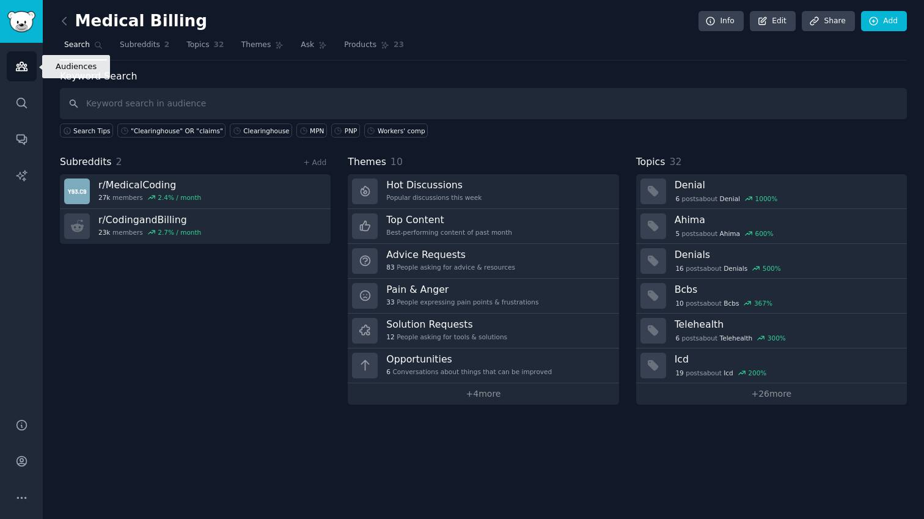
click at [22, 75] on link "Audiences" at bounding box center [22, 66] width 30 height 30
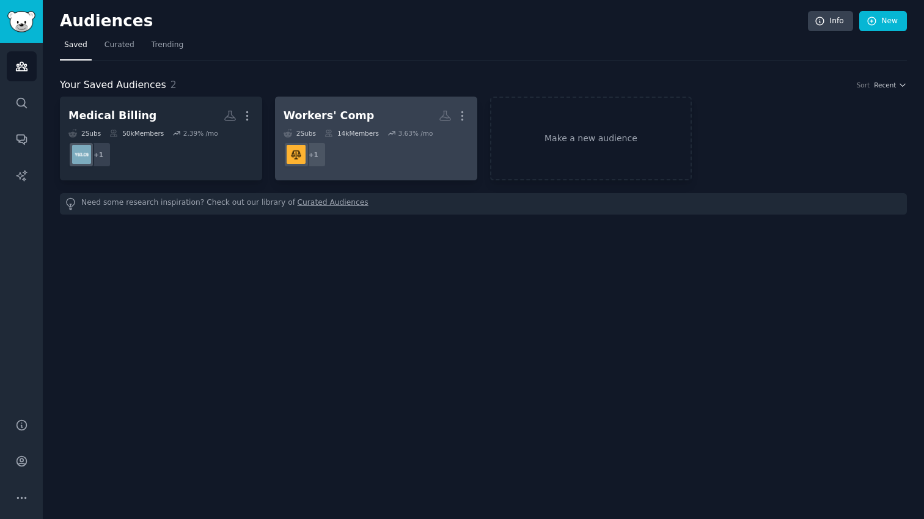
click at [353, 169] on dd "r/Medical_Billing + 1" at bounding box center [376, 154] width 185 height 34
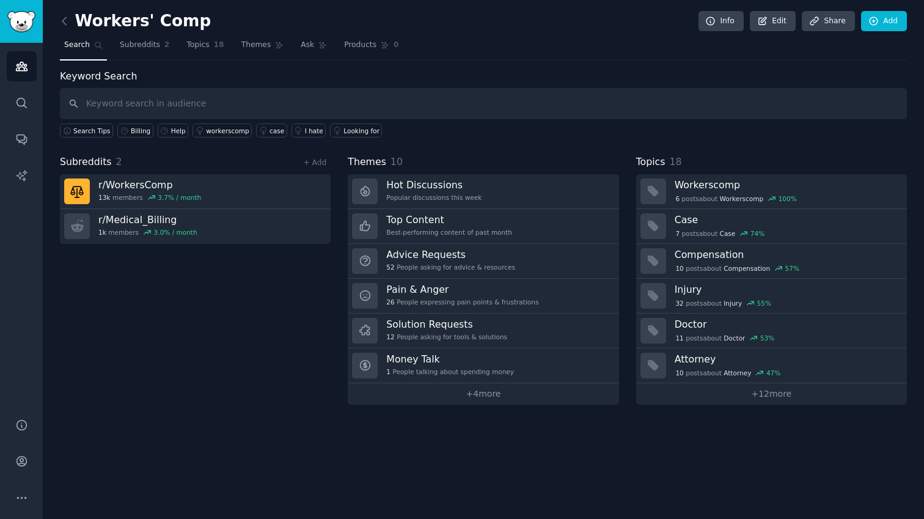
click at [507, 103] on input "text" at bounding box center [483, 103] width 847 height 31
type input "Rejection"
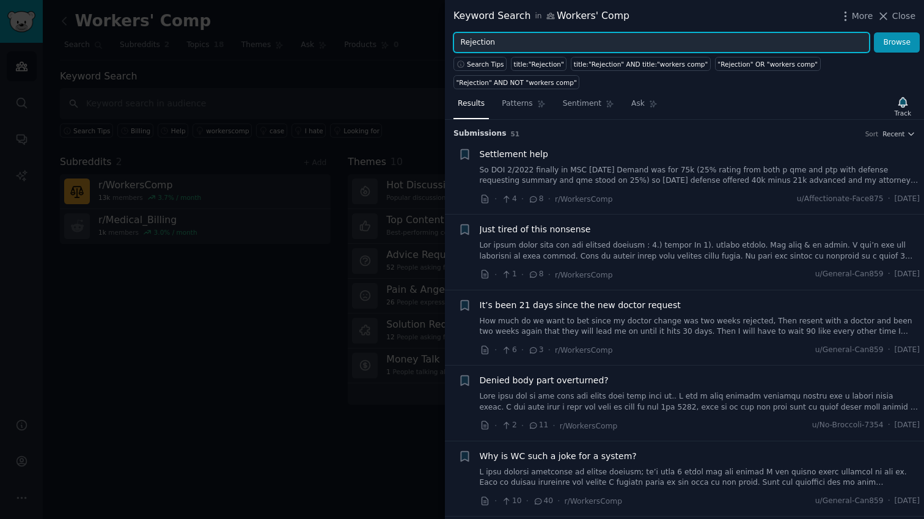
click at [513, 35] on input "Rejection" at bounding box center [661, 42] width 416 height 21
click at [874, 32] on button "Browse" at bounding box center [897, 42] width 46 height 21
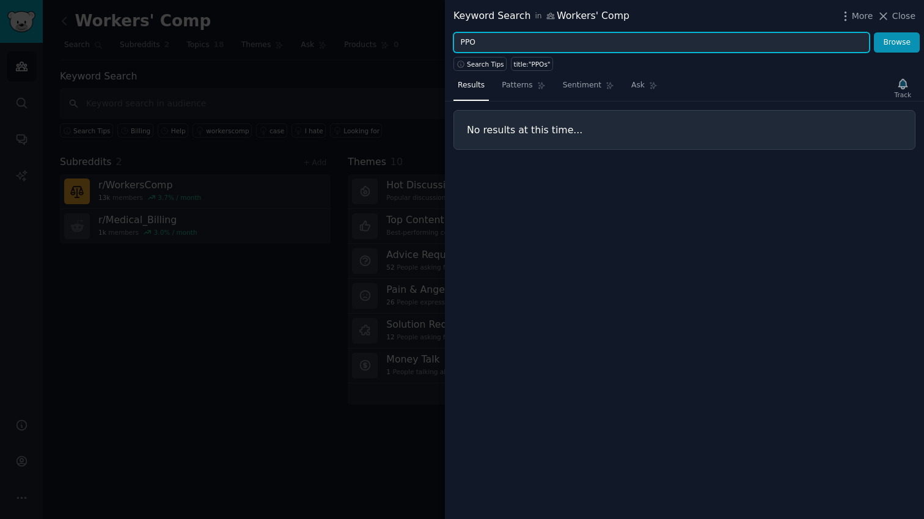
type input "PPO"
click at [874, 32] on button "Browse" at bounding box center [897, 42] width 46 height 21
click at [488, 43] on input "PPO" at bounding box center [661, 42] width 416 height 21
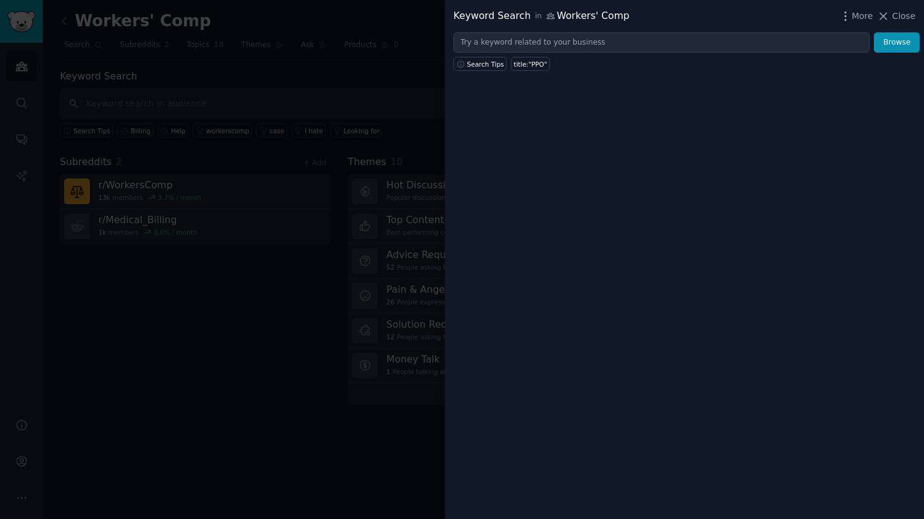
click at [352, 24] on div at bounding box center [462, 259] width 924 height 519
